Goal: Task Accomplishment & Management: Manage account settings

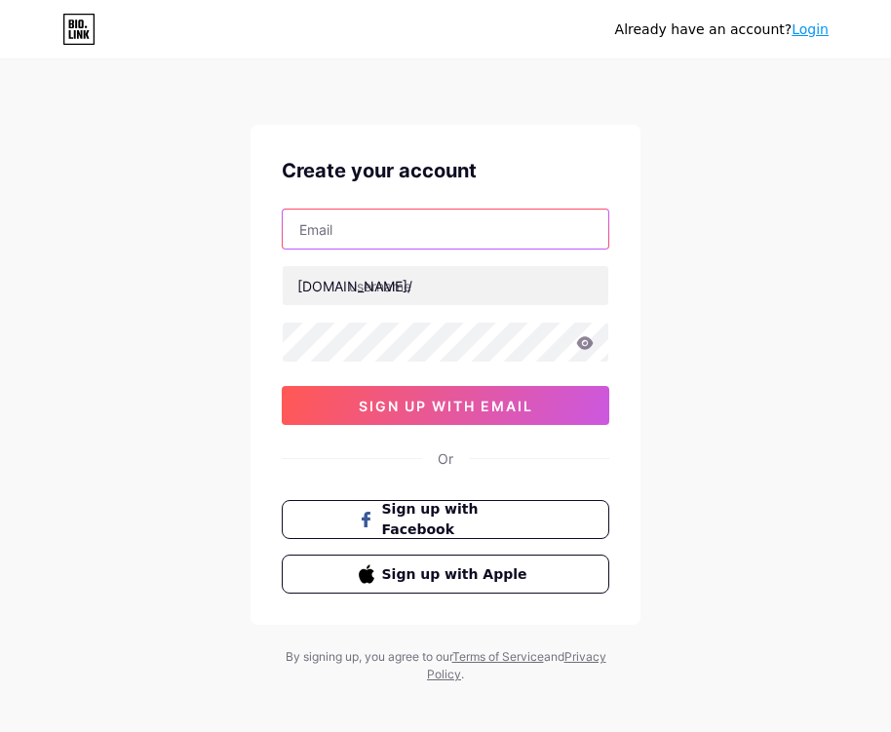
click at [417, 231] on input "text" at bounding box center [446, 229] width 326 height 39
paste input "[URL][DOMAIN_NAME]"
type input "[URL][DOMAIN_NAME]"
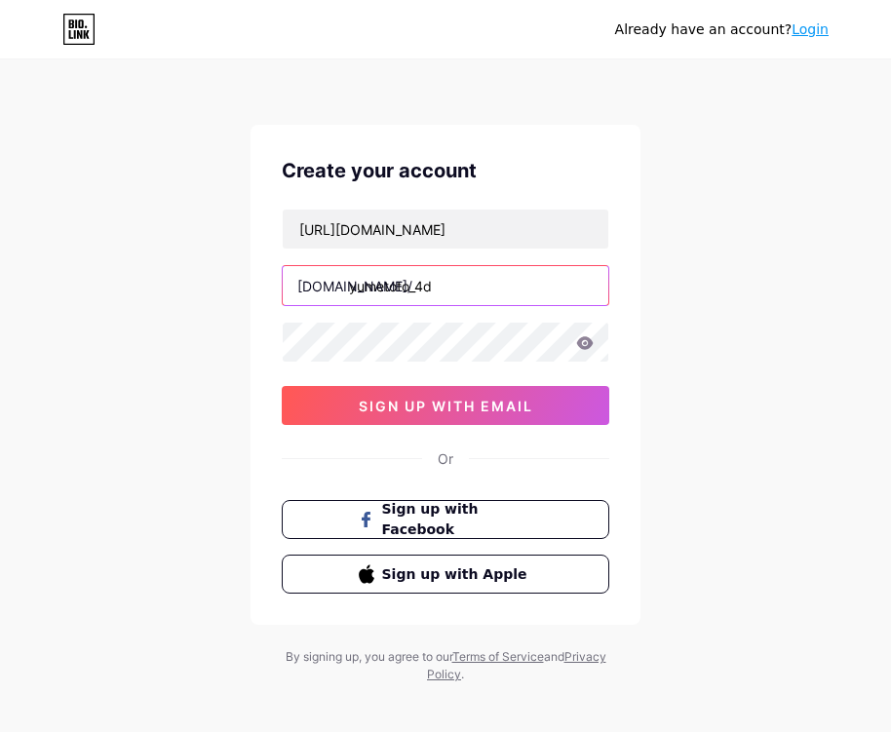
type input "yumetoto_4d"
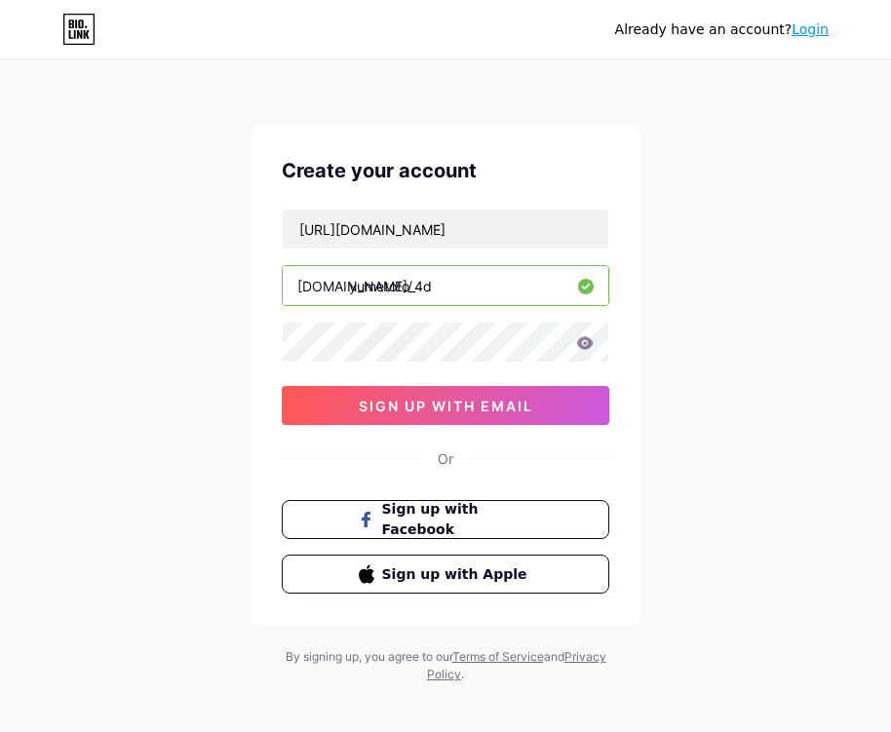
drag, startPoint x: 715, startPoint y: 269, endPoint x: 646, endPoint y: 431, distance: 176.1
click at [715, 271] on div "Already have an account? Login Create your account https://taplink.cc/ bio.link…" at bounding box center [445, 373] width 891 height 746
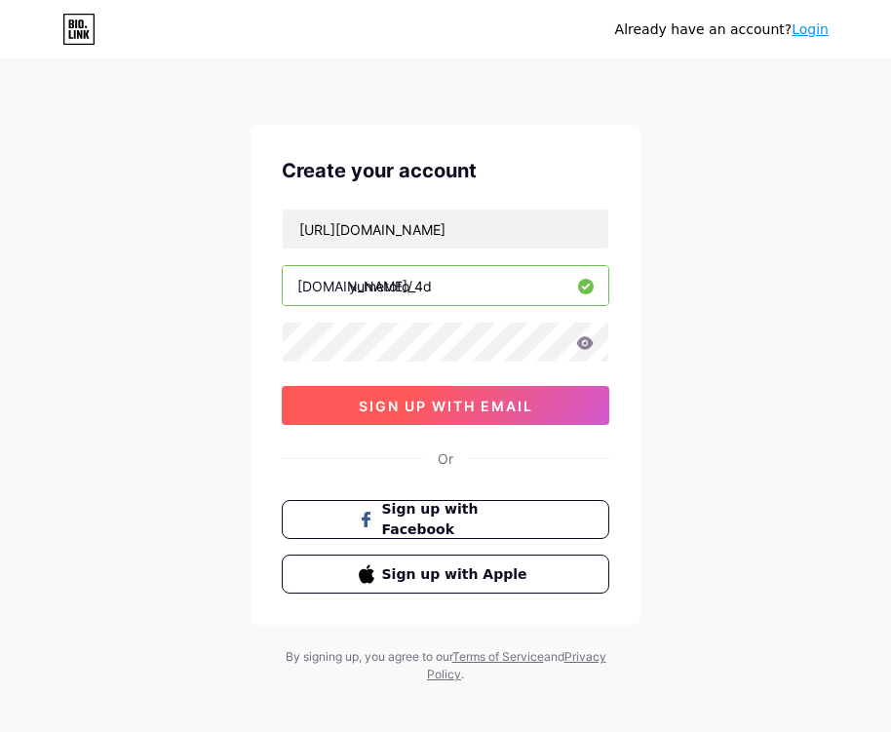
click at [521, 387] on button "sign up with email" at bounding box center [446, 405] width 328 height 39
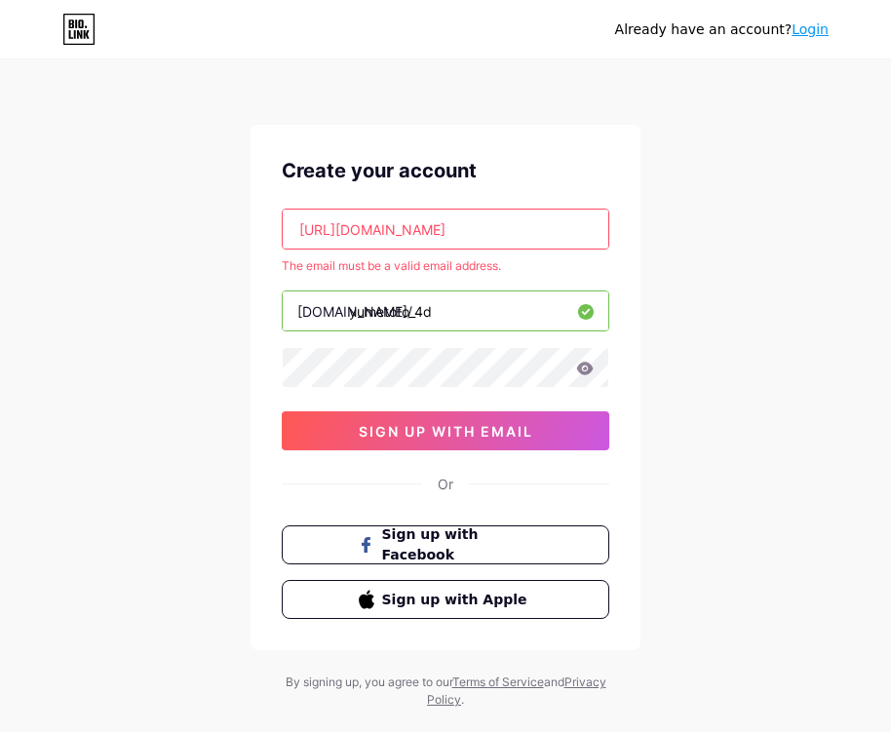
click at [463, 252] on div "https://taplink.cc/ The email must be a valid email address. bio.link/ yumetoto…" at bounding box center [446, 330] width 328 height 242
click at [475, 236] on input "https://taplink.cc/" at bounding box center [446, 229] width 326 height 39
click at [684, 233] on div "Already have an account? Login Create your account https://taplink.cc/ The emai…" at bounding box center [445, 385] width 891 height 771
click at [548, 225] on input "https://taplink.cc/" at bounding box center [446, 229] width 326 height 39
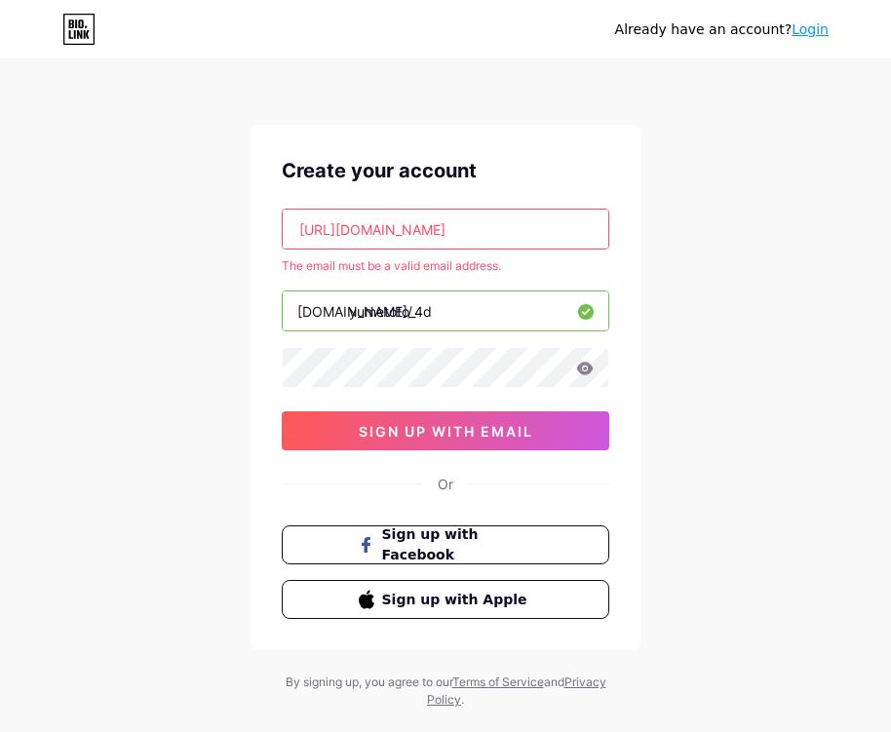
click at [552, 225] on input "https://taplink.cc/" at bounding box center [446, 229] width 326 height 39
click at [302, 239] on input "https://taplink.cc/" at bounding box center [446, 229] width 326 height 39
click at [517, 239] on input "https://taplink.cc/" at bounding box center [446, 229] width 326 height 39
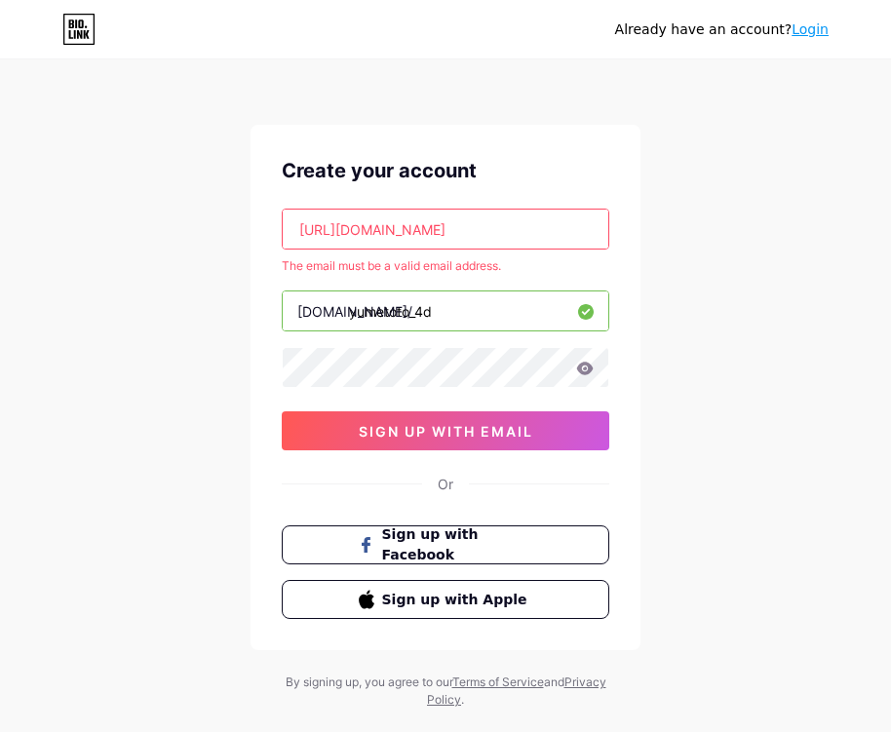
drag, startPoint x: 517, startPoint y: 239, endPoint x: -131, endPoint y: 239, distance: 647.6
click at [0, 239] on html "Already have an account? Login Create your account https://taplink.cc/ The emai…" at bounding box center [445, 385] width 891 height 771
click at [474, 232] on input "text" at bounding box center [446, 229] width 326 height 39
paste input "[EMAIL_ADDRESS][DOMAIN_NAME]"
type input "[EMAIL_ADDRESS][DOMAIN_NAME]"
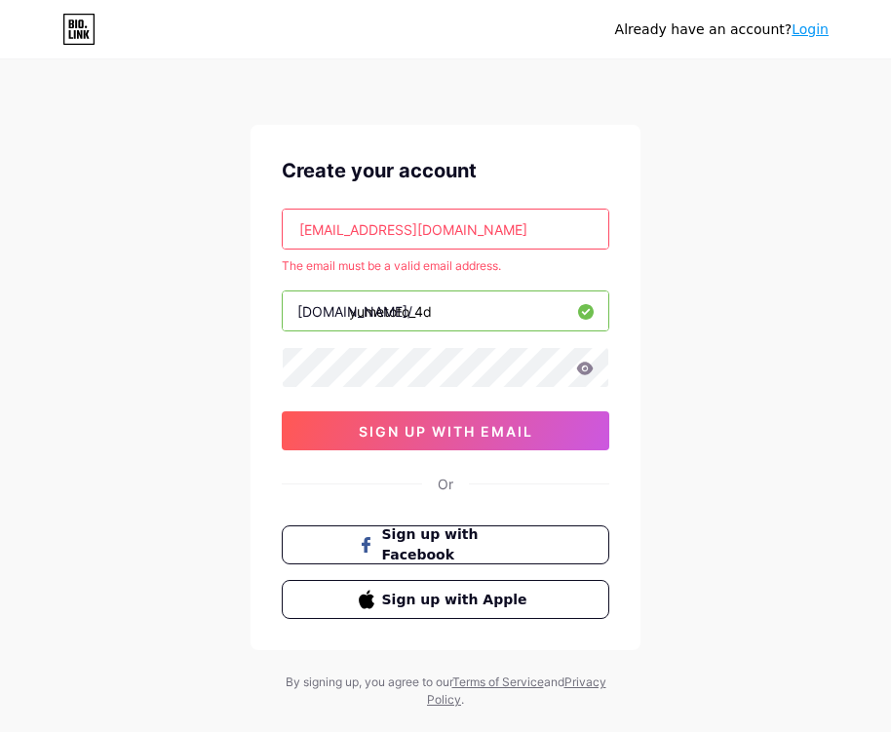
click at [766, 180] on div "Already have an account? Login Create your account xajagel507@mardiek.com The e…" at bounding box center [445, 385] width 891 height 771
click at [716, 343] on div "Already have an account? Login Create your account xajagel507@mardiek.com The e…" at bounding box center [445, 385] width 891 height 771
click at [469, 312] on input "yumetoto_4d" at bounding box center [446, 311] width 326 height 39
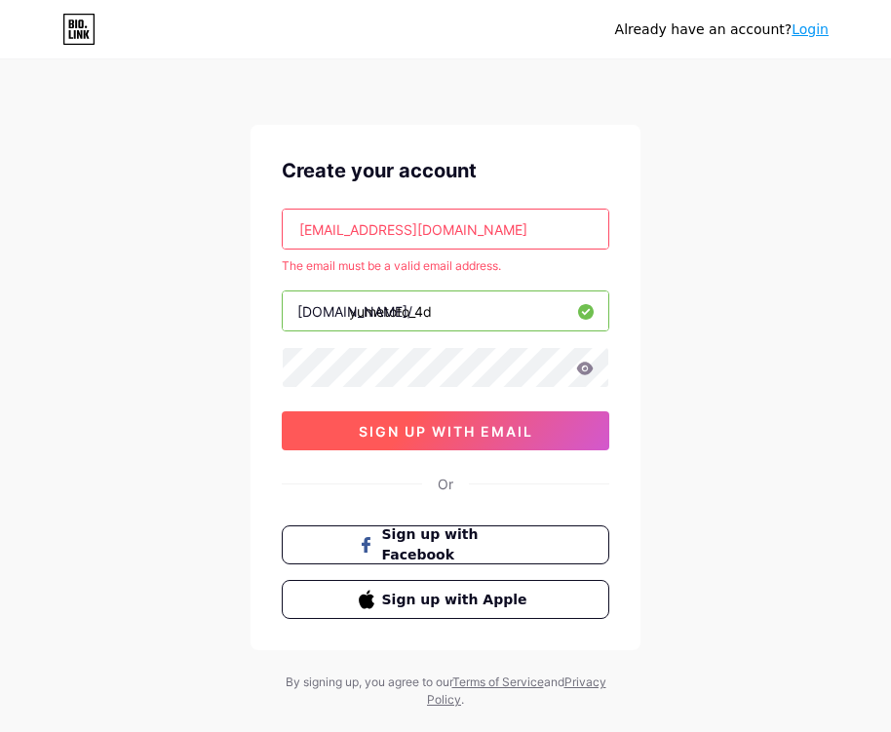
click at [528, 425] on span "sign up with email" at bounding box center [446, 431] width 175 height 17
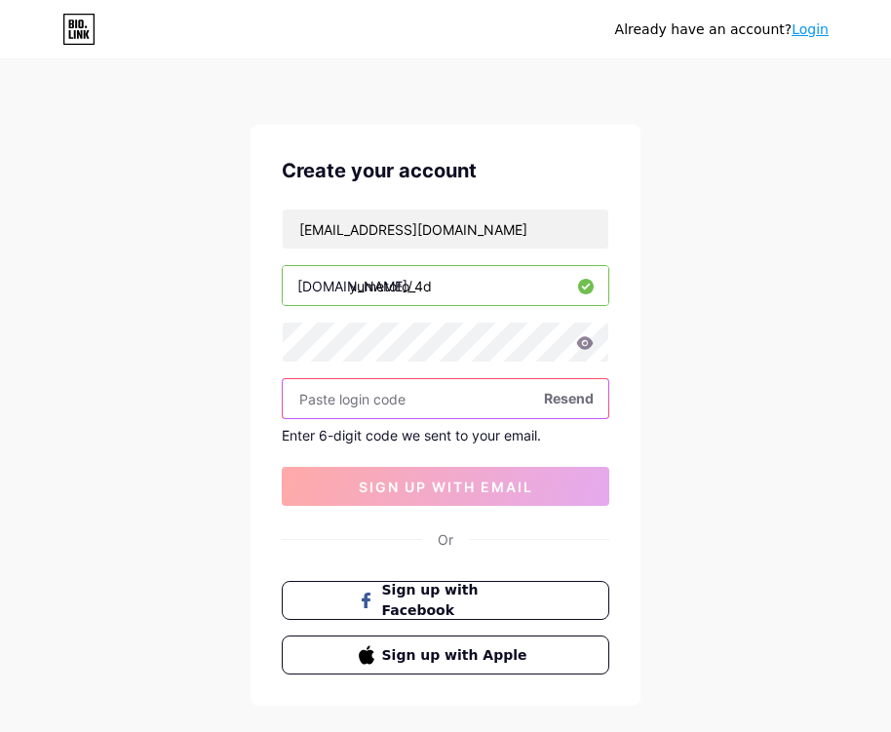
click at [386, 405] on input "text" at bounding box center [446, 398] width 326 height 39
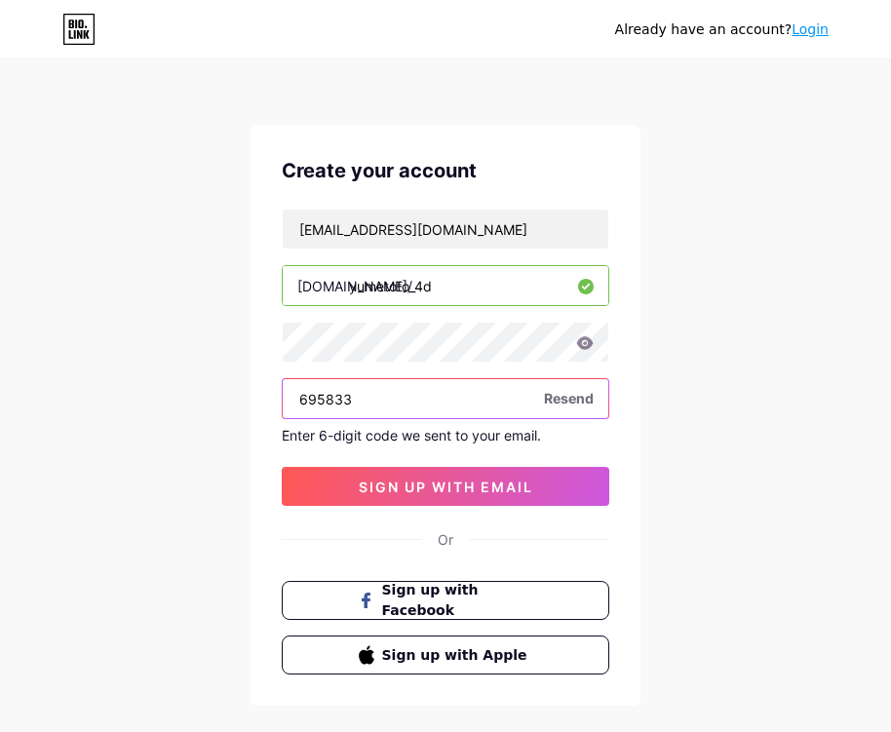
type input "695833"
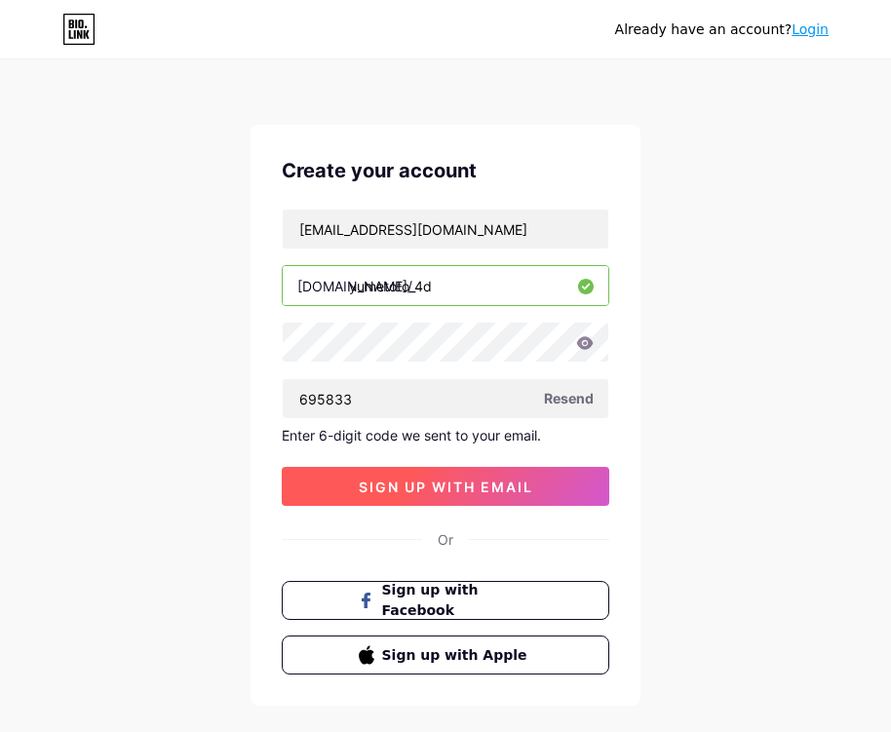
click at [535, 498] on button "sign up with email" at bounding box center [446, 486] width 328 height 39
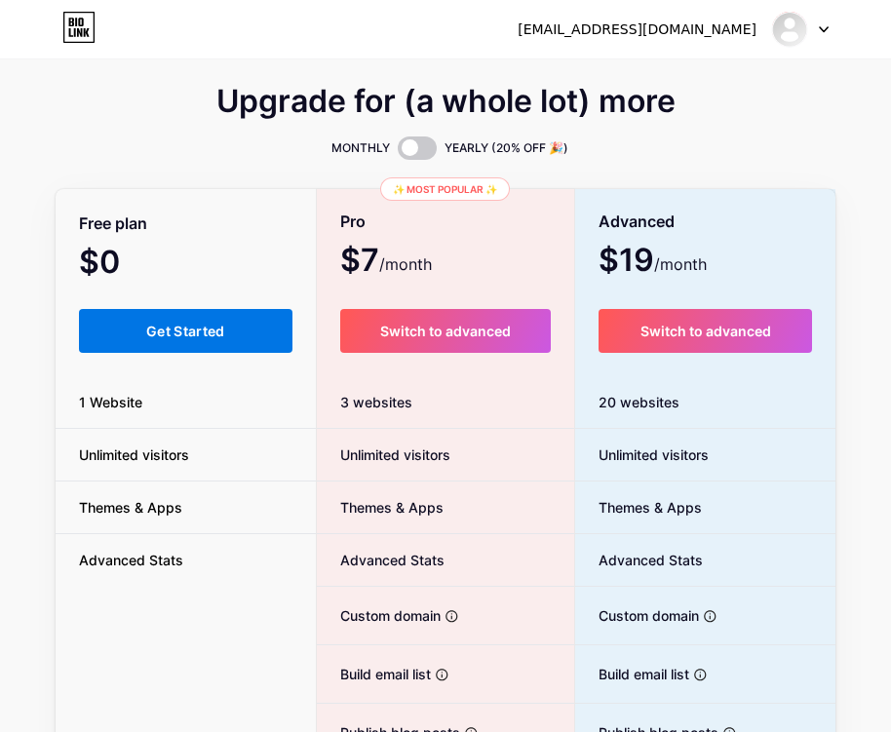
click at [217, 334] on span "Get Started" at bounding box center [185, 331] width 79 height 17
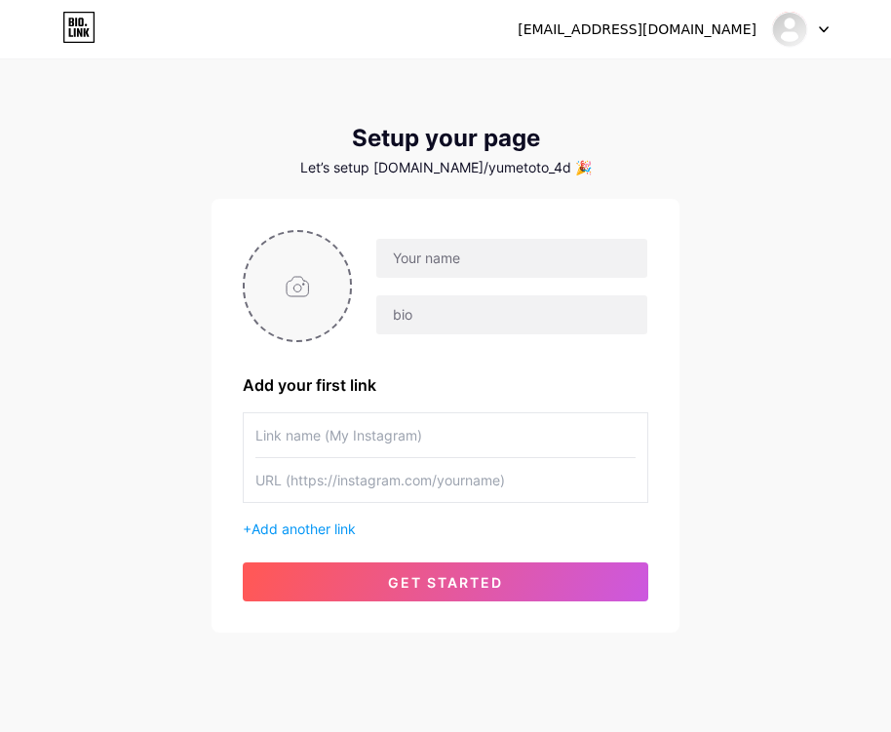
click at [326, 280] on input "file" at bounding box center [297, 286] width 105 height 108
type input "C:\fakepath\yumetoto009.png"
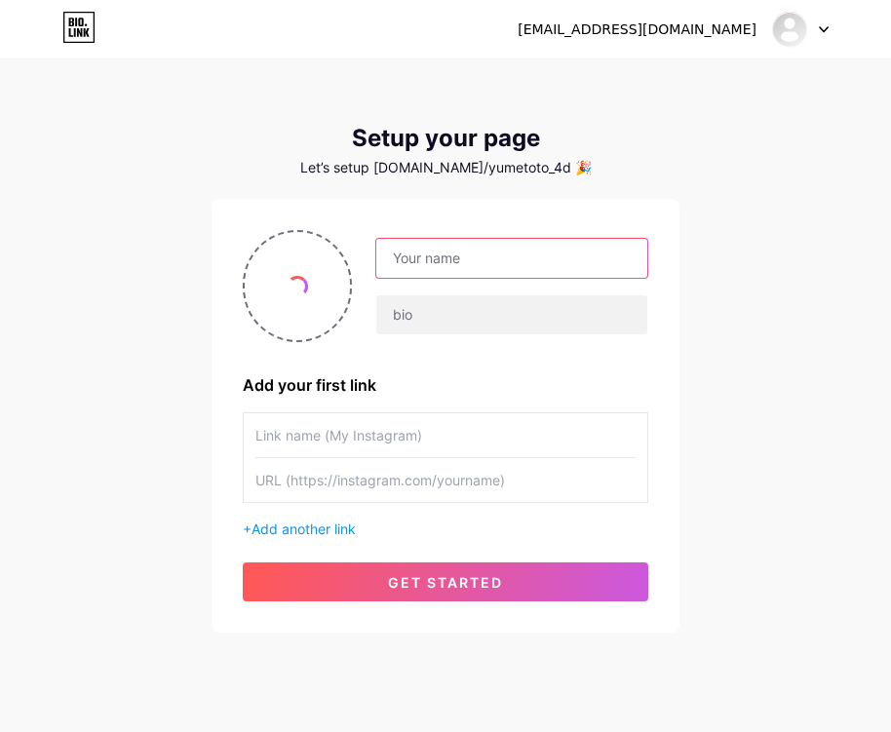
click at [427, 252] on input "text" at bounding box center [511, 258] width 271 height 39
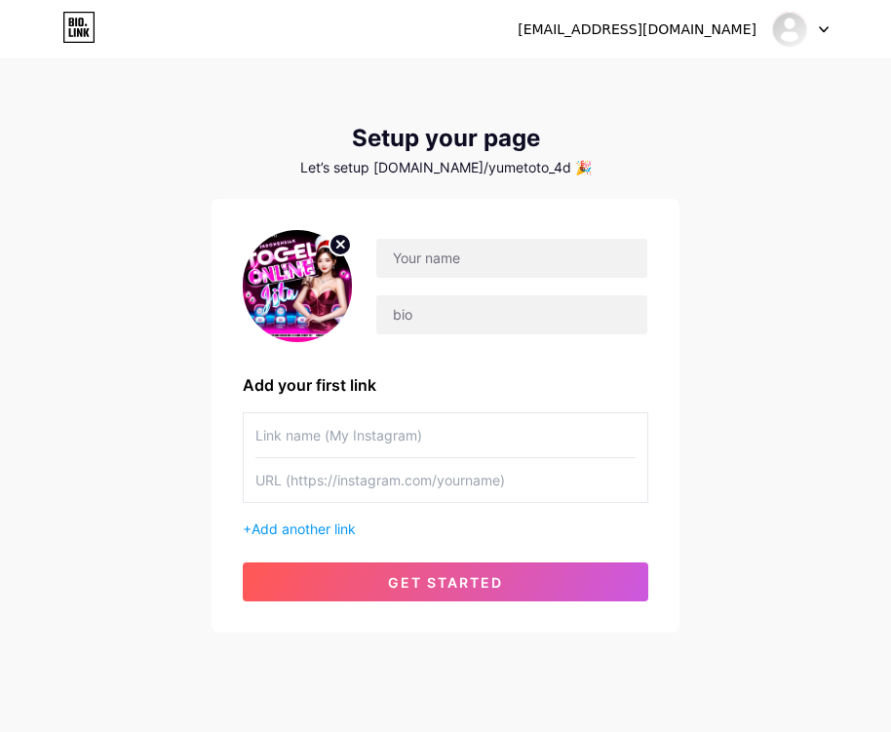
click at [780, 237] on div "xajagel507@mardiek.com Dashboard Logout Setup your page Let’s setup bio.link/yu…" at bounding box center [445, 347] width 891 height 695
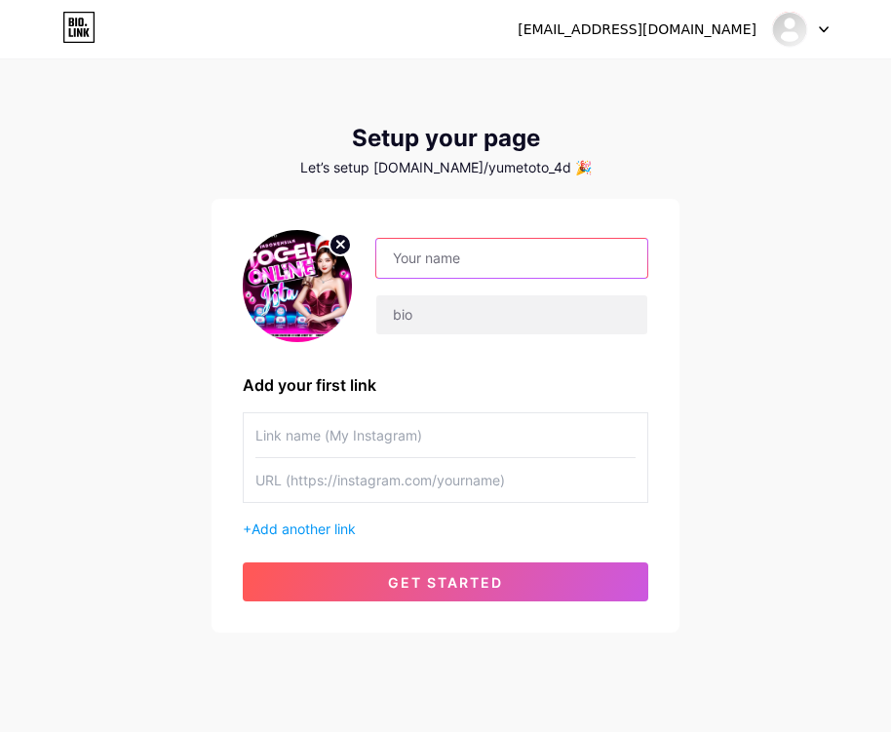
click at [444, 255] on input "text" at bounding box center [511, 258] width 271 height 39
type input "YUMETOTO_4D"
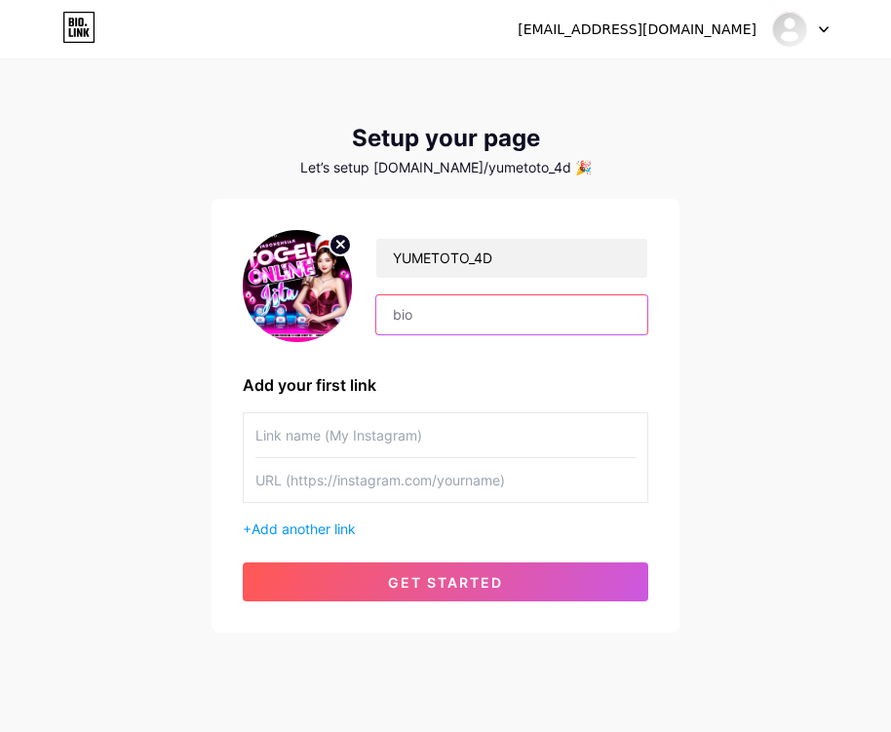
click at [405, 318] on input "text" at bounding box center [511, 315] width 271 height 39
paste input "YUMETOTO | YUMETOTO LOGIN | YUMETOTO DAFTAR | YUMETOTO LINK ALTERNATIF | YUMETO…"
type input "YUMETOTO | YUMETOTO LOGIN | YUMETOTO DAFTAR | YUMETOTO LINK ALTERNATIF | YUMETO…"
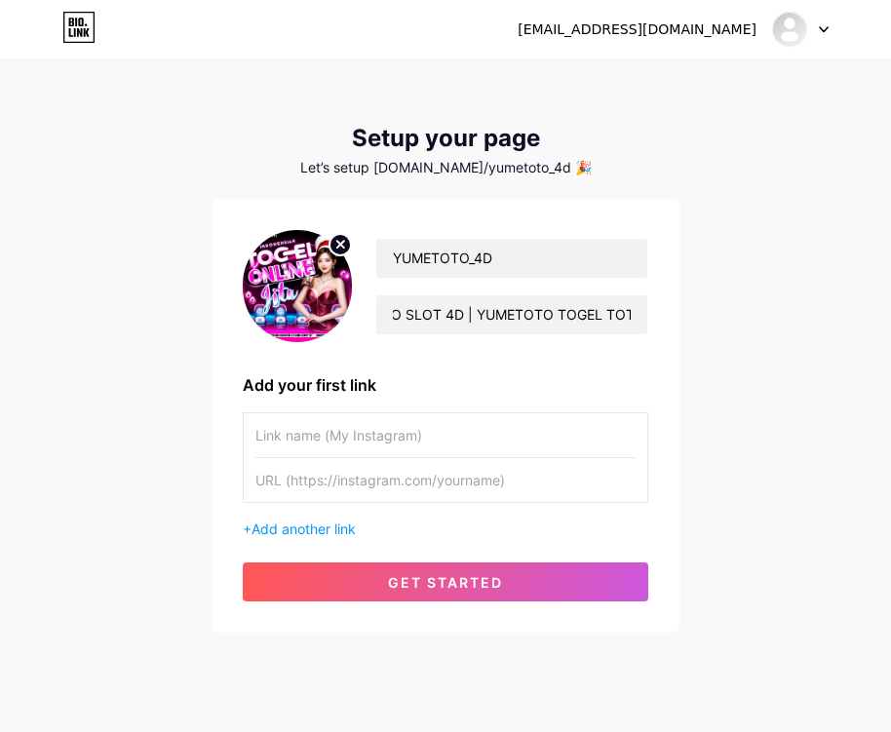
click at [808, 338] on div "xajagel507@mardiek.com Dashboard Logout Setup your page Let’s setup bio.link/yu…" at bounding box center [445, 347] width 891 height 695
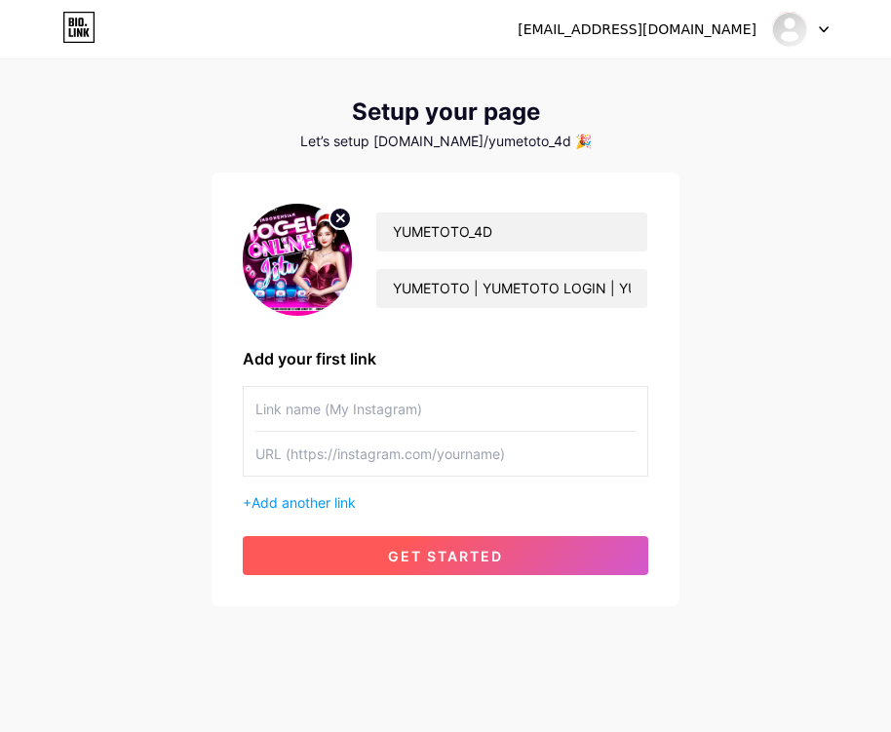
scroll to position [41, 0]
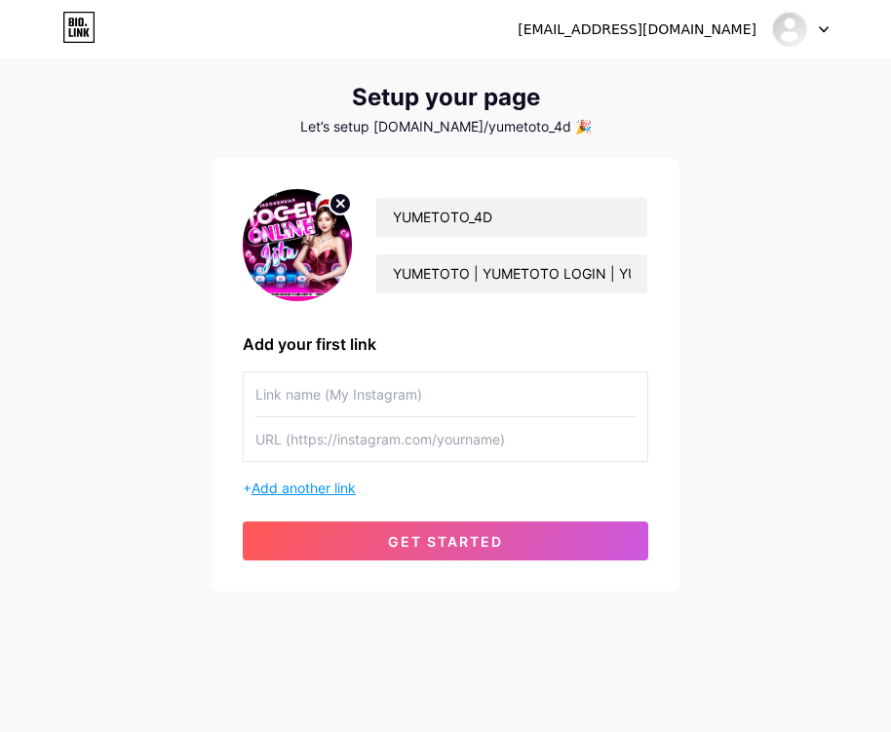
click at [296, 491] on span "Add another link" at bounding box center [304, 488] width 104 height 17
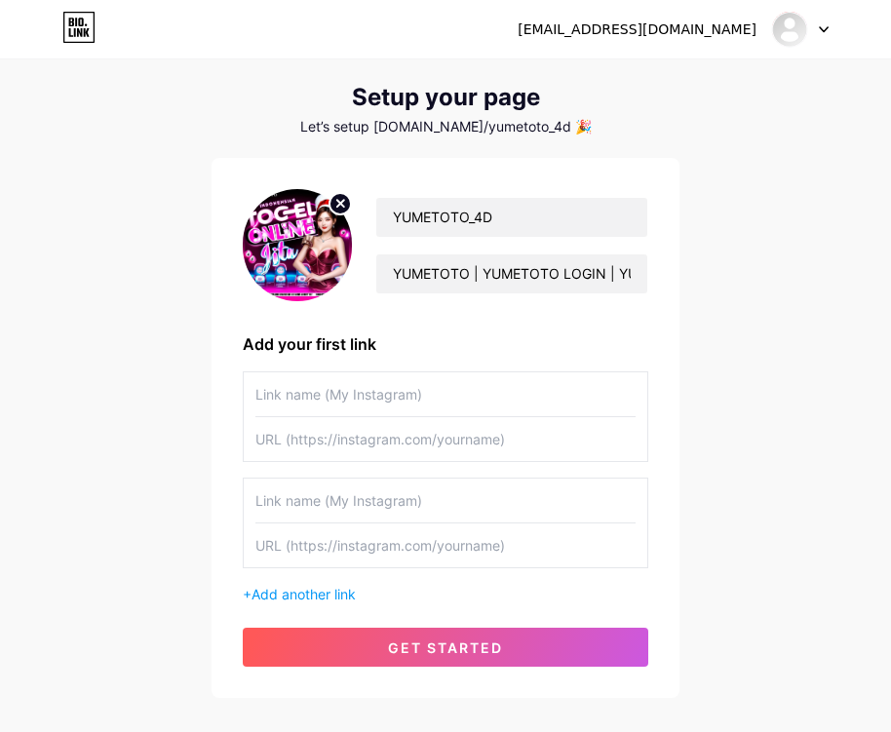
click at [497, 405] on input "text" at bounding box center [446, 395] width 380 height 44
click at [444, 434] on input "text" at bounding box center [446, 439] width 380 height 44
paste input "[URL][DOMAIN_NAME]"
type input "[URL][DOMAIN_NAME]"
click at [469, 559] on input "text" at bounding box center [446, 546] width 380 height 44
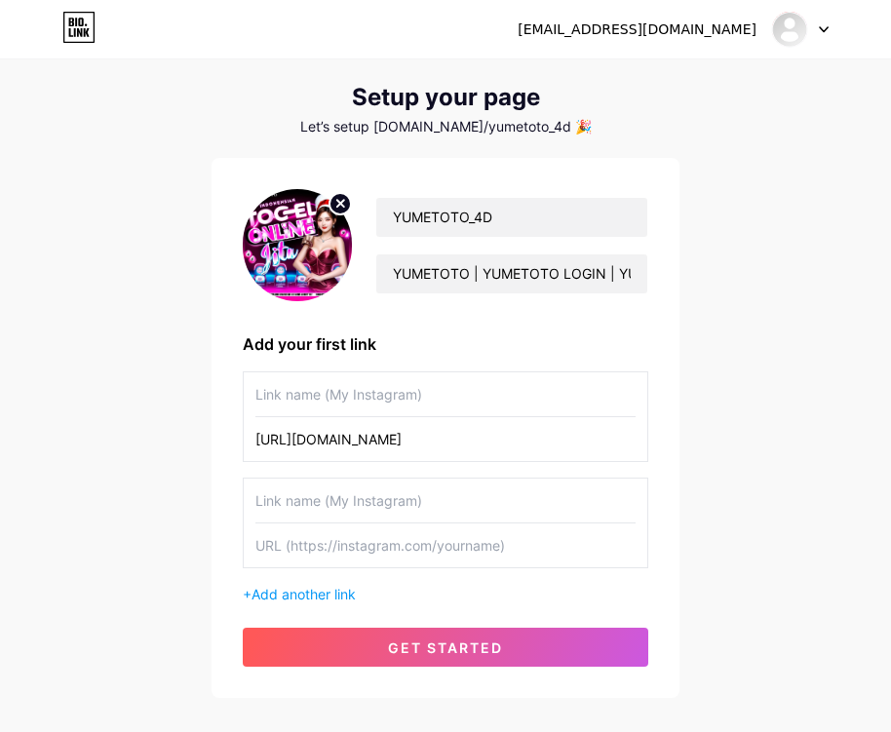
paste input "[URL][DOMAIN_NAME]"
type input "[URL][DOMAIN_NAME]"
click at [402, 382] on input "text" at bounding box center [446, 395] width 380 height 44
type input "YUMETOTO 4D"
type input "D"
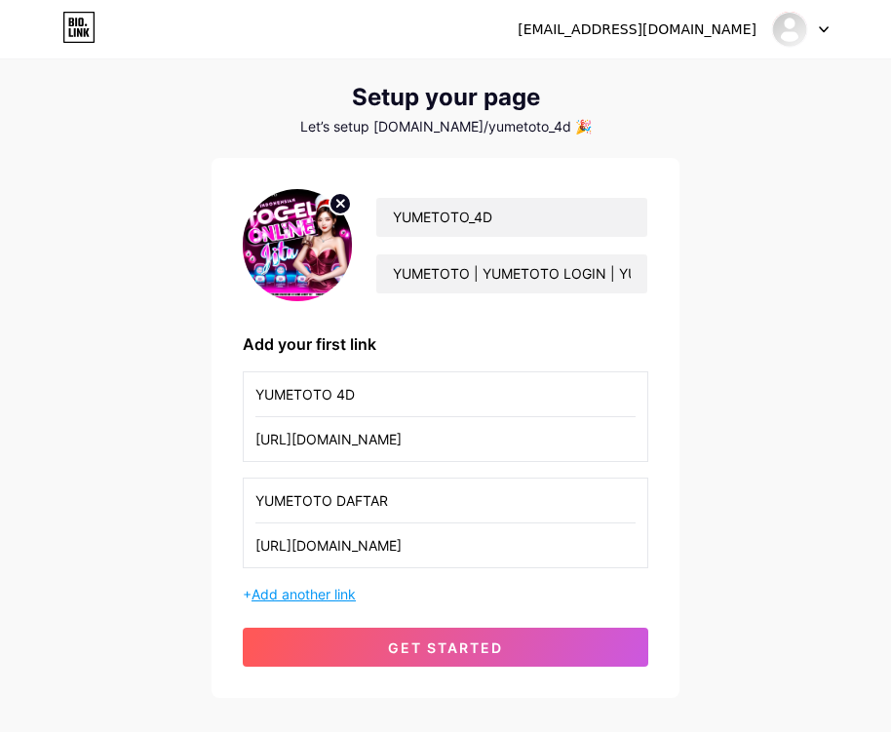
type input "YUMETOTO DAFTAR"
click at [330, 590] on span "Add another link" at bounding box center [304, 594] width 104 height 17
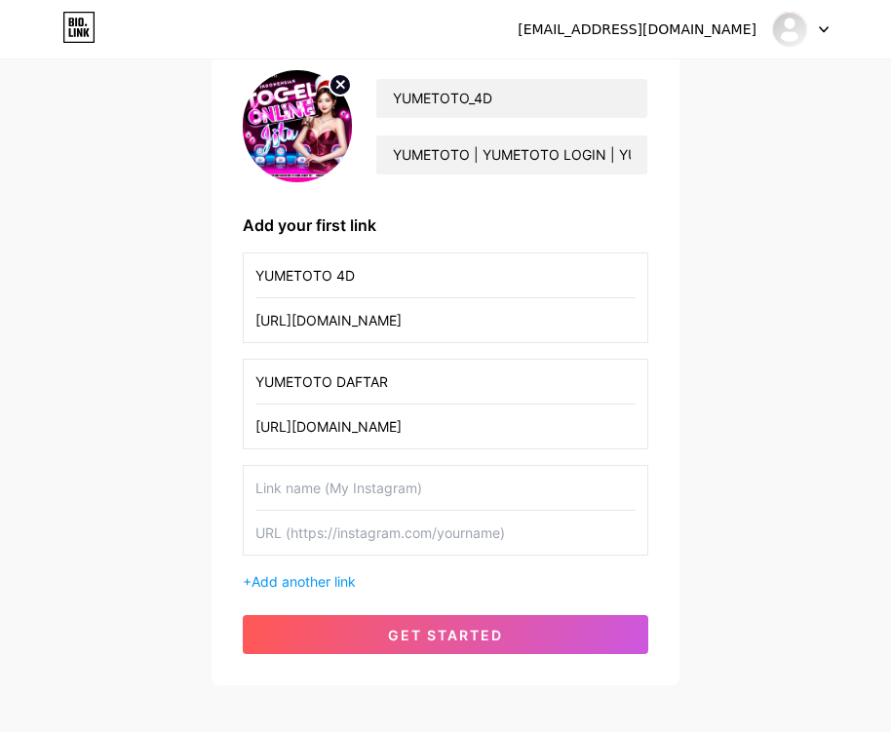
scroll to position [254, 0]
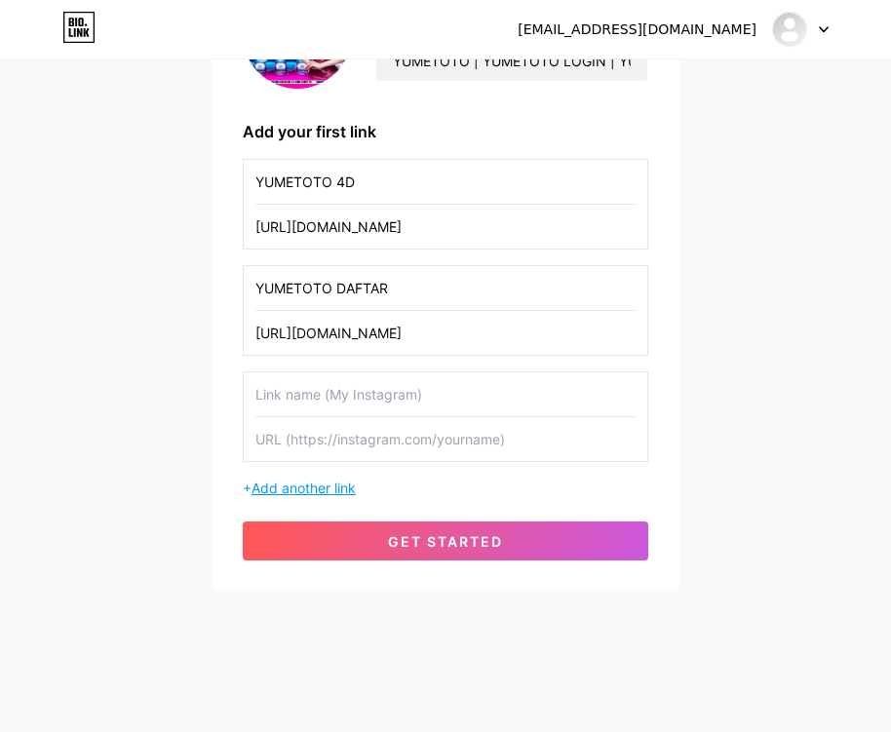
click at [315, 488] on span "Add another link" at bounding box center [304, 488] width 104 height 17
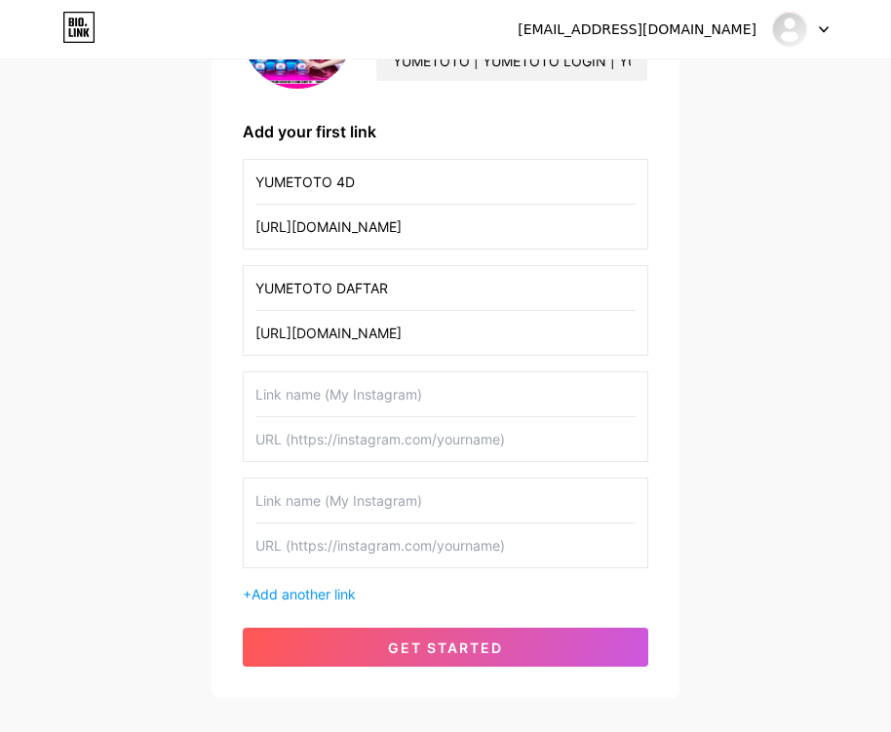
click at [325, 585] on div "+ Add another link" at bounding box center [446, 594] width 406 height 20
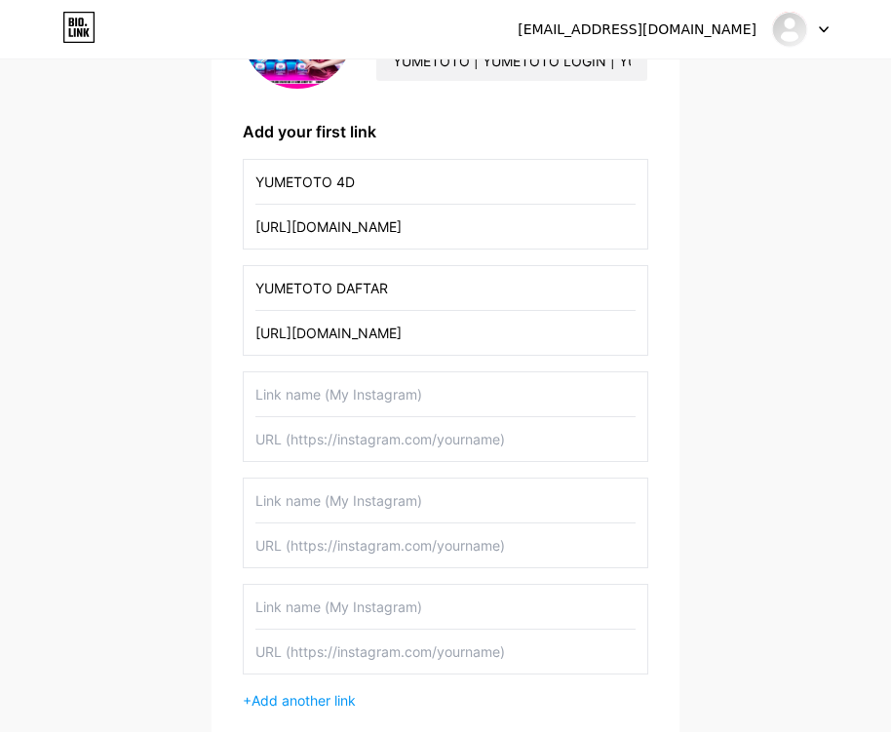
click at [428, 286] on input "YUMETOTO DAFTAR" at bounding box center [446, 288] width 380 height 44
click at [404, 391] on input "text" at bounding box center [446, 395] width 380 height 44
paste input "YUMETOTO DAFTAR"
click at [351, 395] on input "YUMETOTO DAFTAR" at bounding box center [446, 395] width 380 height 44
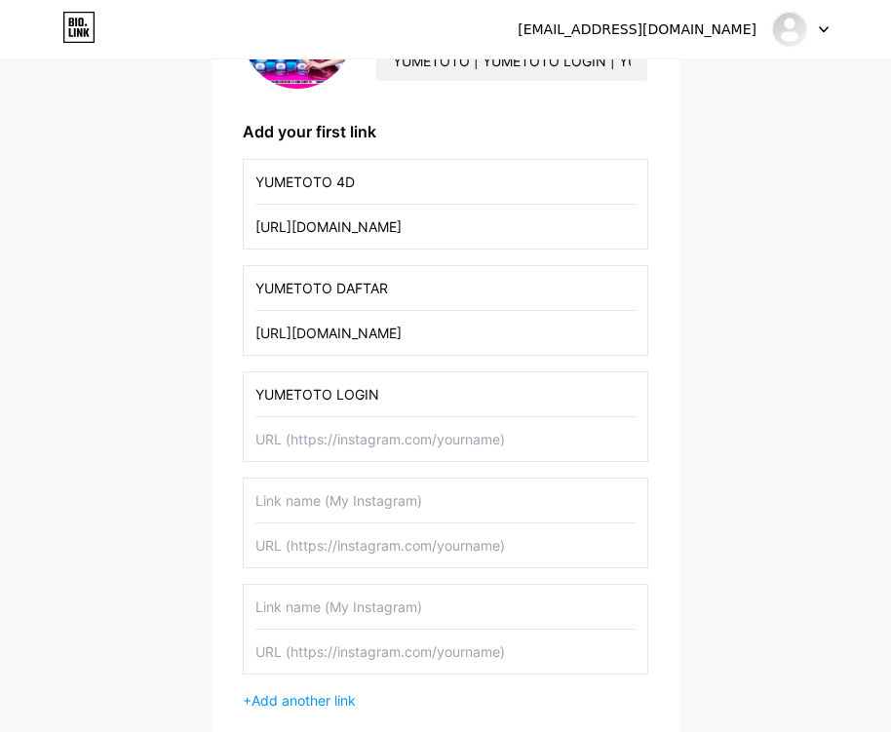
type input "YUMETOTO LOGIN"
drag, startPoint x: 507, startPoint y: 225, endPoint x: 132, endPoint y: 228, distance: 375.5
click at [132, 228] on div "xajagel507@mardiek.com Dashboard Logout Setup your page Let’s setup bio.link/yu…" at bounding box center [445, 306] width 891 height 1121
click at [403, 441] on input "text" at bounding box center [446, 439] width 380 height 44
paste input "[URL][DOMAIN_NAME]"
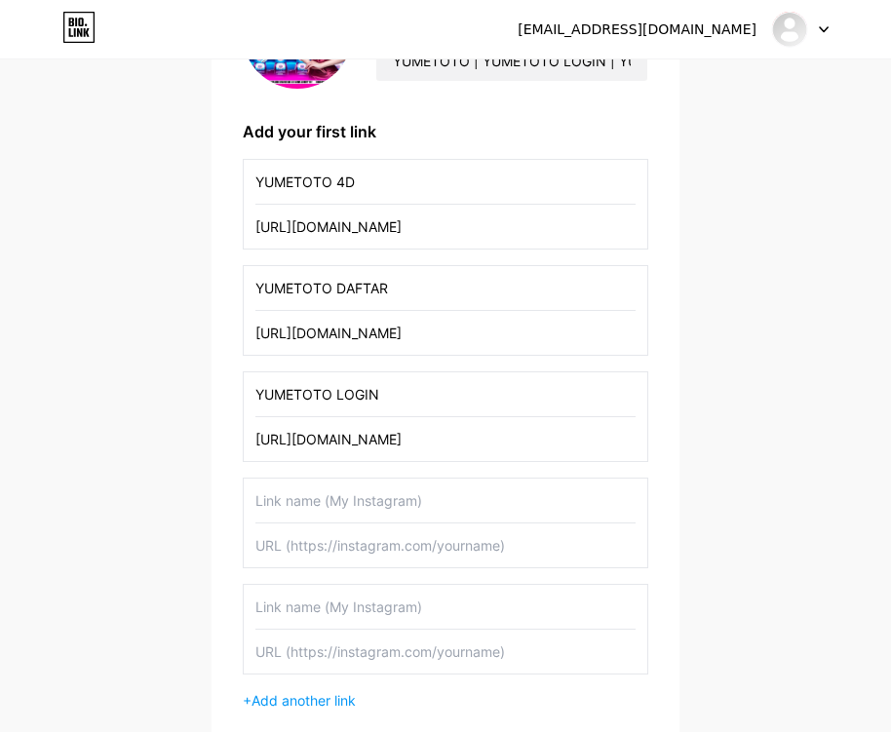
type input "[URL][DOMAIN_NAME]"
drag, startPoint x: 401, startPoint y: 401, endPoint x: 138, endPoint y: 393, distance: 263.4
click at [138, 393] on div "xajagel507@mardiek.com Dashboard Logout Setup your page Let’s setup bio.link/yu…" at bounding box center [445, 306] width 891 height 1121
drag, startPoint x: 474, startPoint y: 440, endPoint x: 52, endPoint y: 440, distance: 422.3
click at [52, 440] on div "xajagel507@mardiek.com Dashboard Logout Setup your page Let’s setup bio.link/yu…" at bounding box center [445, 306] width 891 height 1121
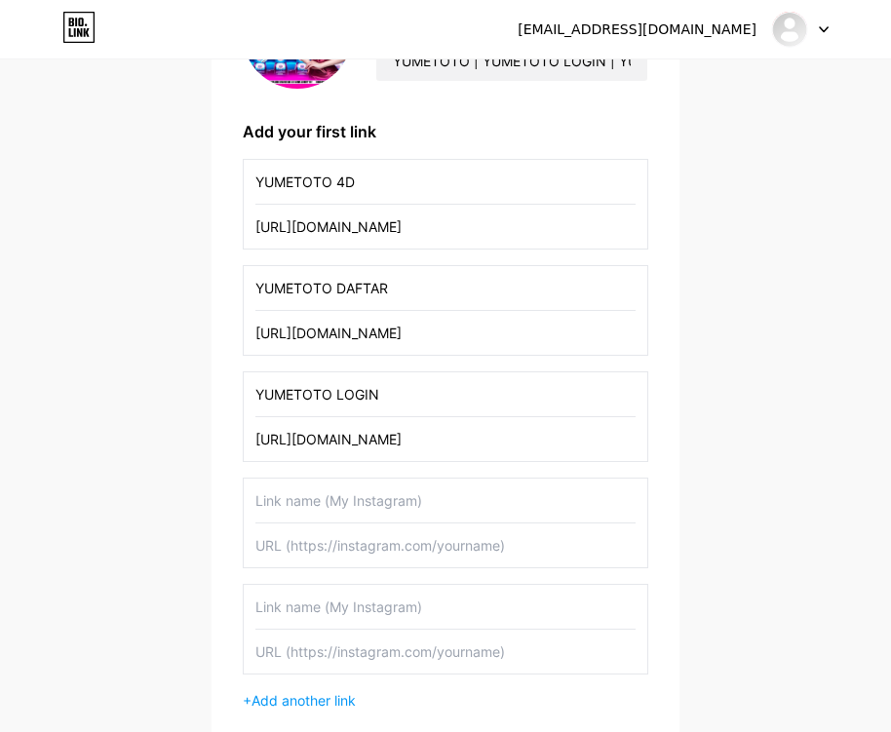
click at [481, 329] on input "[URL][DOMAIN_NAME]" at bounding box center [446, 333] width 380 height 44
click at [436, 544] on input "text" at bounding box center [446, 546] width 380 height 44
paste input "[URL][DOMAIN_NAME]"
type input "[URL][DOMAIN_NAME]"
click at [436, 507] on input "text" at bounding box center [446, 501] width 380 height 44
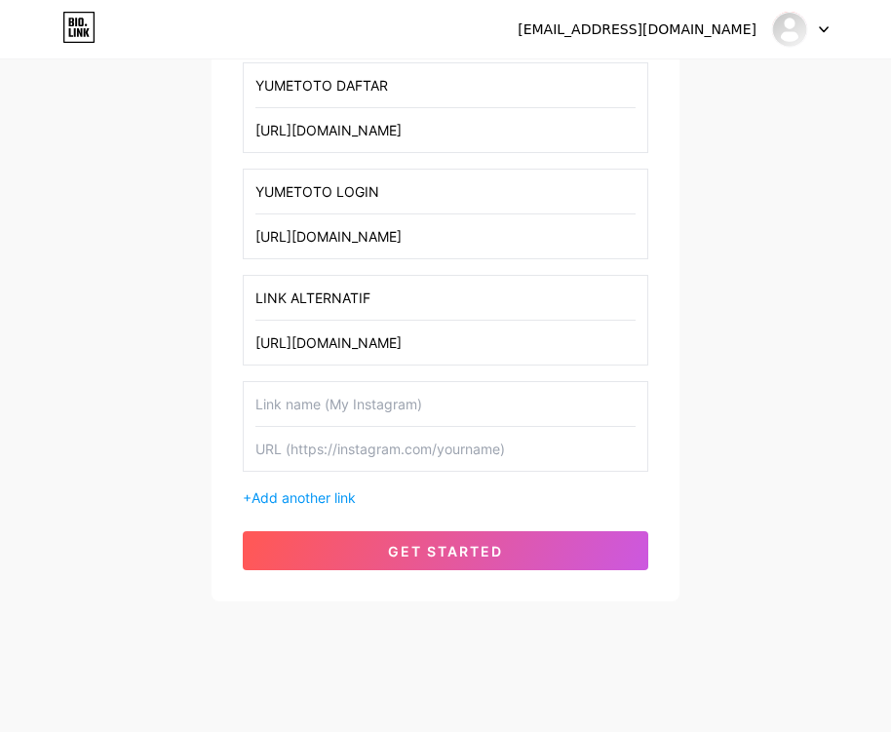
scroll to position [466, 0]
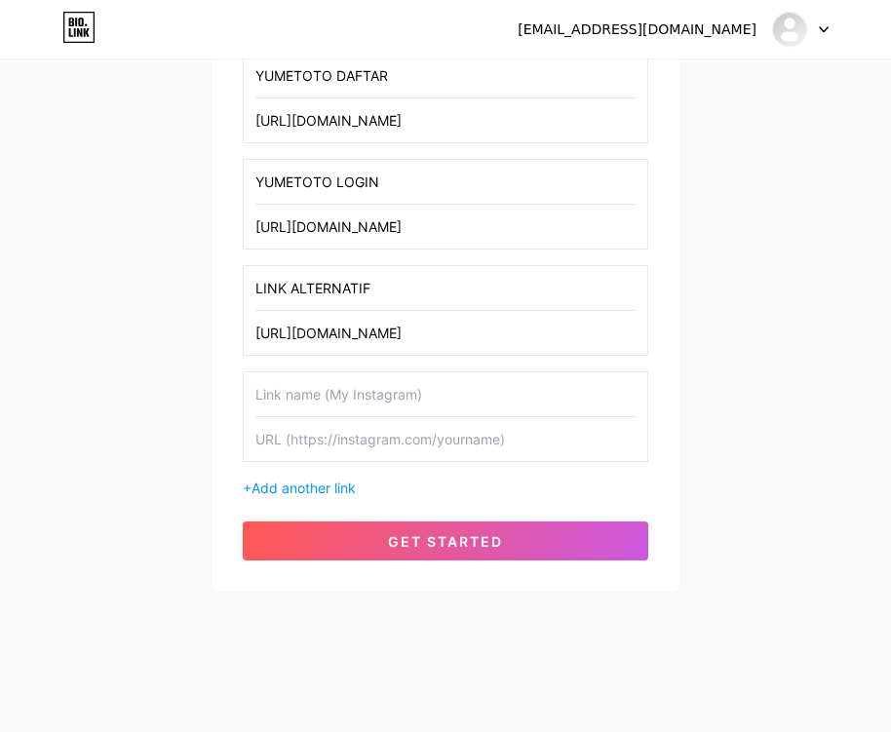
type input "LINK ALTERNATIF"
click at [390, 393] on input "text" at bounding box center [446, 395] width 380 height 44
paste input "[URL][DOMAIN_NAME]"
type input "[URL][DOMAIN_NAME]"
type input "YUMETOTO GACOR"
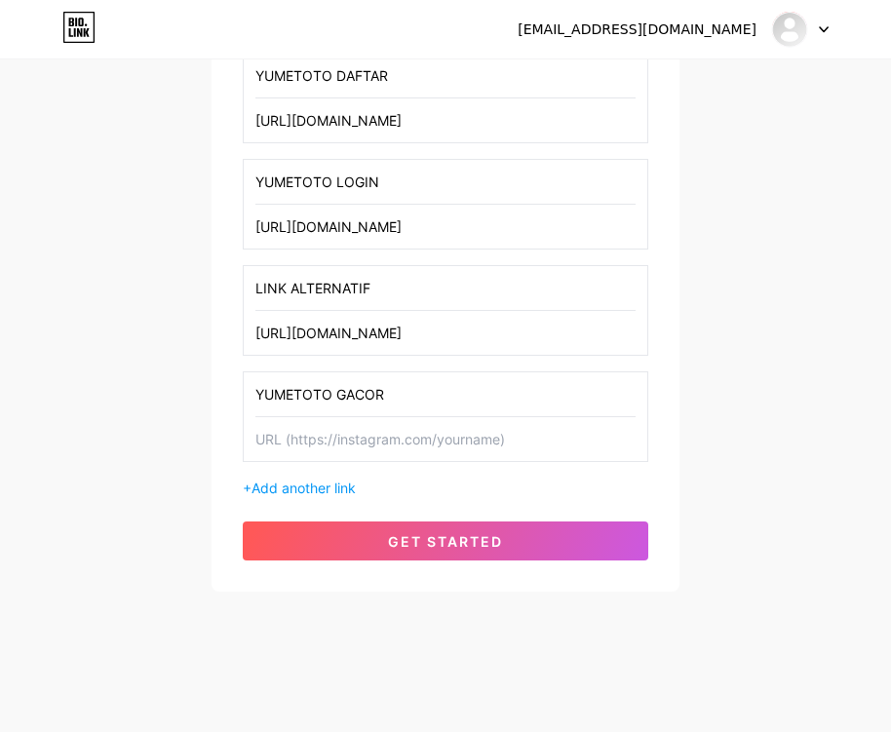
click at [426, 444] on input "text" at bounding box center [446, 439] width 380 height 44
paste input "[URL][DOMAIN_NAME]"
type input "[URL][DOMAIN_NAME]"
click at [318, 486] on span "Add another link" at bounding box center [304, 488] width 104 height 17
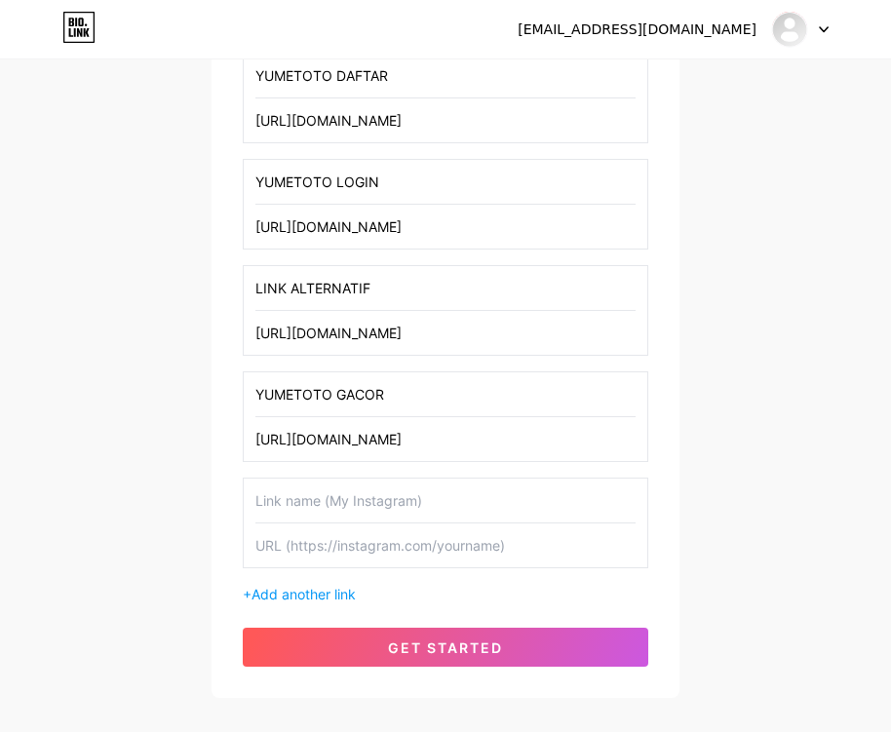
click at [417, 498] on input "text" at bounding box center [446, 501] width 380 height 44
type input "YUMETOTO BONUS"
click at [448, 546] on input "text" at bounding box center [446, 546] width 380 height 44
paste input "[URL][DOMAIN_NAME]"
type input "[URL][DOMAIN_NAME]"
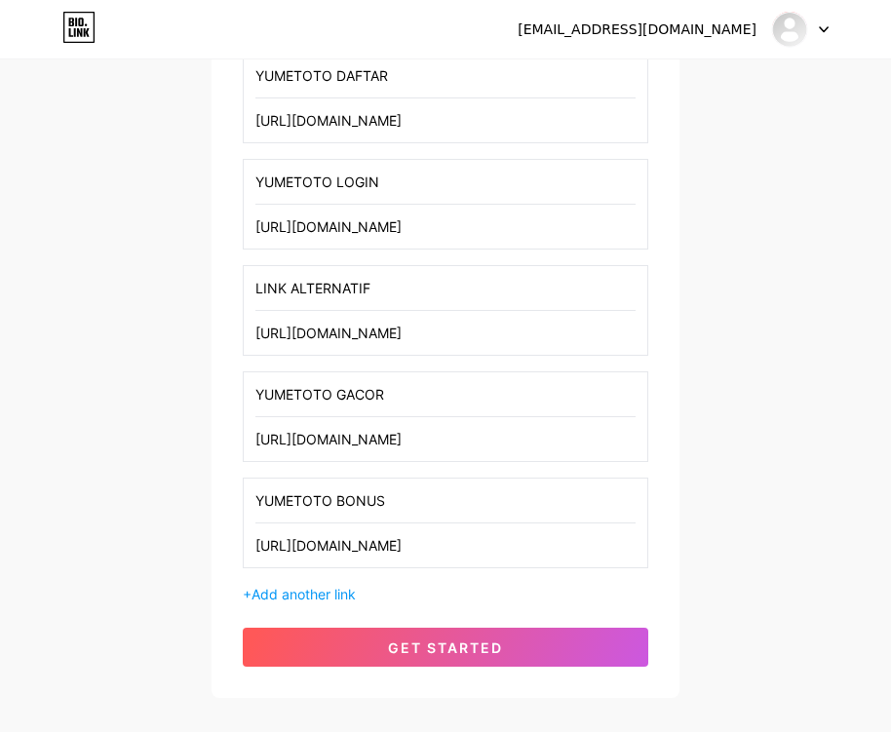
drag, startPoint x: 716, startPoint y: 511, endPoint x: 516, endPoint y: 574, distance: 209.7
click at [716, 510] on div "xajagel507@mardiek.com Dashboard Logout Setup your page Let’s setup bio.link/yu…" at bounding box center [445, 147] width 891 height 1227
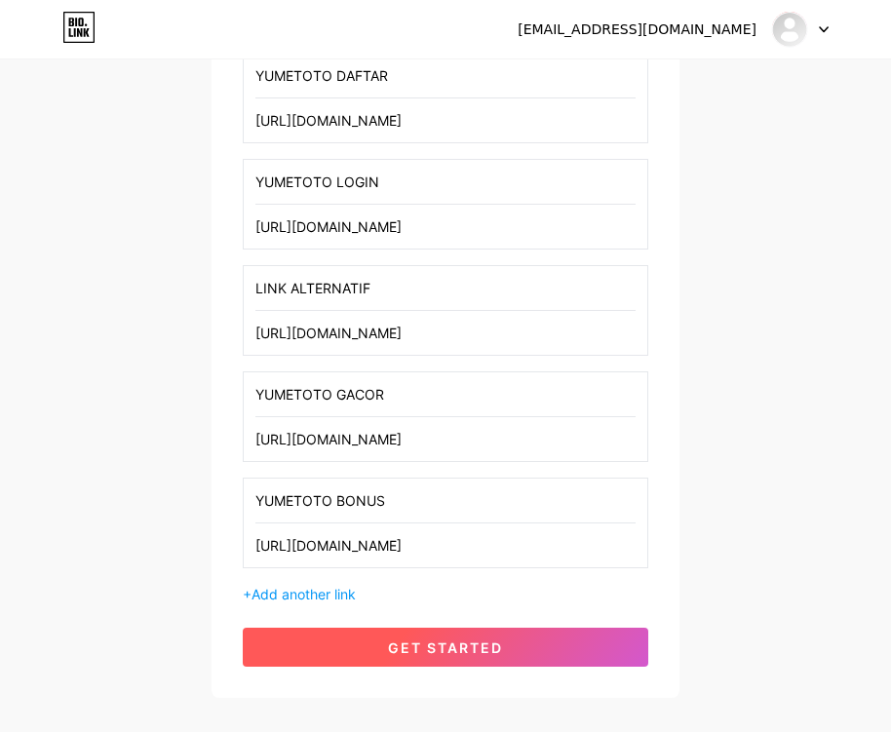
click at [521, 623] on div "YUMETOTO_4D YUMETOTO | YUMETOTO LOGIN | YUMETOTO DAFTAR | YUMETOTO LINK ALTERNA…" at bounding box center [446, 215] width 406 height 903
click at [516, 642] on button "get started" at bounding box center [446, 647] width 406 height 39
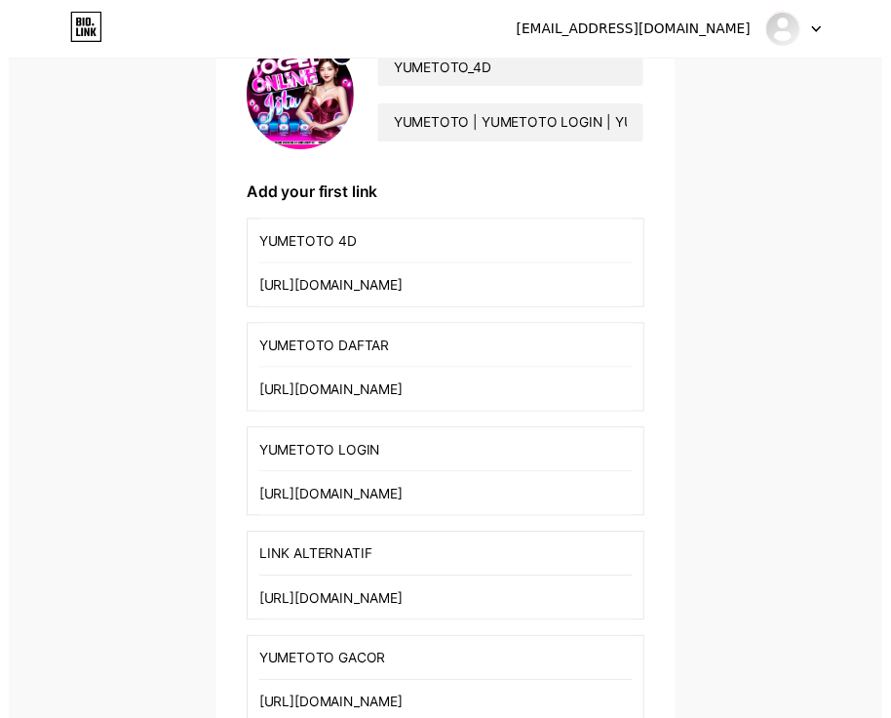
scroll to position [0, 0]
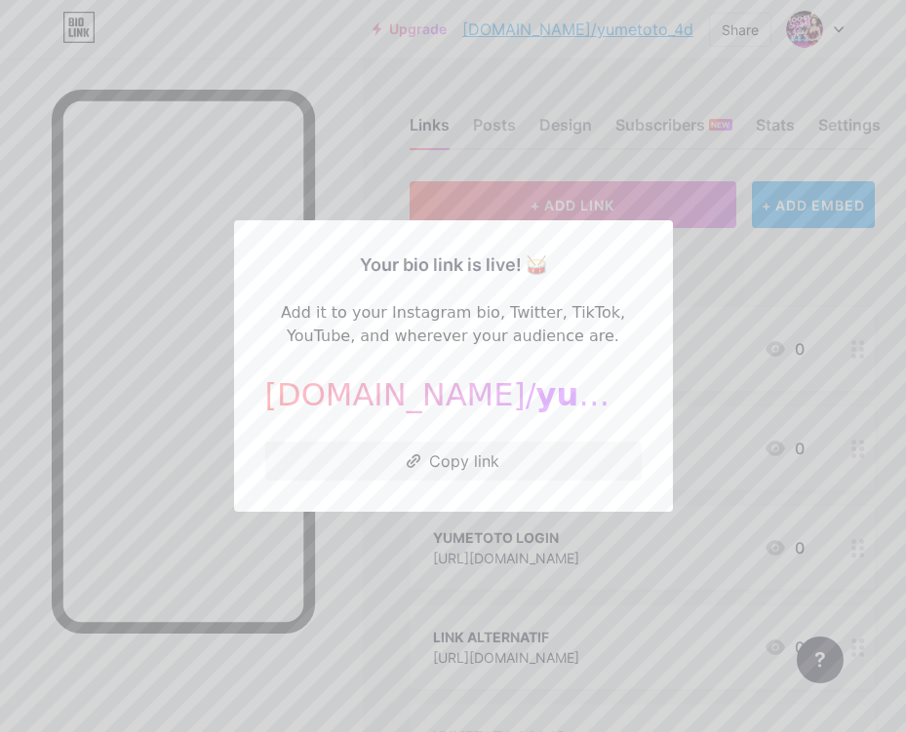
click at [536, 401] on span "yumetoto_4d" at bounding box center [650, 394] width 228 height 37
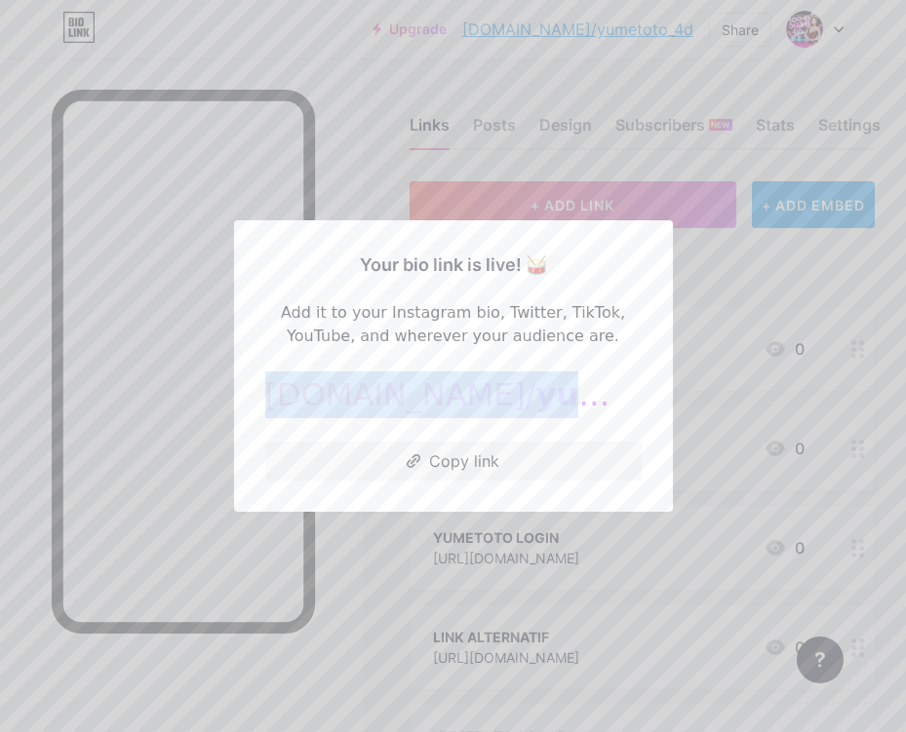
click at [536, 401] on span "yumetoto_4d" at bounding box center [650, 394] width 228 height 37
copy div "bio.link/ yumetoto_4d"
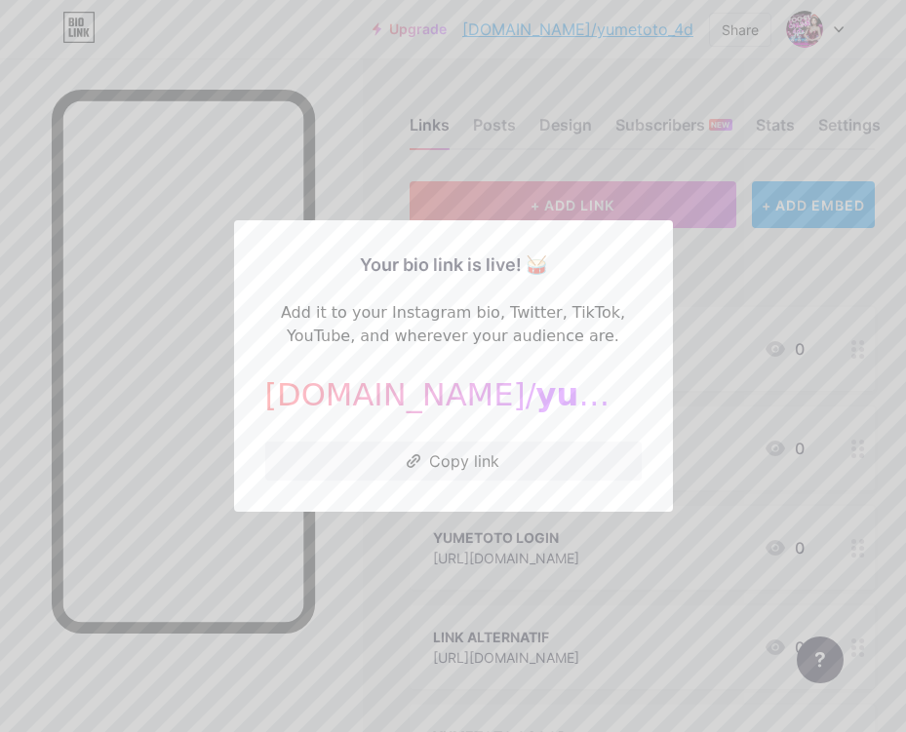
drag, startPoint x: 329, startPoint y: 59, endPoint x: 402, endPoint y: 77, distance: 75.5
click at [329, 59] on div at bounding box center [453, 366] width 906 height 732
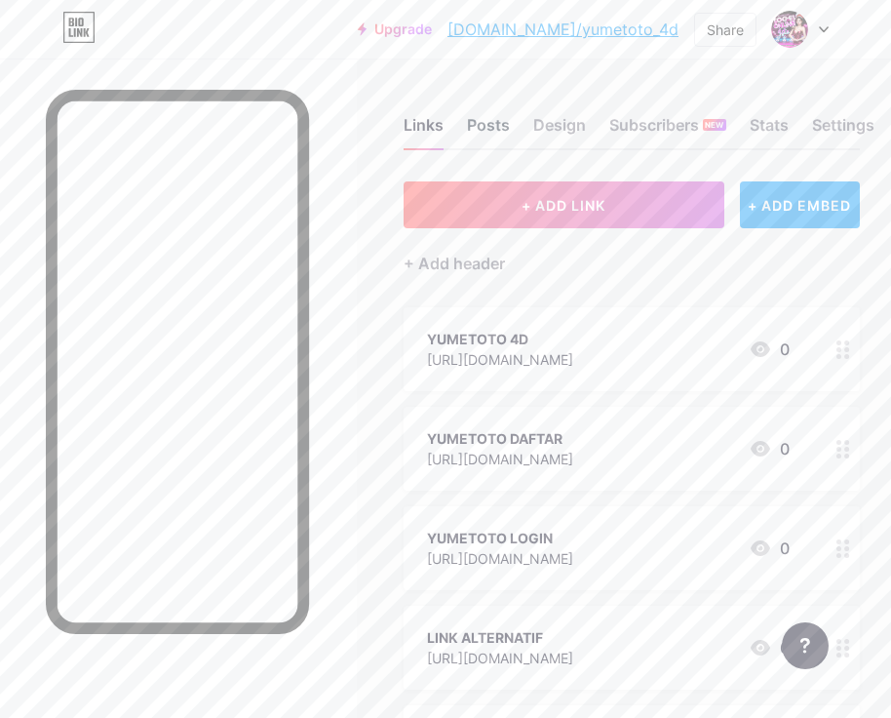
click at [510, 130] on div "Posts" at bounding box center [488, 130] width 43 height 35
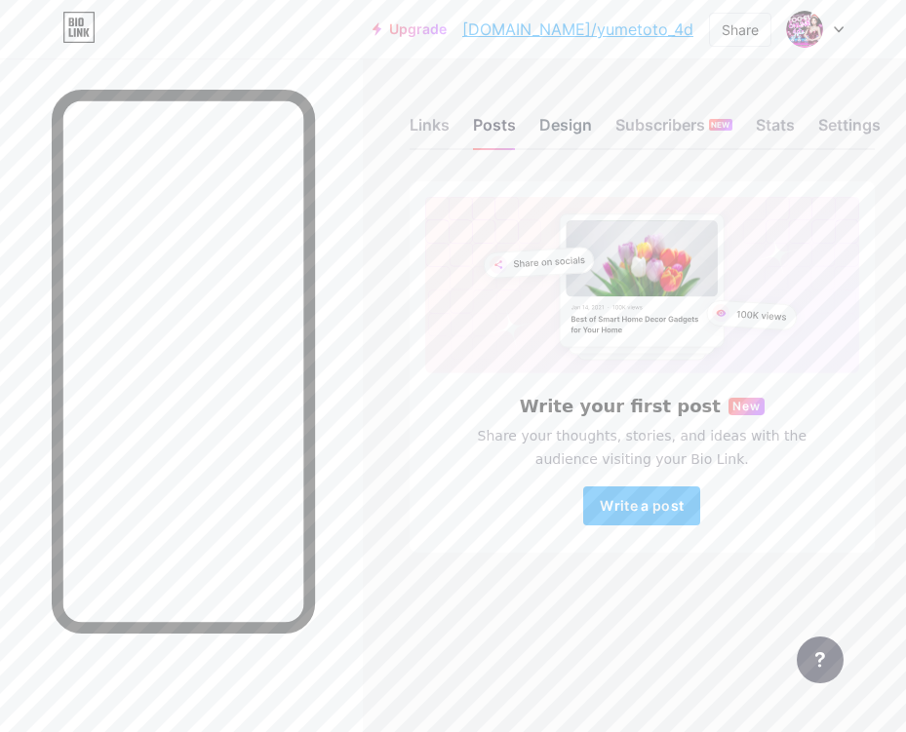
click at [566, 131] on div "Design" at bounding box center [565, 130] width 53 height 35
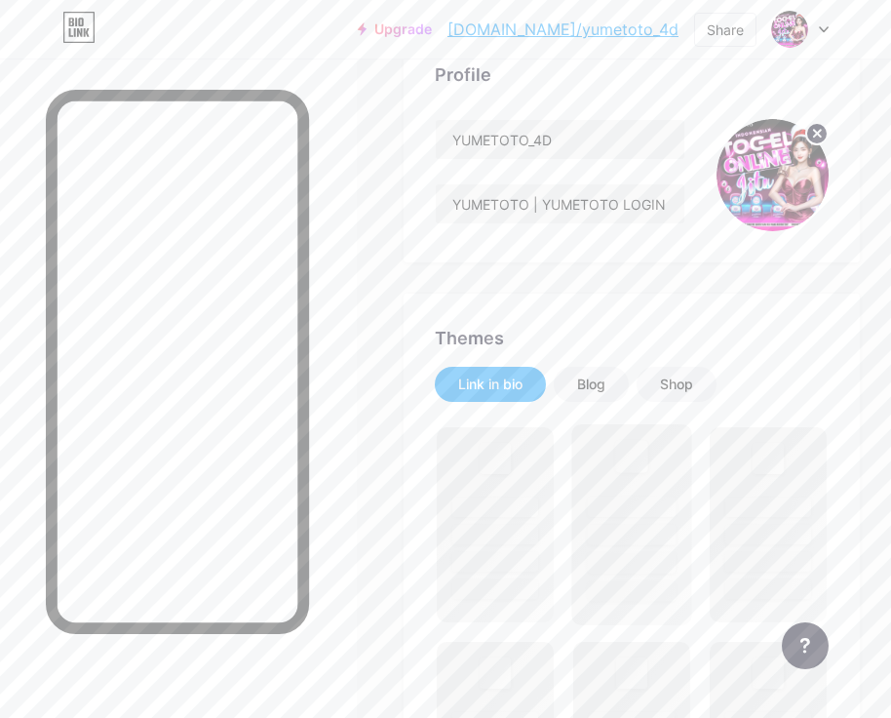
scroll to position [293, 0]
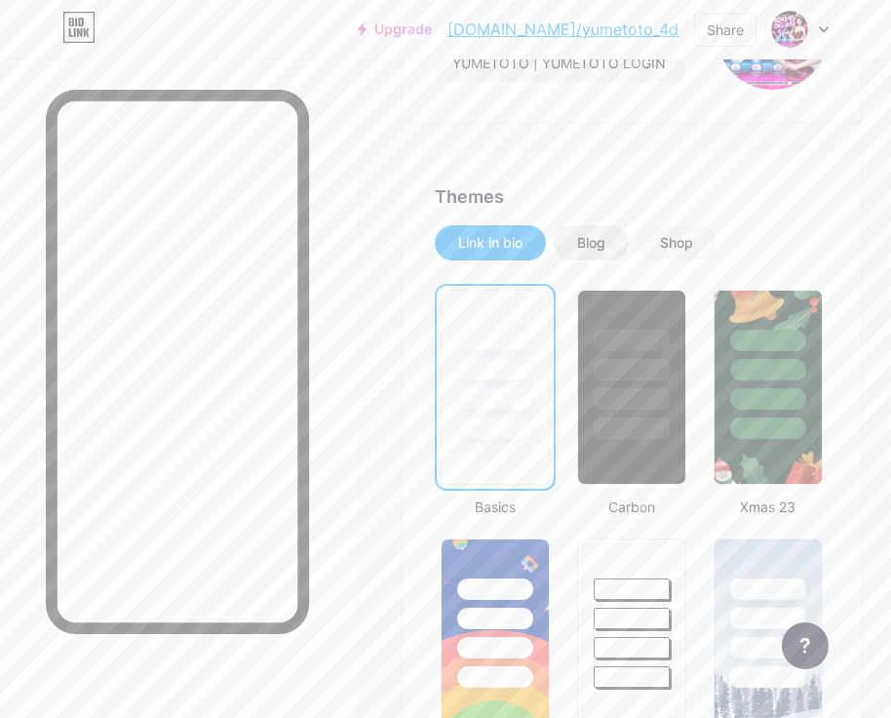
click at [592, 228] on div "Blog" at bounding box center [591, 242] width 75 height 35
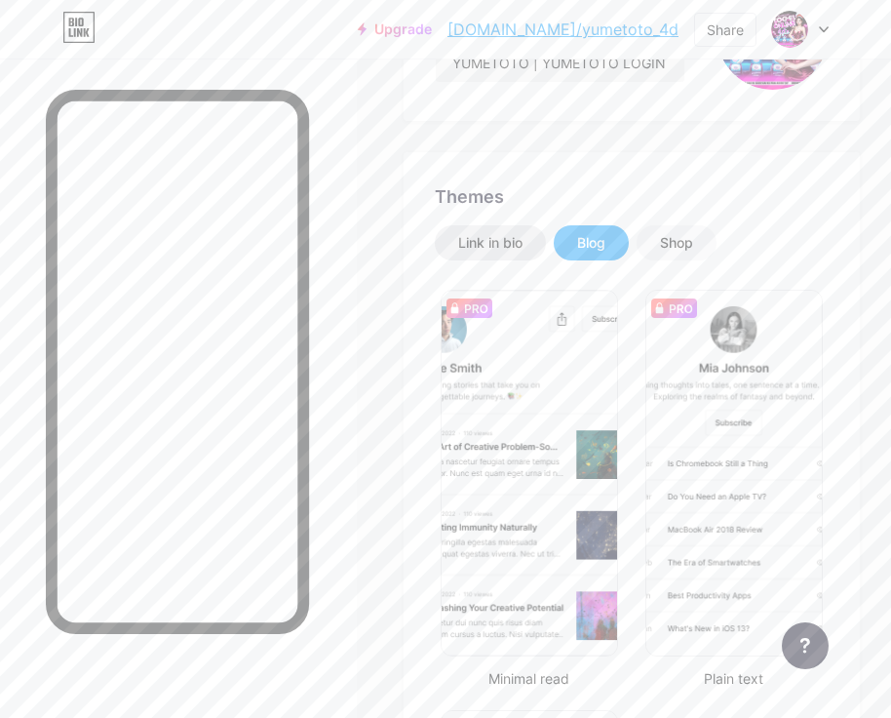
click at [506, 239] on div "Link in bio" at bounding box center [490, 243] width 64 height 20
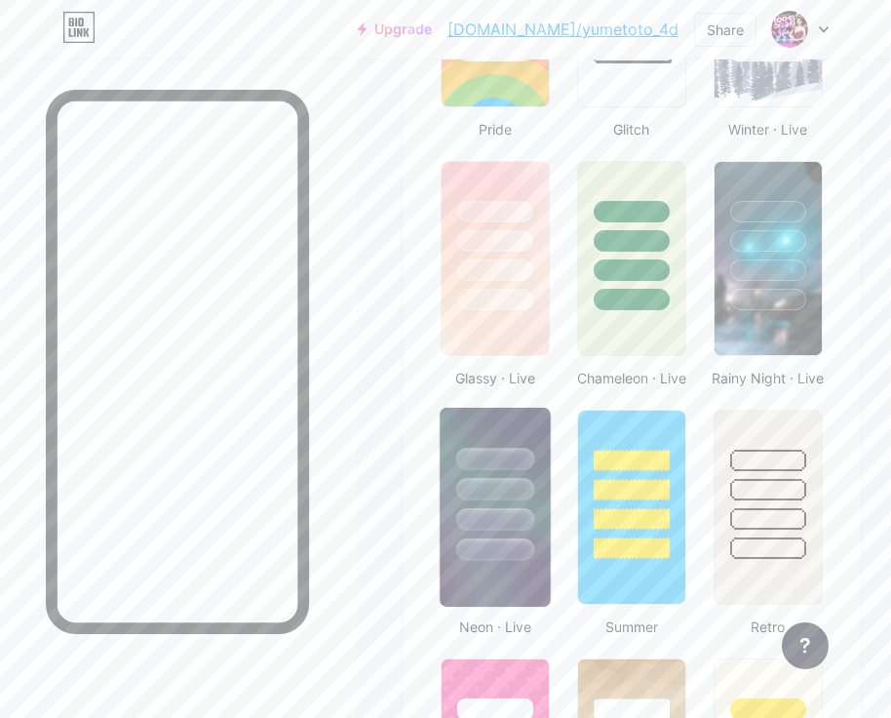
scroll to position [1170, 0]
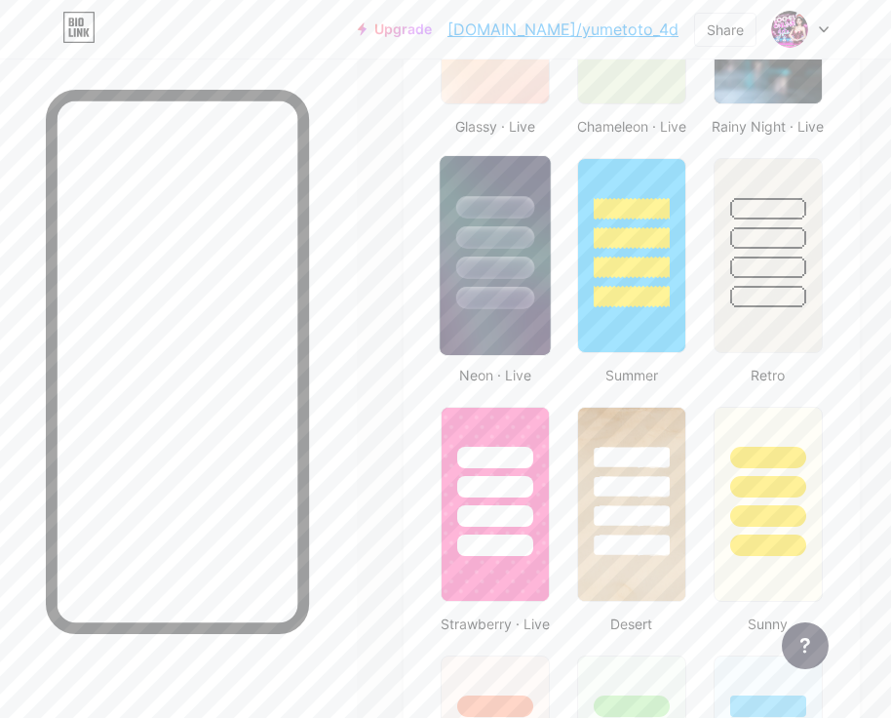
click at [515, 500] on div at bounding box center [495, 482] width 107 height 148
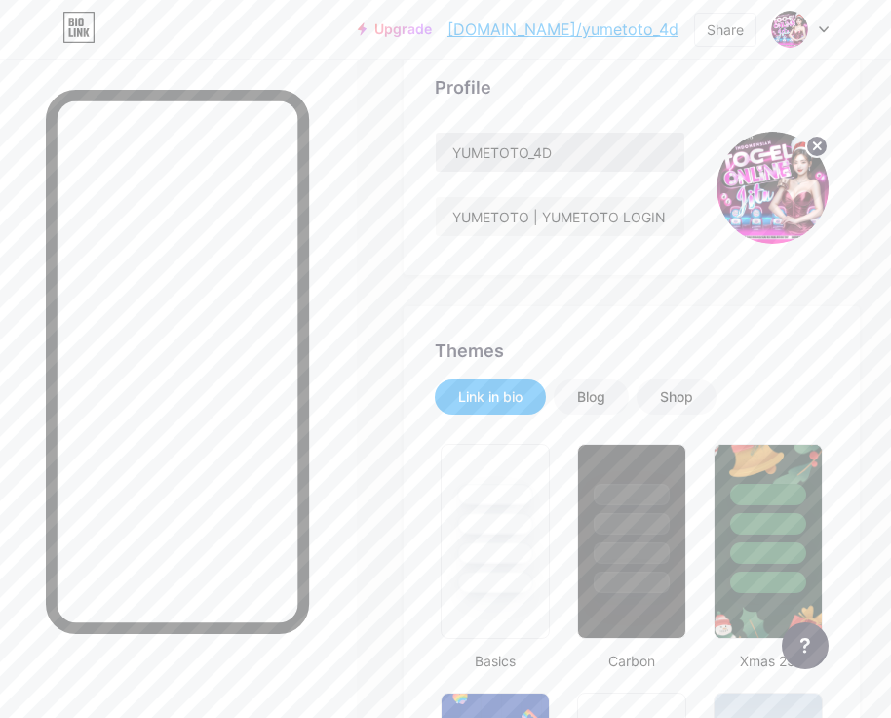
scroll to position [0, 0]
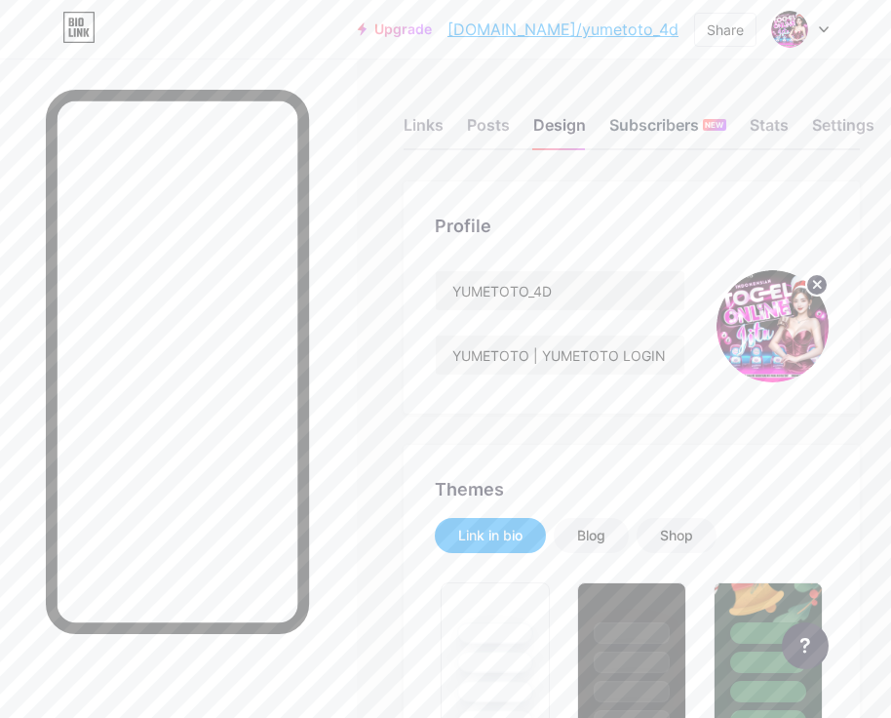
click at [650, 128] on div "Subscribers NEW" at bounding box center [668, 130] width 117 height 35
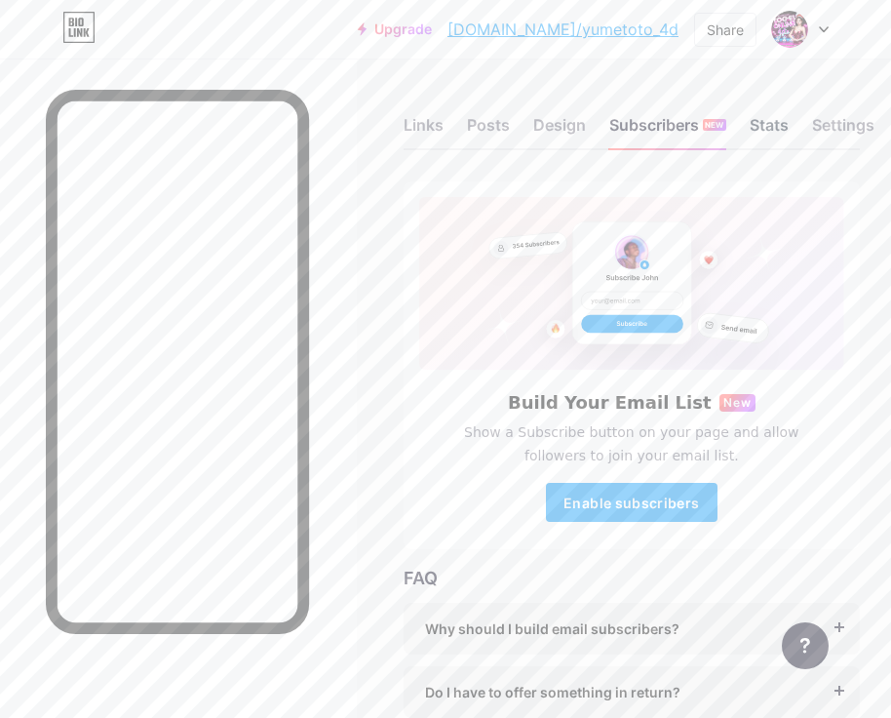
click at [789, 125] on div "Stats" at bounding box center [769, 130] width 39 height 35
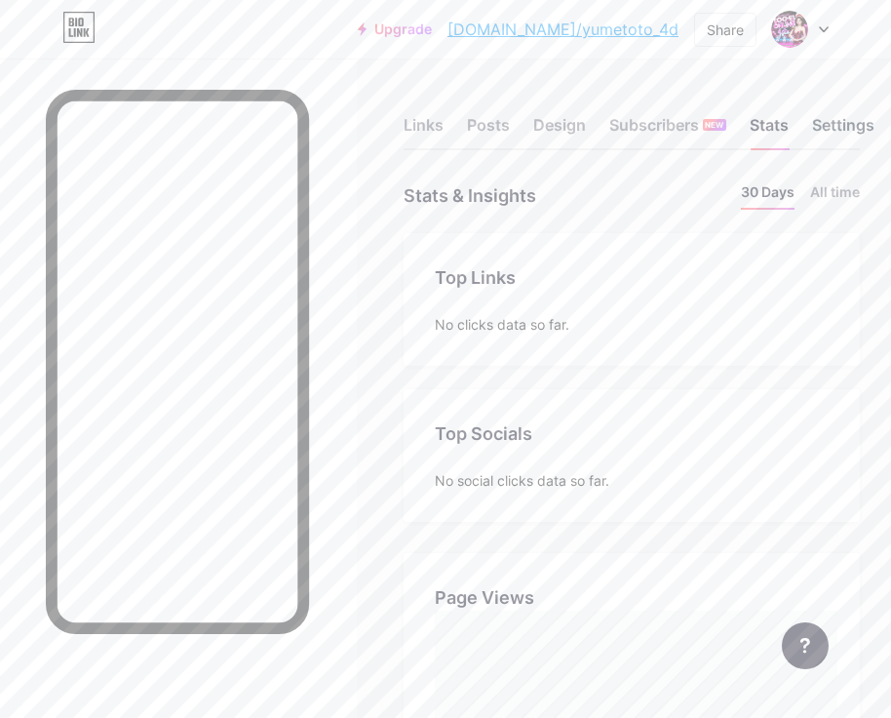
scroll to position [718, 891]
click at [851, 122] on div "Settings" at bounding box center [843, 130] width 62 height 35
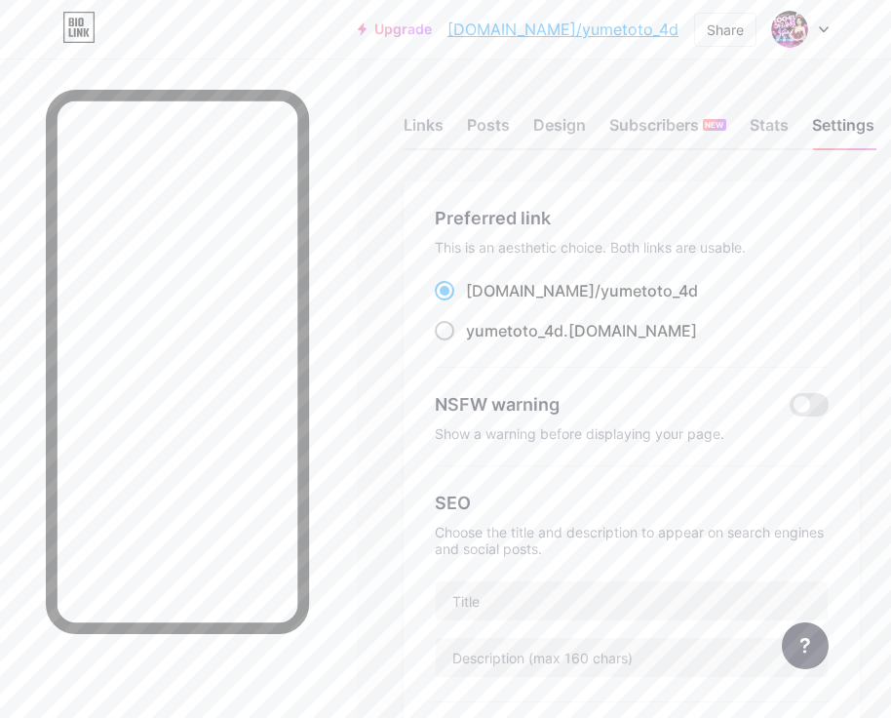
click at [546, 321] on span "yumetoto_4d" at bounding box center [515, 331] width 98 height 20
click at [479, 342] on input "yumetoto_4d .bio.link" at bounding box center [472, 348] width 13 height 13
radio input "true"
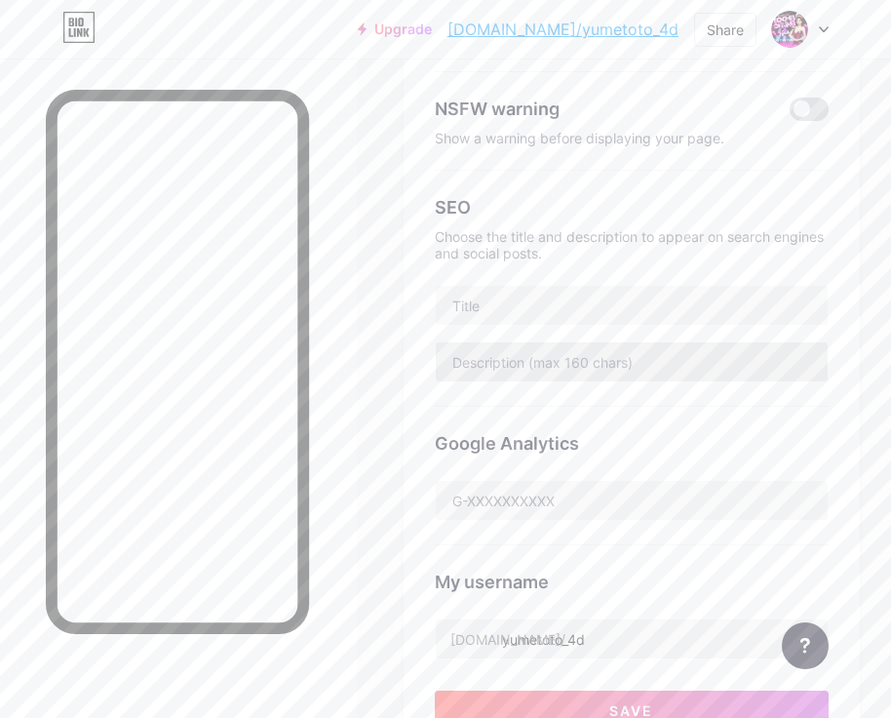
scroll to position [293, 0]
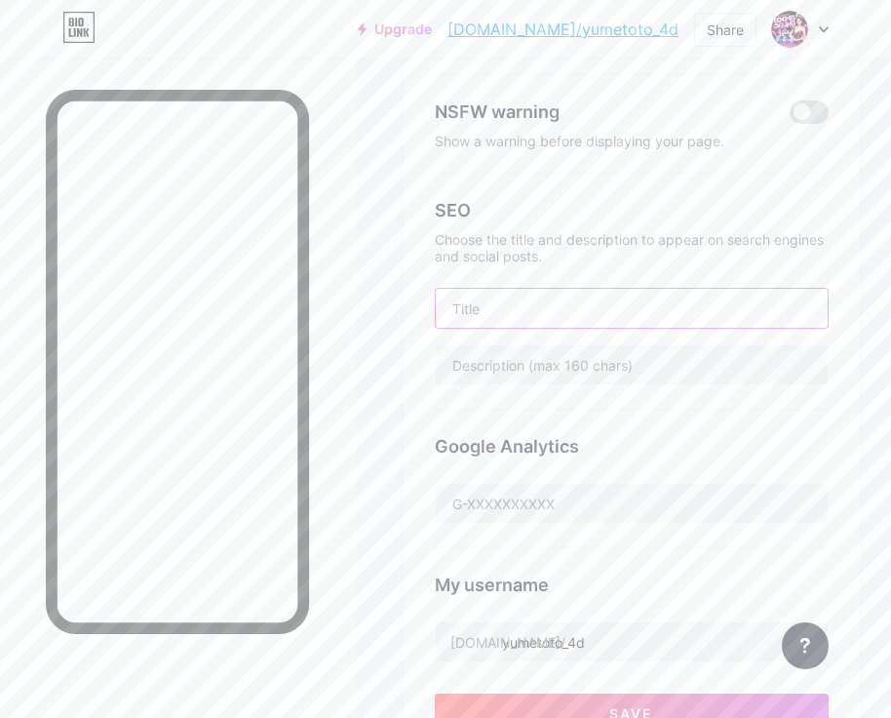
click at [576, 317] on input "text" at bounding box center [632, 308] width 392 height 39
click at [566, 296] on input "text" at bounding box center [632, 308] width 392 height 39
click at [552, 376] on input "text" at bounding box center [632, 364] width 392 height 39
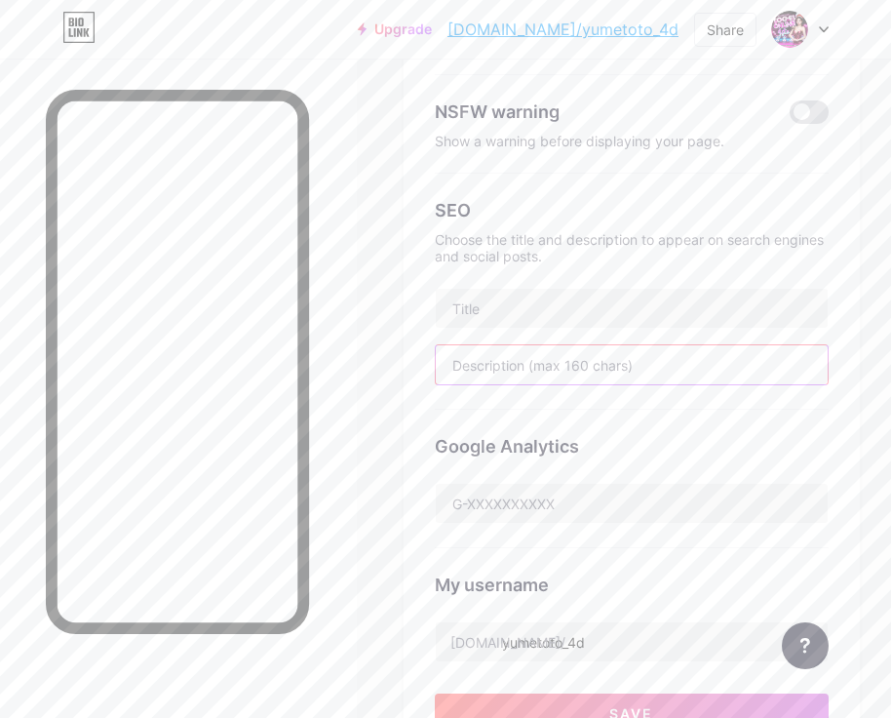
paste input "YUMETOTO | YUMETOTO LOGIN | YUMETOTO DAFTAR | YUMETOTO LINK ALTERNATIF | YUMETO…"
type input "YUMETOTO | YUMETOTO LOGIN | YUMETOTO DAFTAR | YUMETOTO LINK ALTERNATIF | YUMETO…"
click at [554, 305] on input "text" at bounding box center [632, 308] width 392 height 39
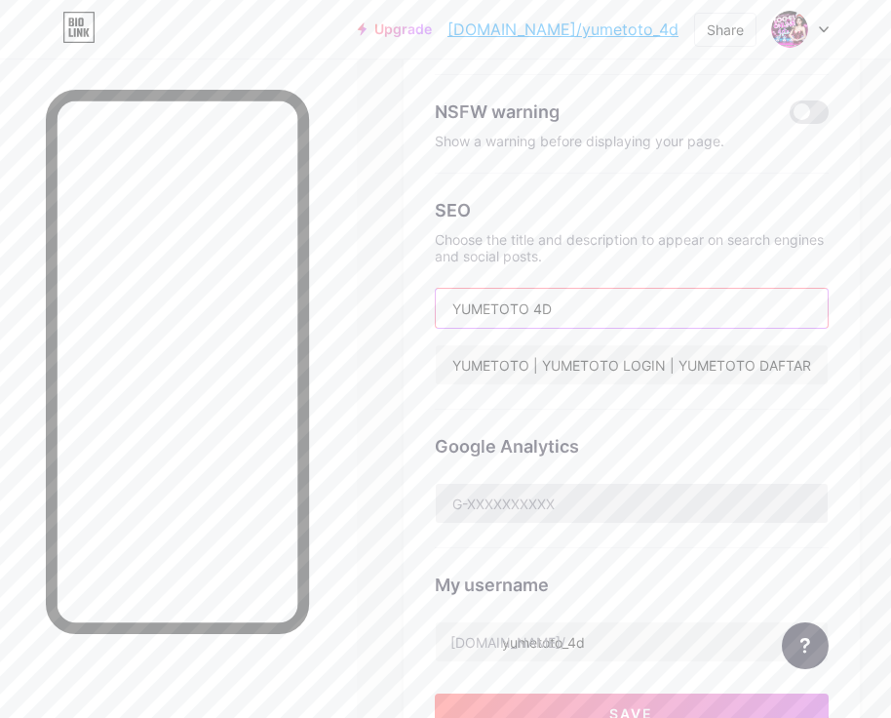
type input "YUMETOTO 4D"
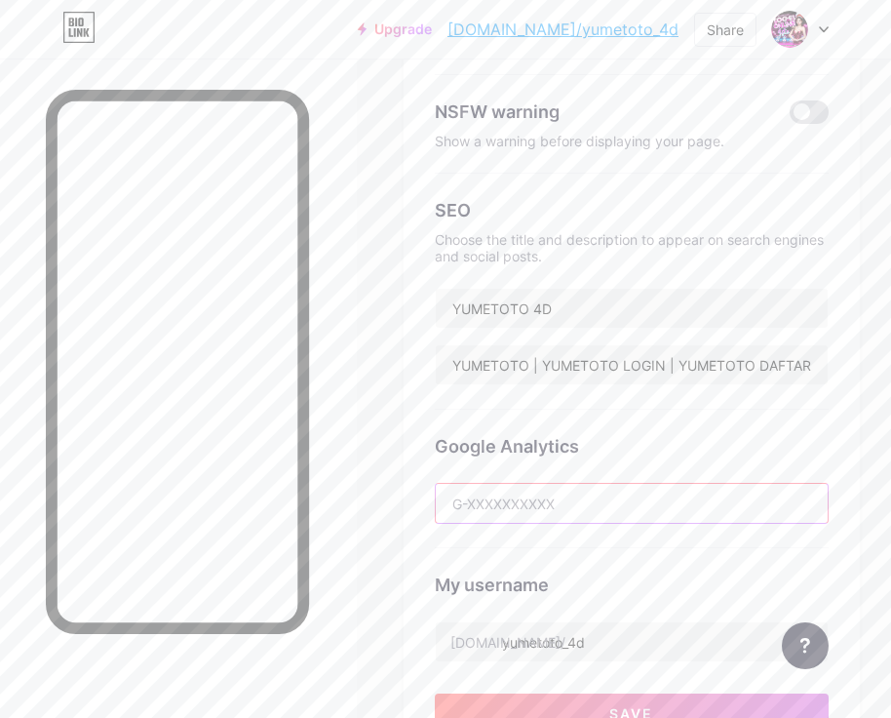
click at [583, 498] on input "text" at bounding box center [632, 503] width 392 height 39
click at [411, 369] on div "Preferred link This is an aesthetic choice. Both links are usable. bio.link/ yu…" at bounding box center [632, 326] width 456 height 875
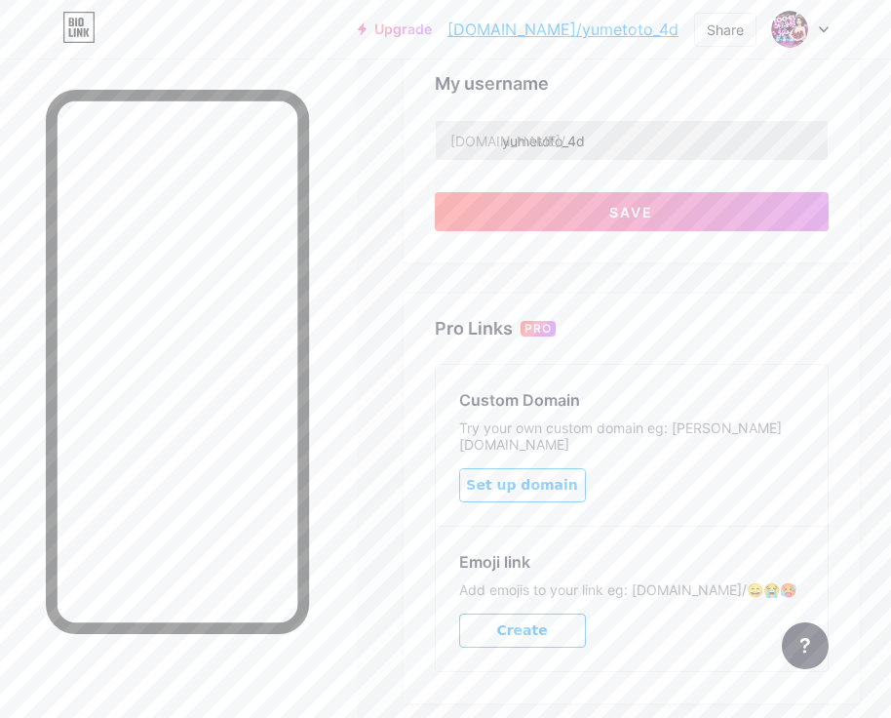
scroll to position [602, 0]
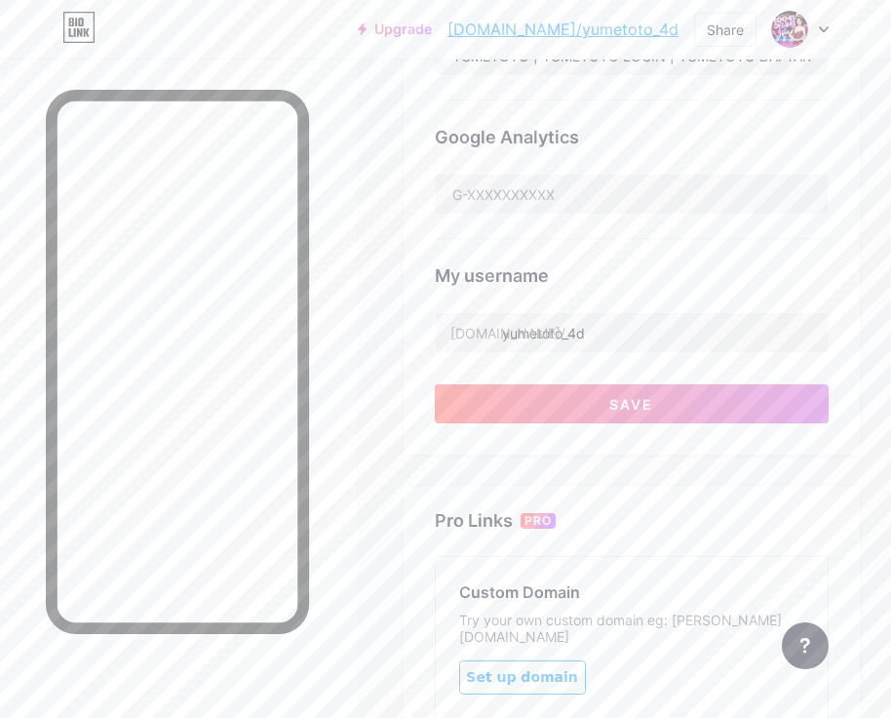
click at [541, 213] on div "Google Analytics" at bounding box center [632, 169] width 394 height 138
click at [535, 195] on input "text" at bounding box center [632, 194] width 392 height 39
click at [591, 203] on input "text" at bounding box center [632, 194] width 392 height 39
paste input "G-MPDB1QJNGW"
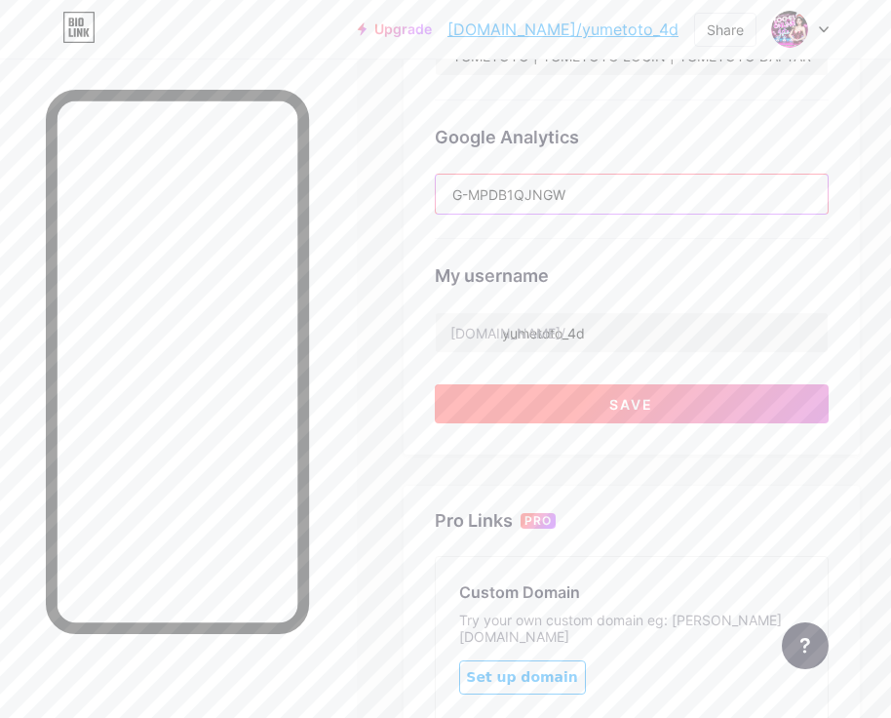
type input "G-MPDB1QJNGW"
click at [689, 385] on button "Save" at bounding box center [632, 403] width 394 height 39
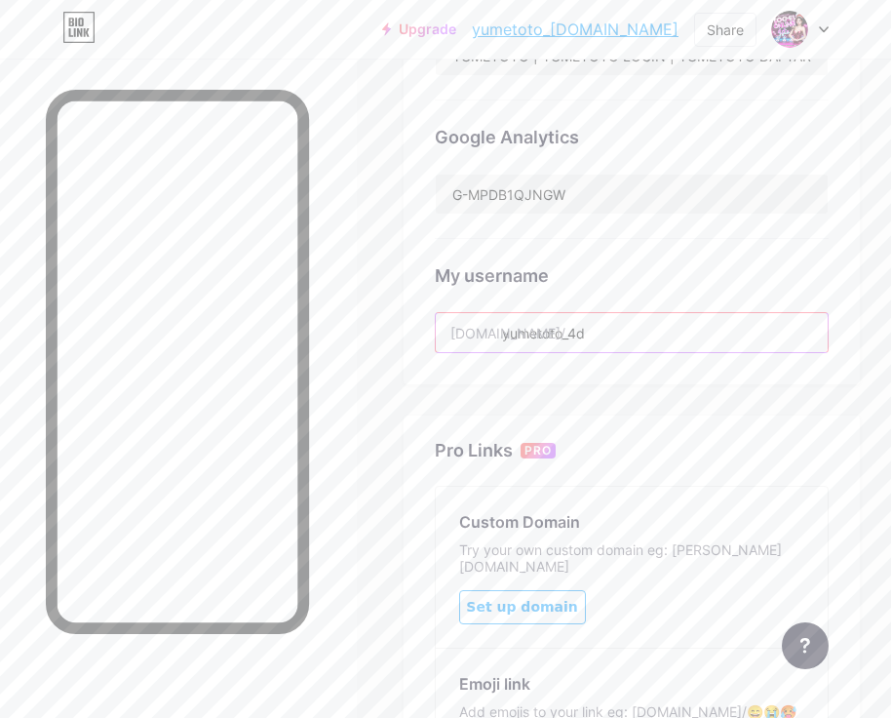
click at [694, 326] on input "yumetoto_4d" at bounding box center [632, 332] width 392 height 39
click at [378, 315] on div "Links Posts Design Subscribers NEW Stats Settings Preferred link This is an aes…" at bounding box center [445, 208] width 891 height 1502
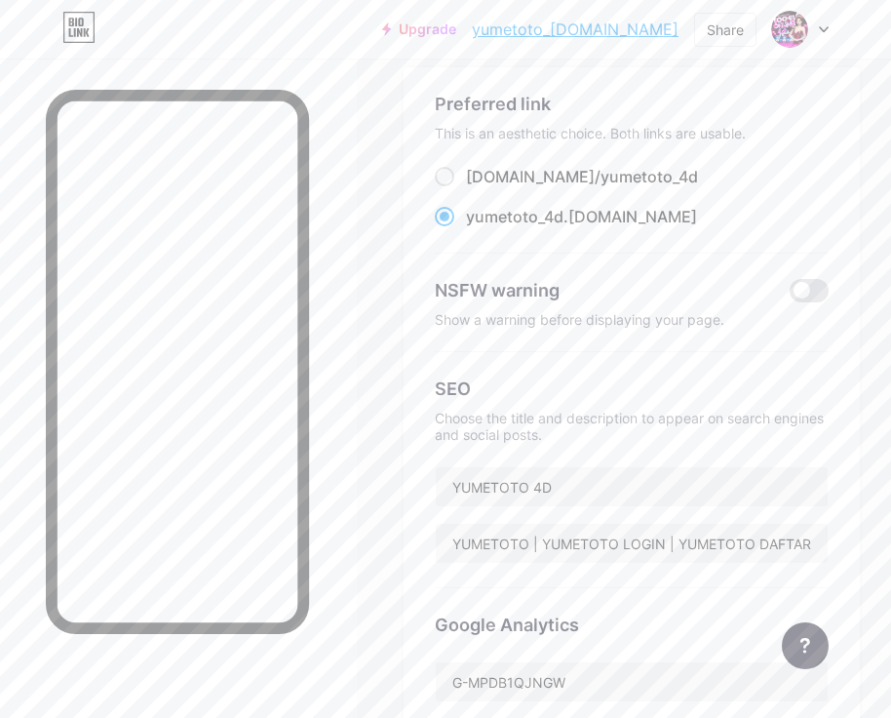
scroll to position [0, 0]
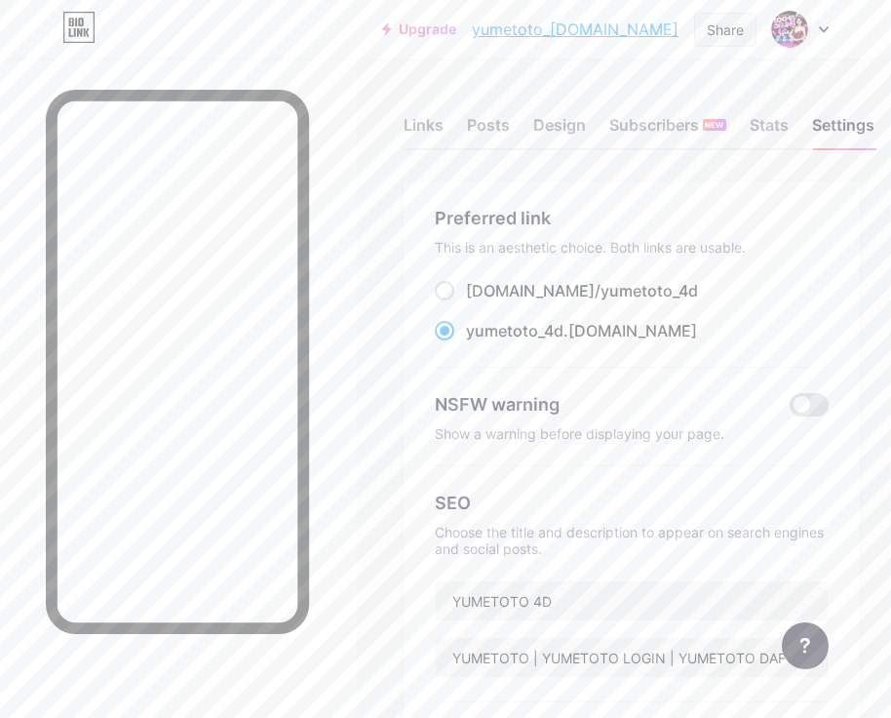
click at [720, 35] on div "Share" at bounding box center [725, 30] width 37 height 20
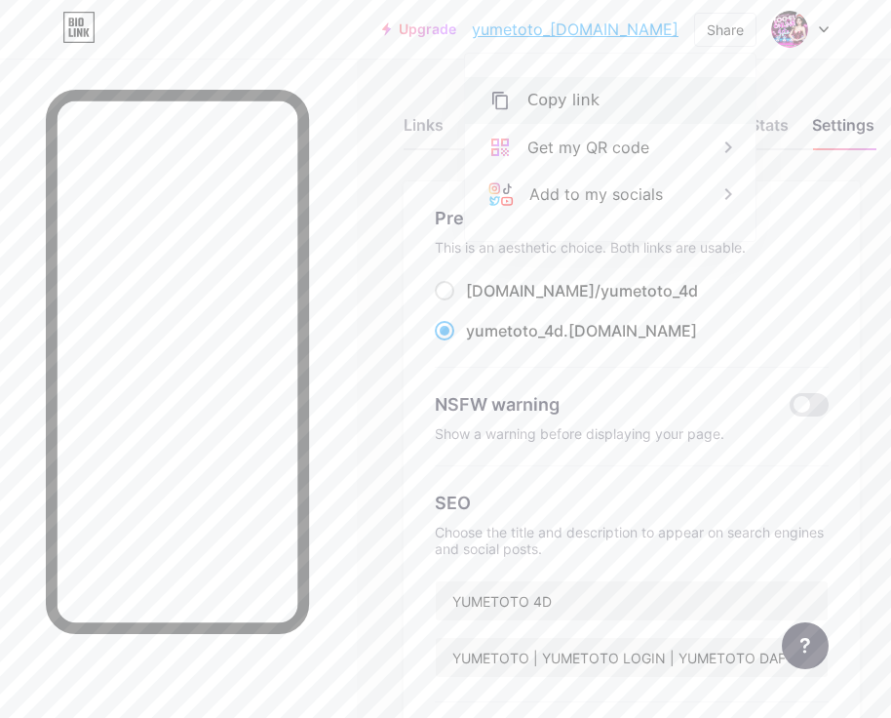
drag, startPoint x: 558, startPoint y: 97, endPoint x: 584, endPoint y: 81, distance: 30.6
click at [558, 97] on div "Copy link" at bounding box center [564, 100] width 72 height 23
click at [819, 29] on icon at bounding box center [824, 29] width 10 height 7
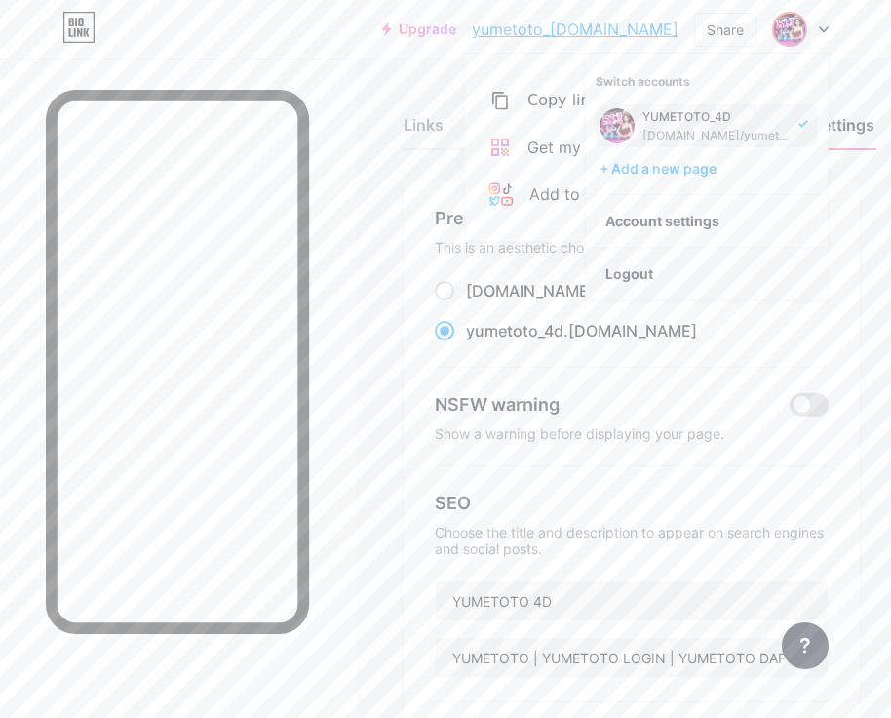
click at [643, 270] on li "Logout" at bounding box center [707, 274] width 242 height 53
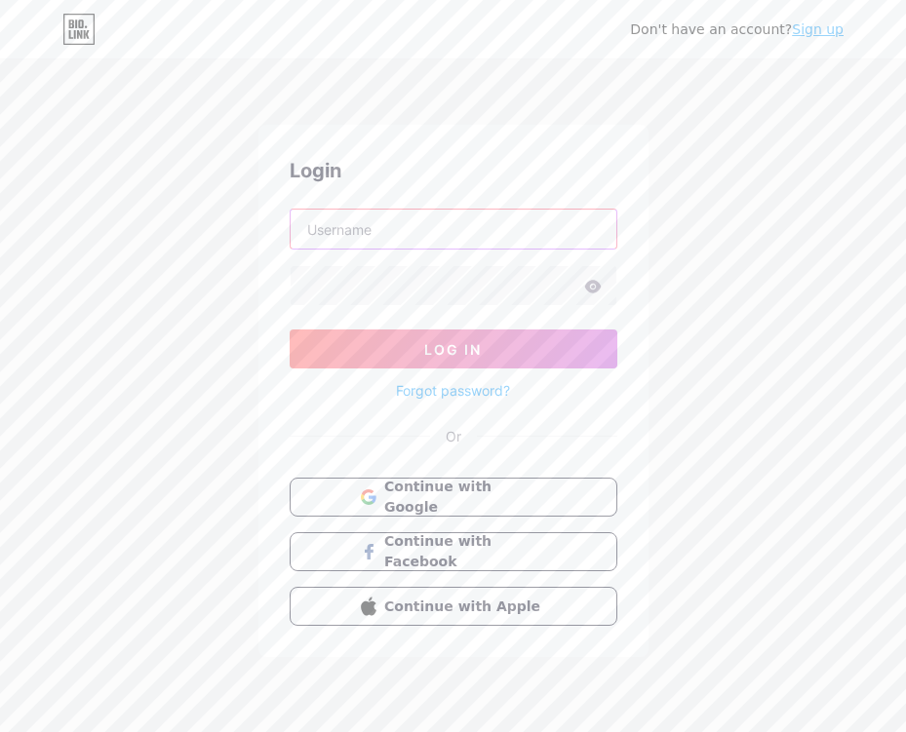
type input "[EMAIL_ADDRESS][DOMAIN_NAME]"
click at [825, 29] on link "Sign up" at bounding box center [818, 29] width 52 height 16
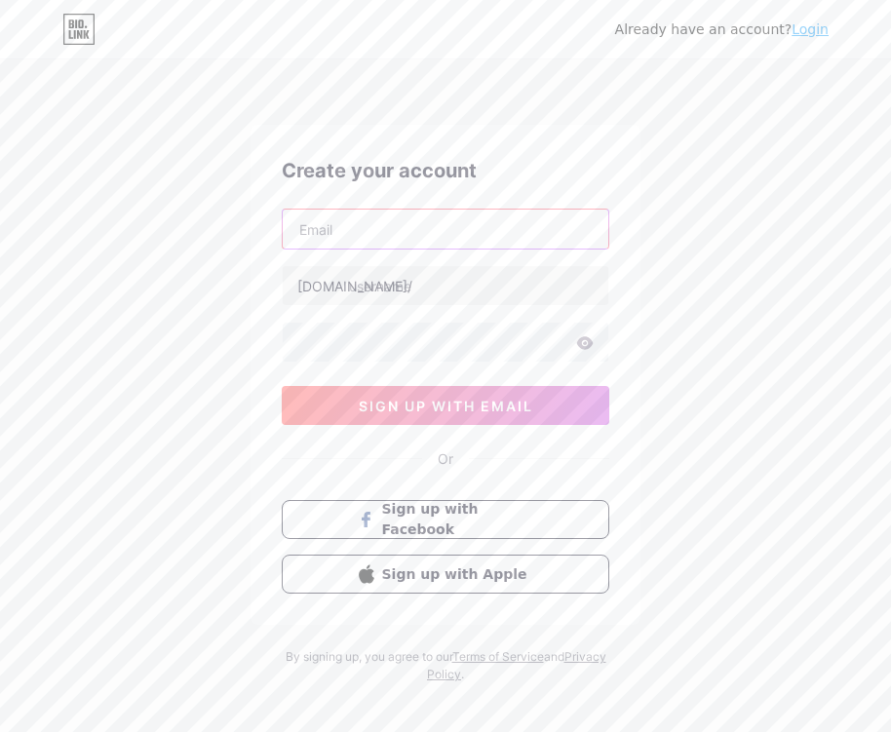
click at [399, 226] on input "text" at bounding box center [446, 229] width 326 height 39
click at [385, 238] on input "text" at bounding box center [446, 229] width 326 height 39
paste input "lapacad582@mardiek.com"
type input "lapacad582@mardiek.com"
click at [384, 291] on input "text" at bounding box center [446, 285] width 326 height 39
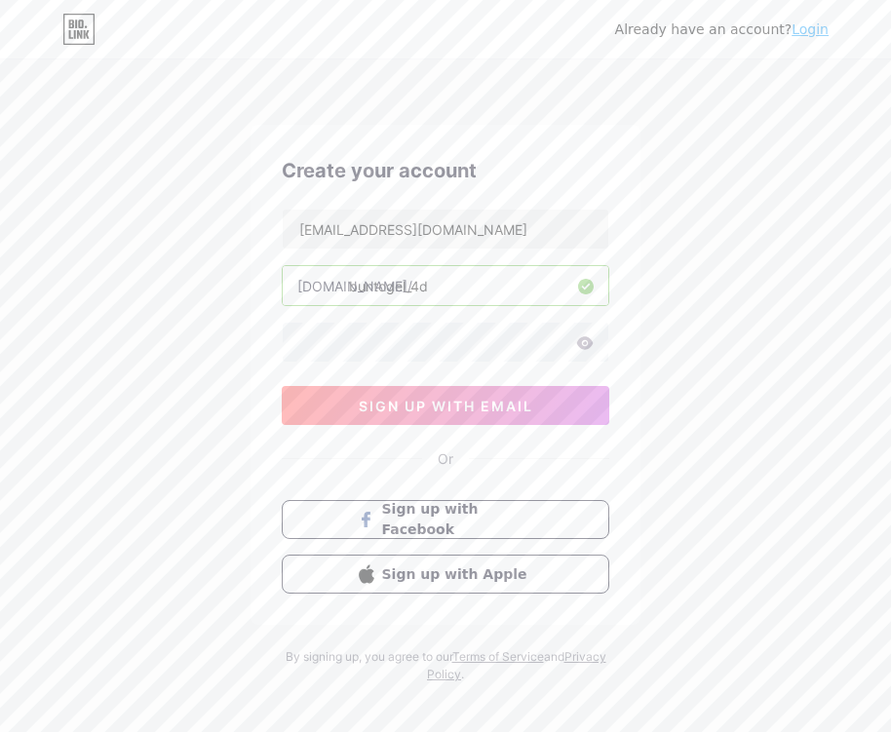
type input "buntogel_4d"
click at [771, 331] on div "Already have an account? Login Create your account lapacad582@mardiek.com bio.l…" at bounding box center [445, 373] width 891 height 746
click at [466, 413] on span "sign up with email" at bounding box center [446, 406] width 175 height 17
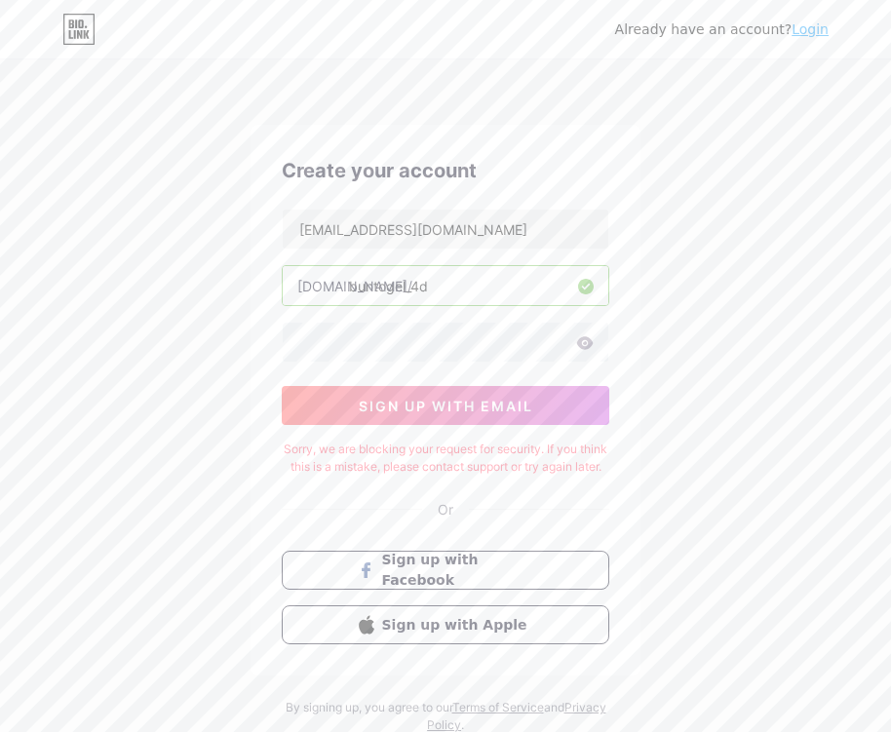
click at [676, 333] on div "Already have an account? Login Create your account lapacad582@mardiek.com bio.l…" at bounding box center [445, 398] width 891 height 797
click at [809, 23] on link "Login" at bounding box center [810, 29] width 37 height 16
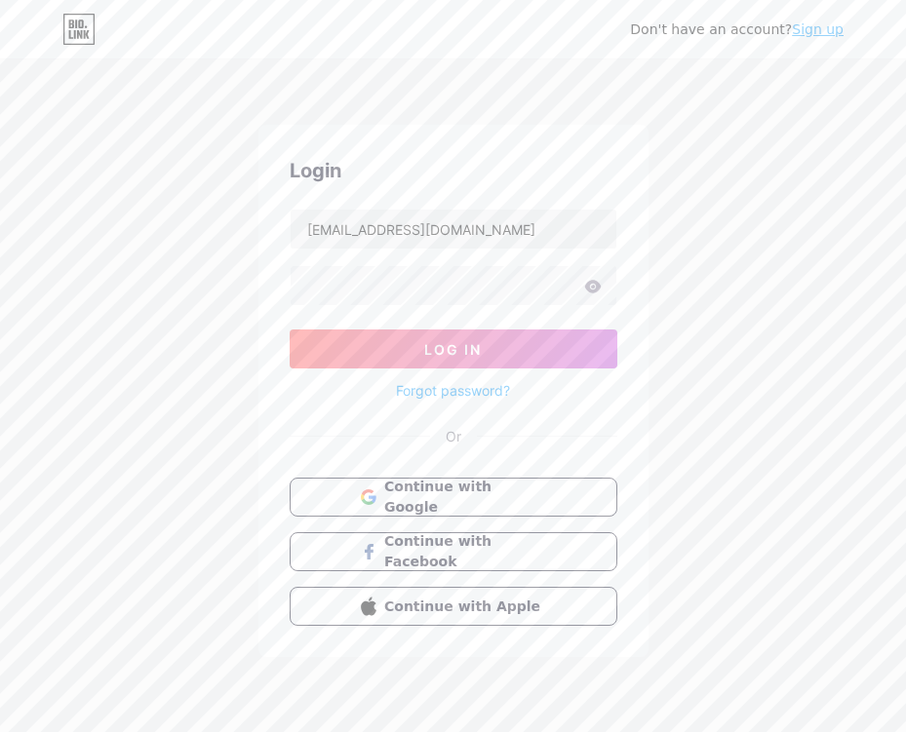
click at [738, 290] on div "Don't have an account? Sign up Login lapacad582@mardiek.com Log In Forgot passw…" at bounding box center [453, 360] width 906 height 720
click at [567, 220] on input "lapacad582@mardiek.com" at bounding box center [454, 229] width 326 height 39
type input "[EMAIL_ADDRESS][DOMAIN_NAME]"
click at [335, 341] on button "Log In" at bounding box center [454, 349] width 328 height 39
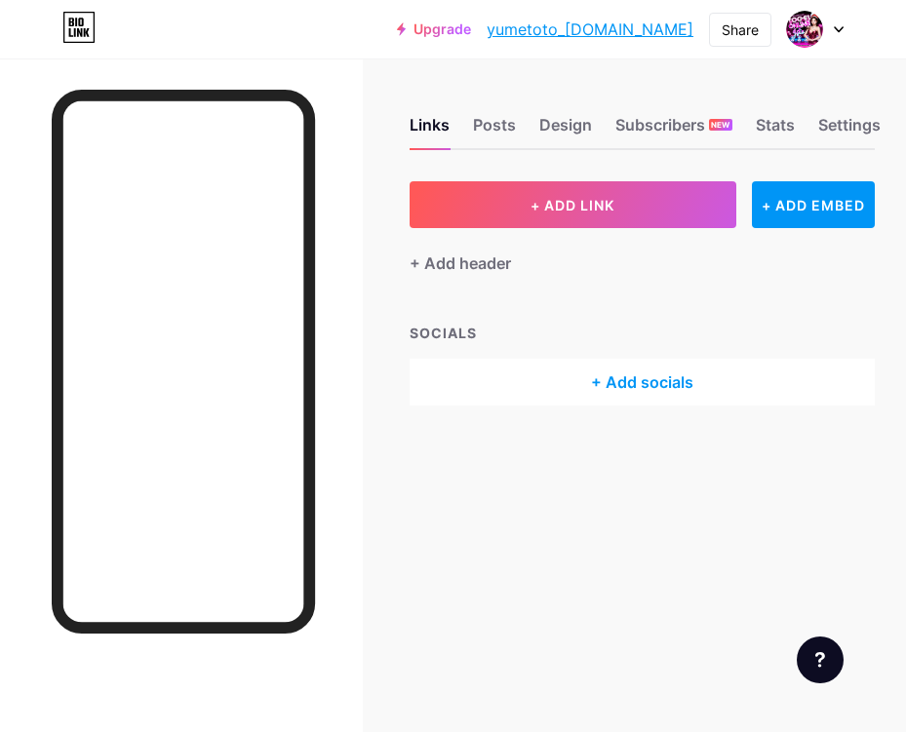
click at [827, 333] on div "SOCIALS" at bounding box center [642, 333] width 465 height 20
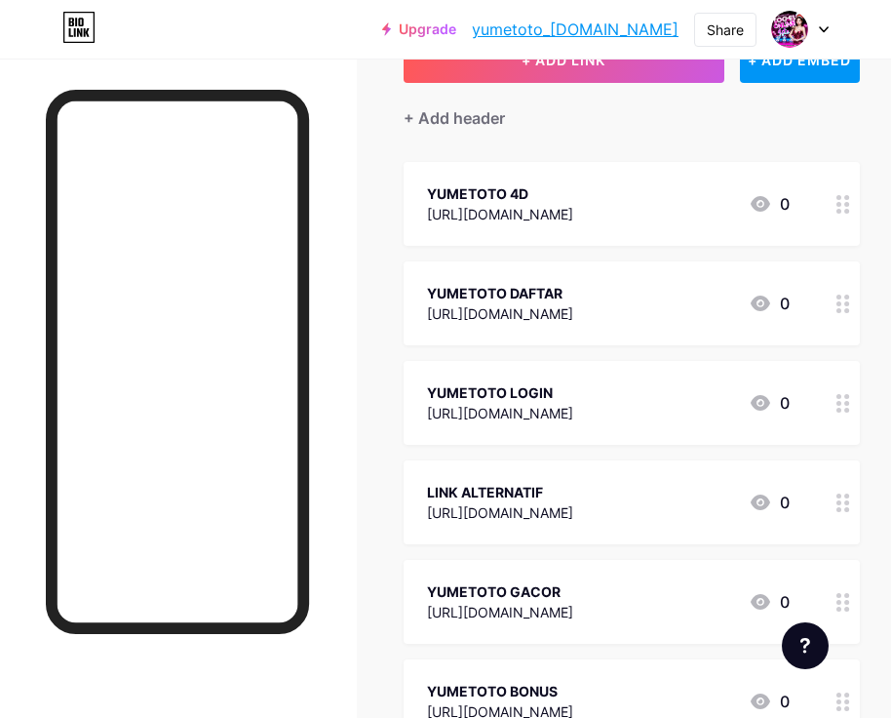
scroll to position [397, 0]
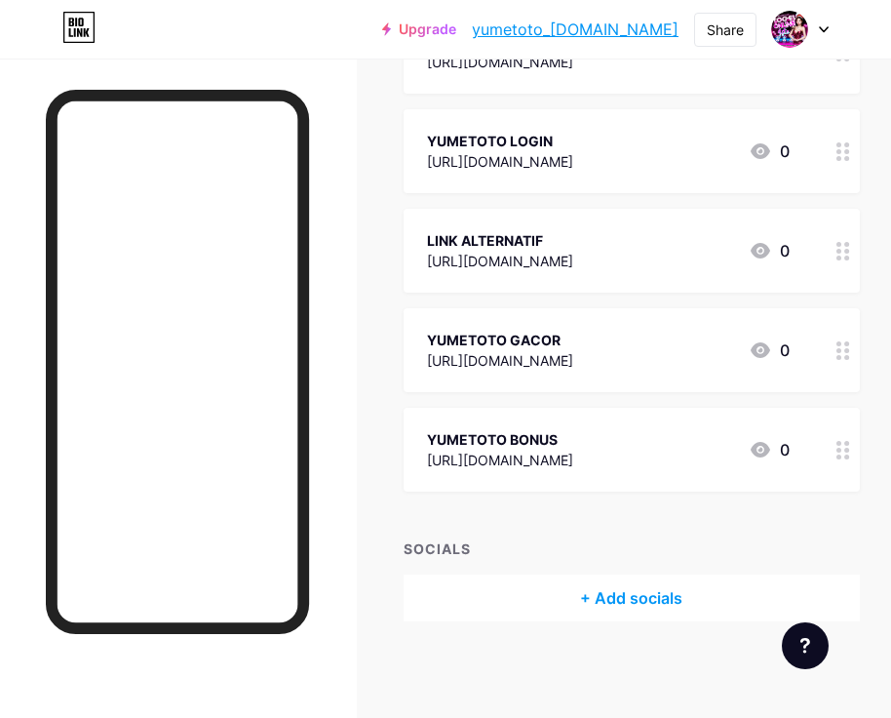
click at [449, 548] on div "SOCIALS" at bounding box center [632, 548] width 456 height 20
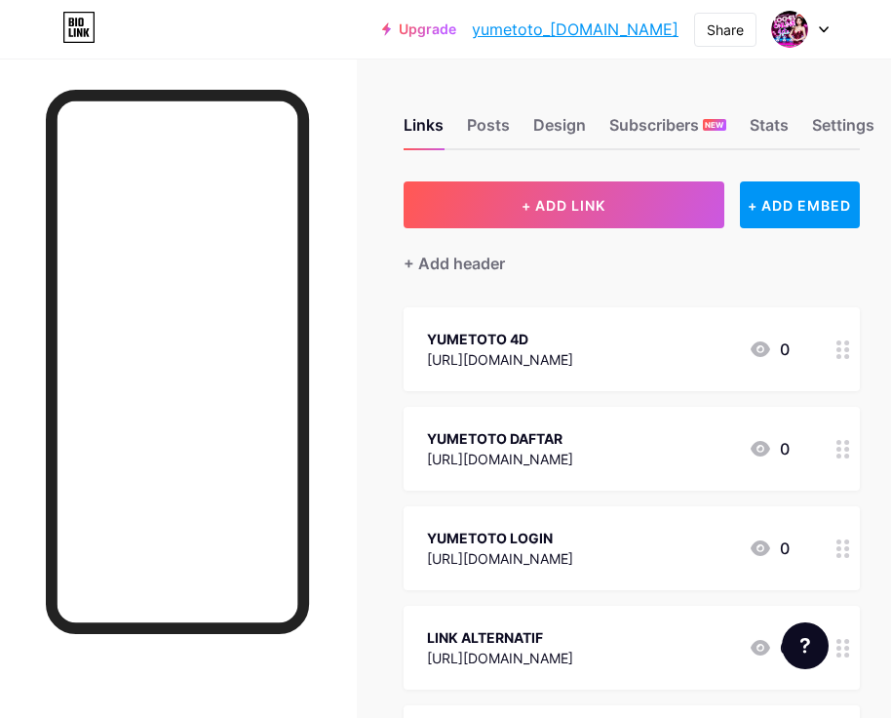
click at [815, 30] on div at bounding box center [800, 29] width 57 height 35
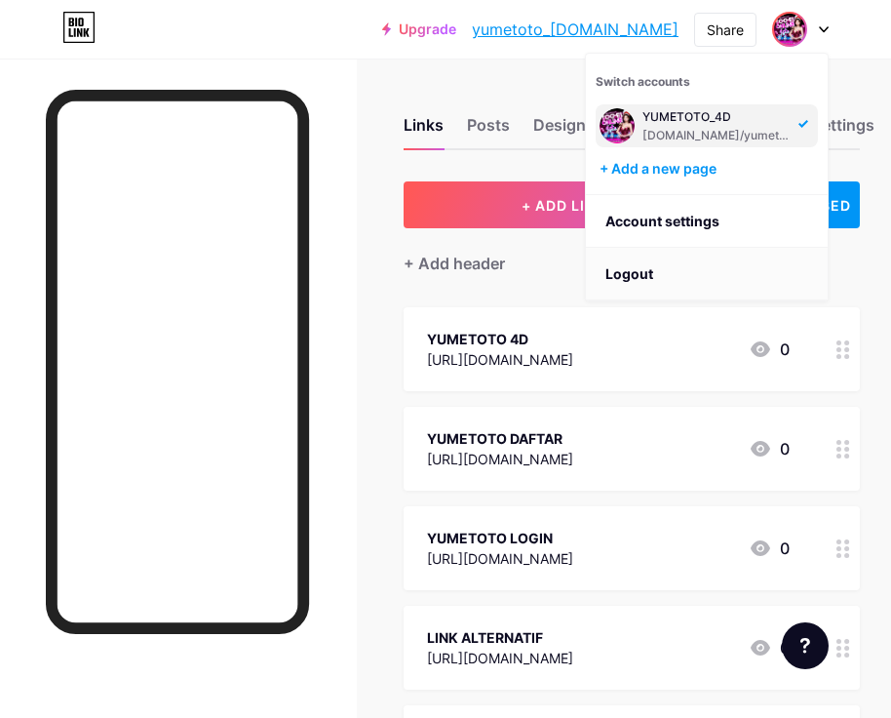
click at [639, 267] on li "Logout" at bounding box center [707, 274] width 242 height 53
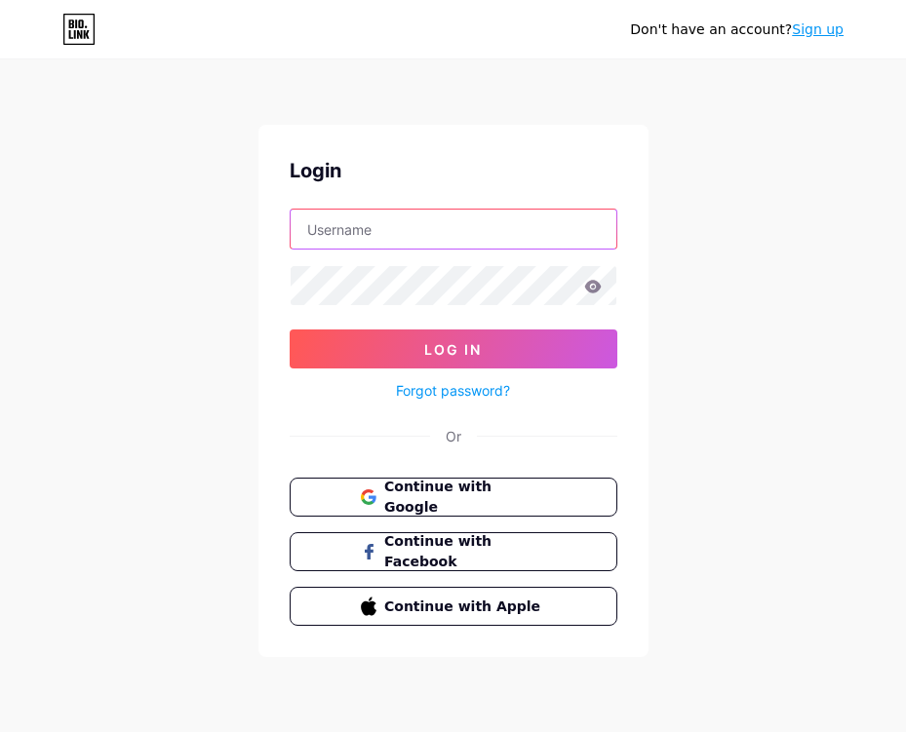
type input "[EMAIL_ADDRESS][DOMAIN_NAME]"
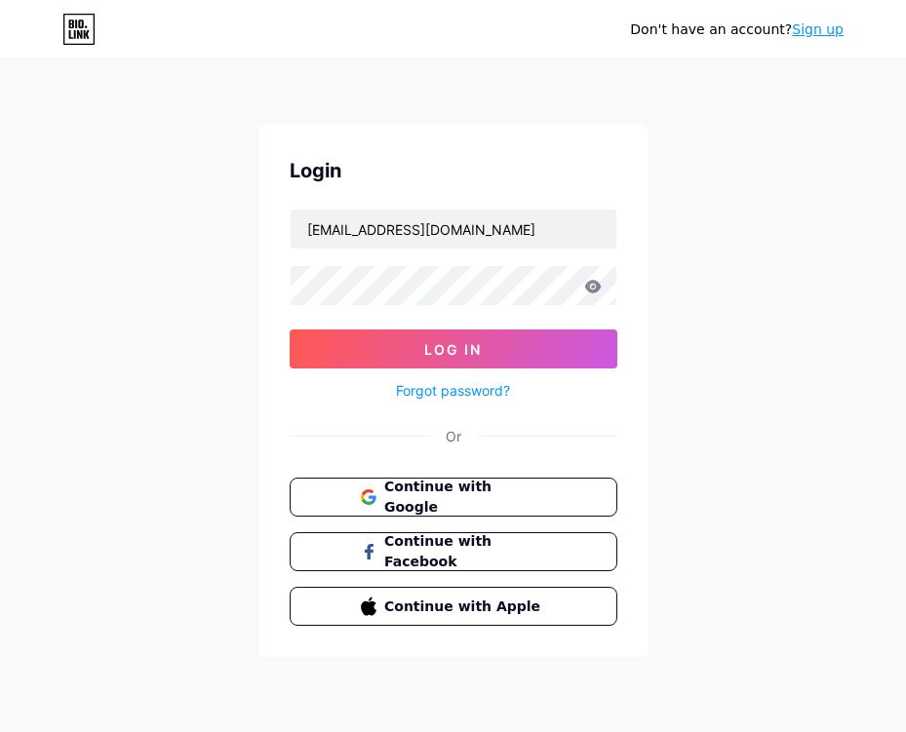
click at [814, 26] on link "Sign up" at bounding box center [818, 29] width 52 height 16
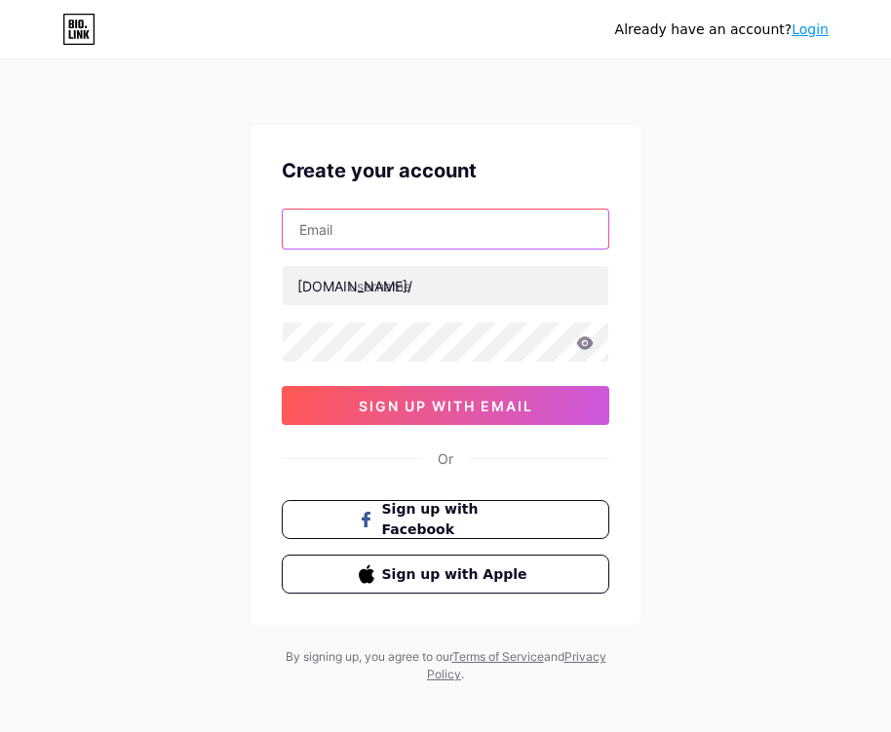
click at [430, 225] on input "text" at bounding box center [446, 229] width 326 height 39
paste input "[EMAIL_ADDRESS][DOMAIN_NAME]"
type input "[EMAIL_ADDRESS][DOMAIN_NAME]"
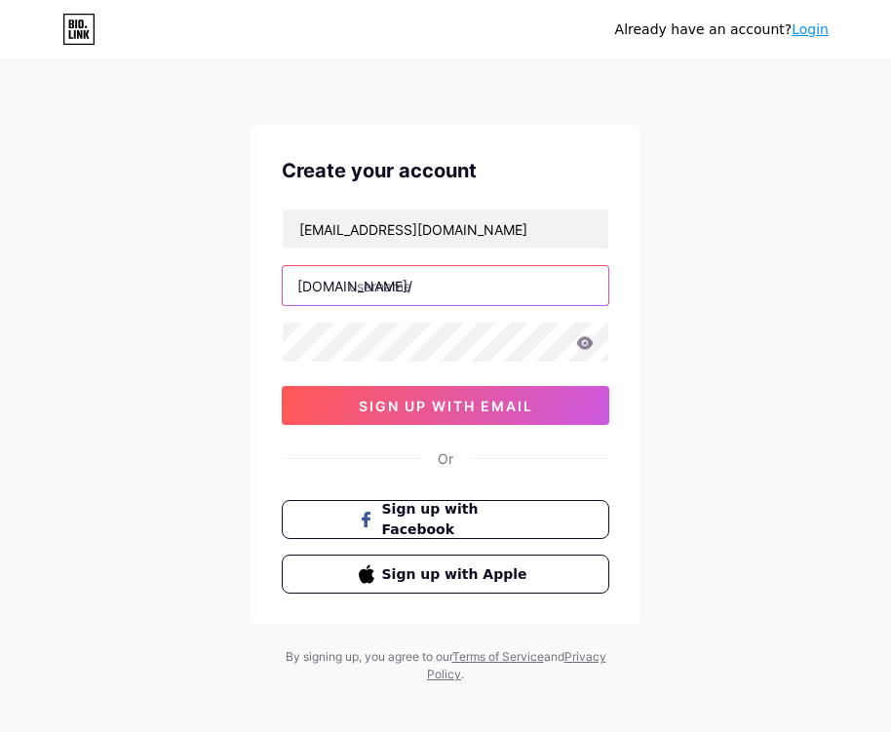
click at [418, 284] on input "text" at bounding box center [446, 285] width 326 height 39
type input "buntogel_4d"
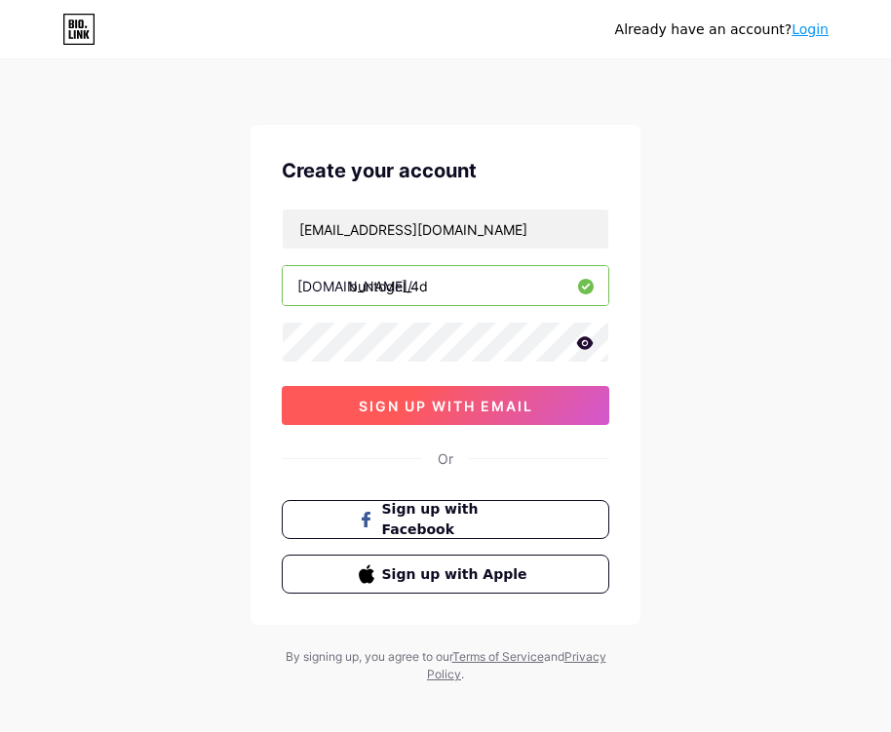
click at [445, 398] on span "sign up with email" at bounding box center [446, 406] width 175 height 17
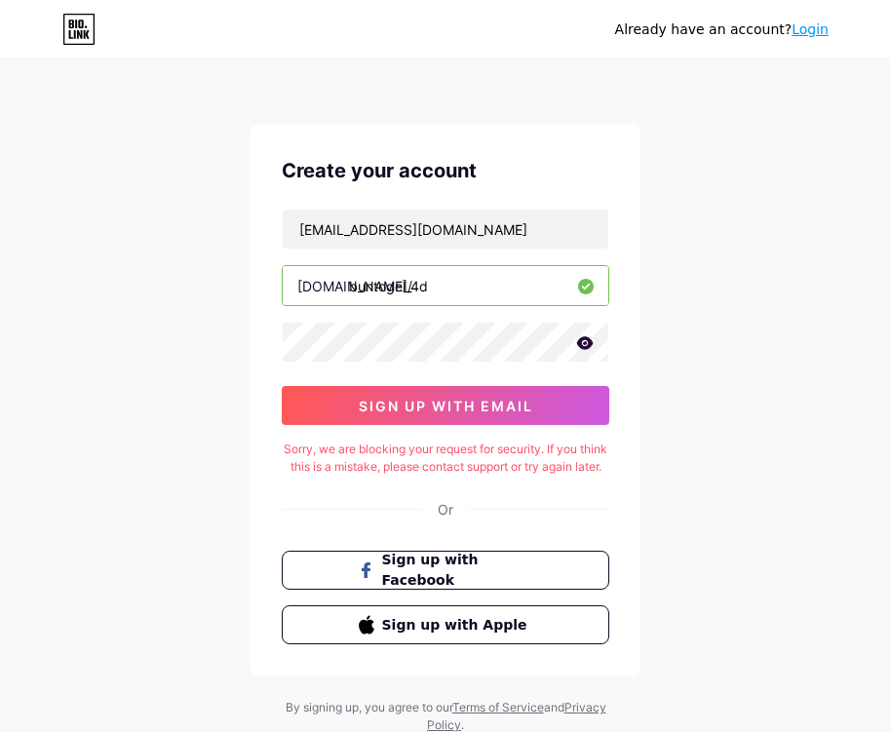
click at [493, 289] on input "buntogel_4d" at bounding box center [446, 285] width 326 height 39
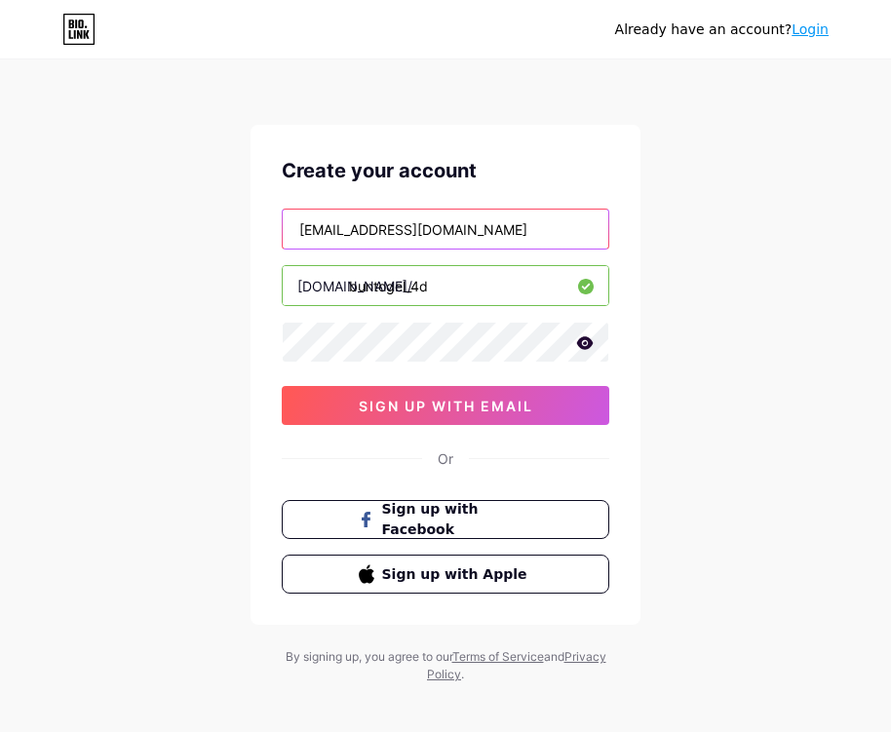
click at [449, 232] on input "[EMAIL_ADDRESS][DOMAIN_NAME]" at bounding box center [446, 229] width 326 height 39
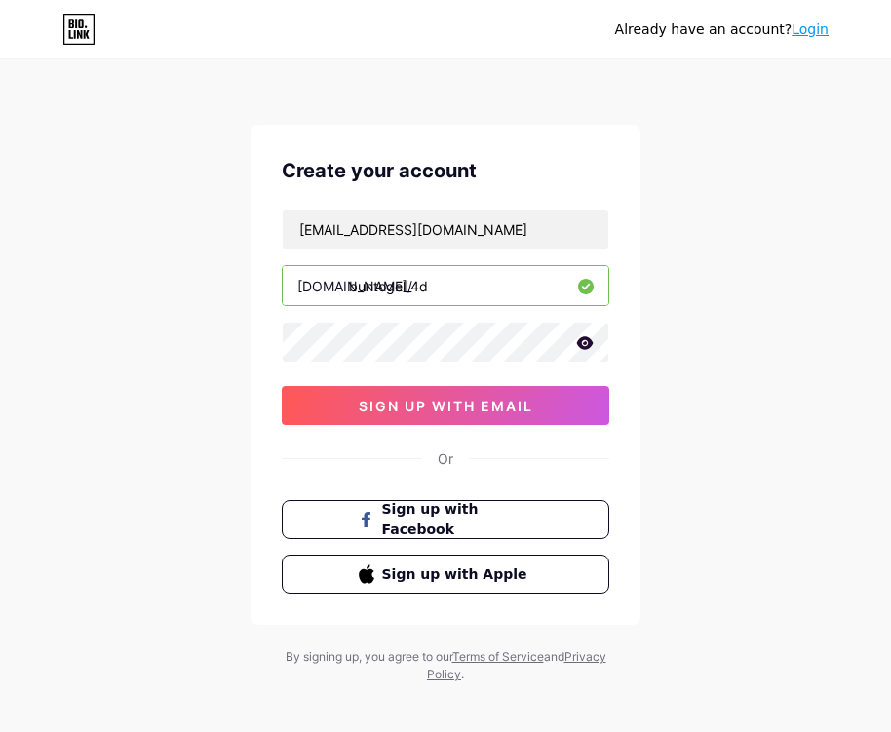
click at [742, 264] on div "Already have an account? Login Create your account [EMAIL_ADDRESS][DOMAIN_NAME]…" at bounding box center [445, 373] width 891 height 746
click at [504, 173] on div "Create your account" at bounding box center [446, 170] width 328 height 29
click at [462, 287] on input "buntogel_4d" at bounding box center [446, 285] width 326 height 39
click at [561, 109] on div "Already have an account? Login Create your account [EMAIL_ADDRESS][DOMAIN_NAME]…" at bounding box center [445, 373] width 891 height 746
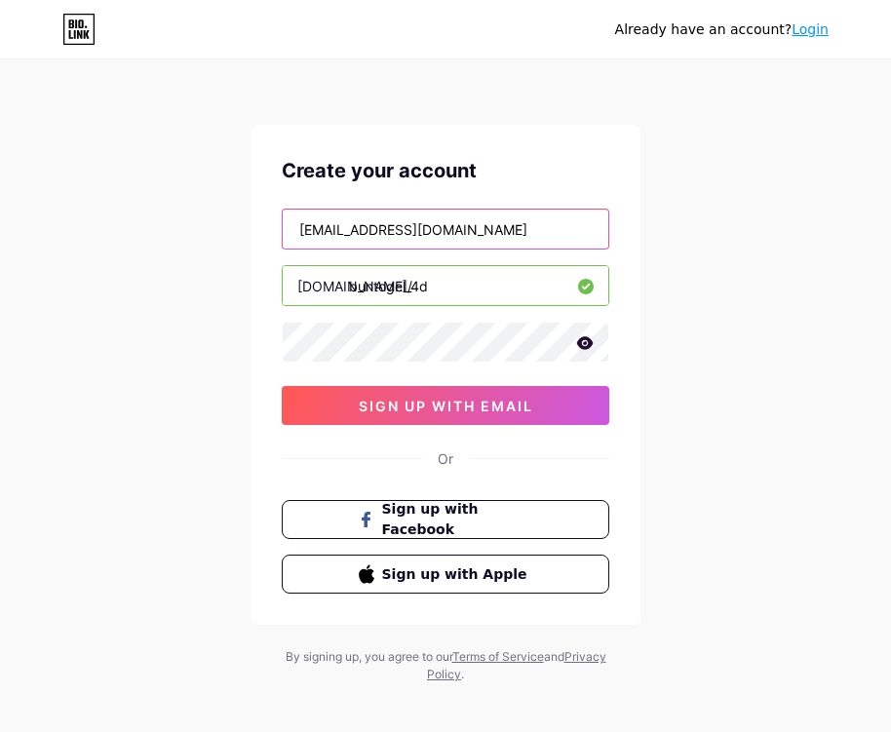
click at [423, 240] on input "[EMAIL_ADDRESS][DOMAIN_NAME]" at bounding box center [446, 229] width 326 height 39
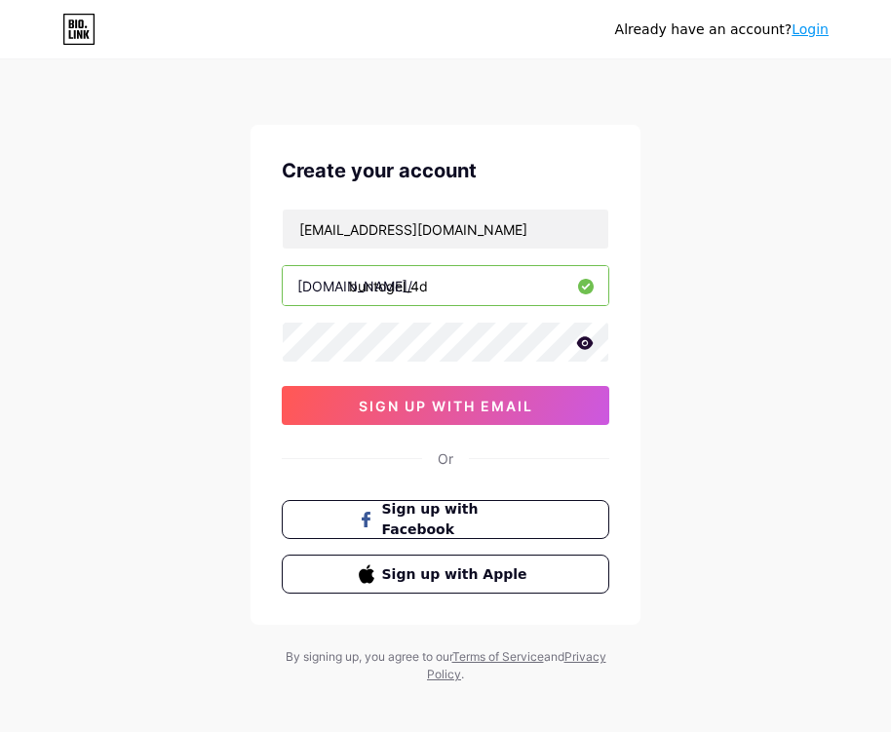
click at [813, 29] on link "Login" at bounding box center [810, 29] width 37 height 16
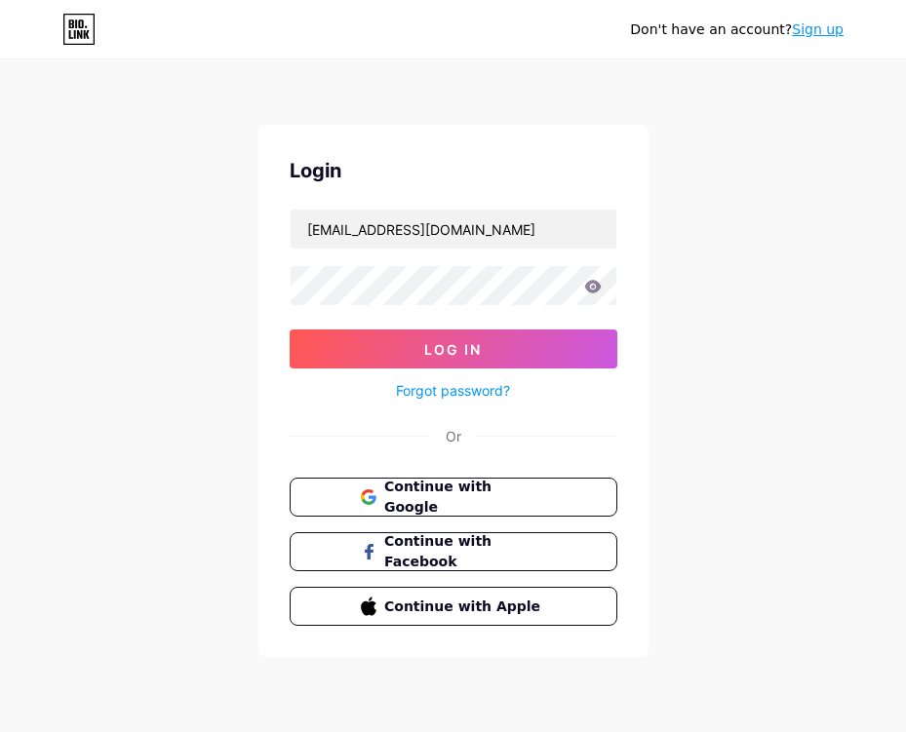
click at [197, 268] on div "Don't have an account? Sign up Login [EMAIL_ADDRESS][DOMAIN_NAME] Log In Forgot…" at bounding box center [453, 360] width 906 height 720
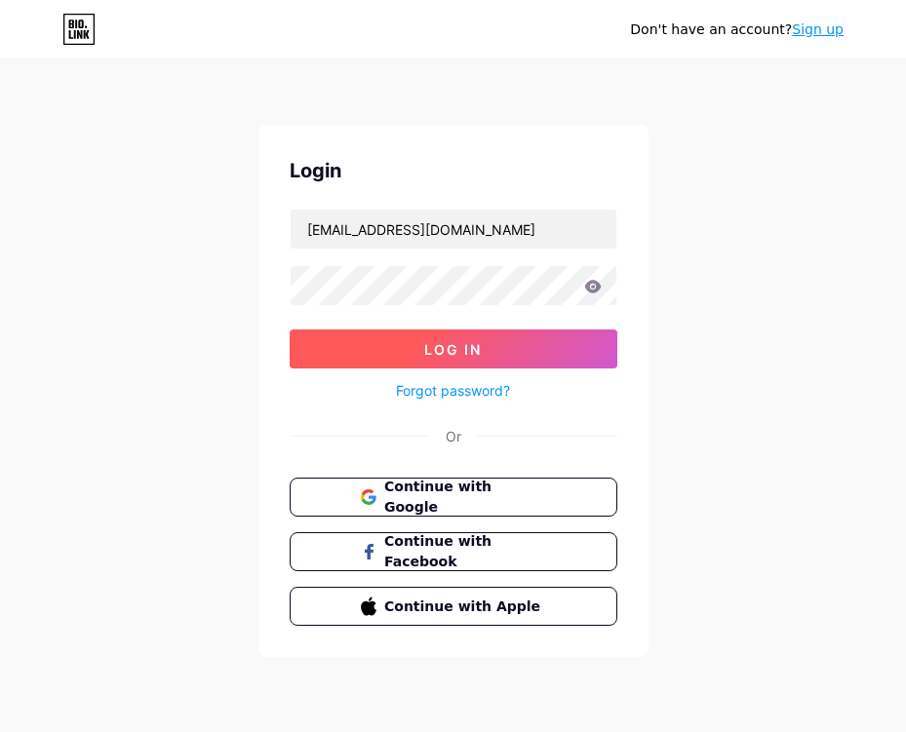
click at [328, 363] on button "Log In" at bounding box center [454, 349] width 328 height 39
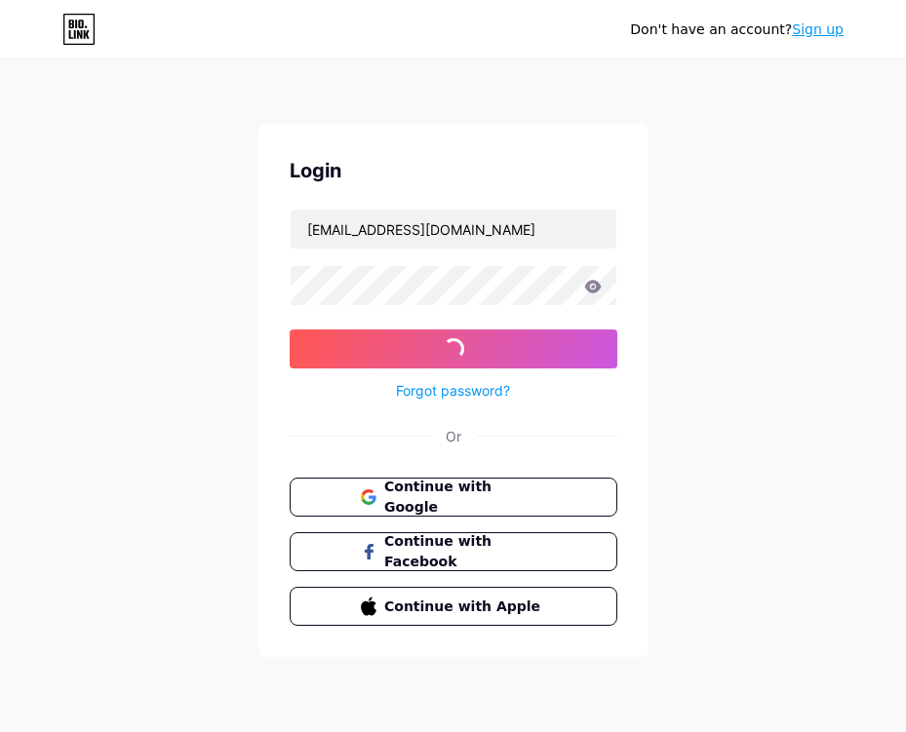
type input "[EMAIL_ADDRESS][DOMAIN_NAME]"
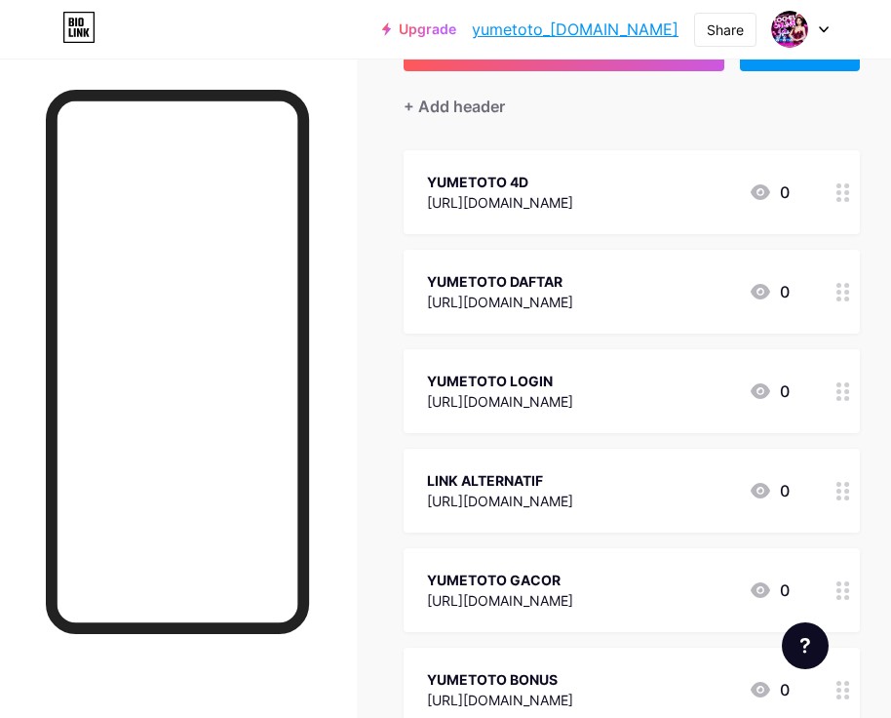
scroll to position [397, 0]
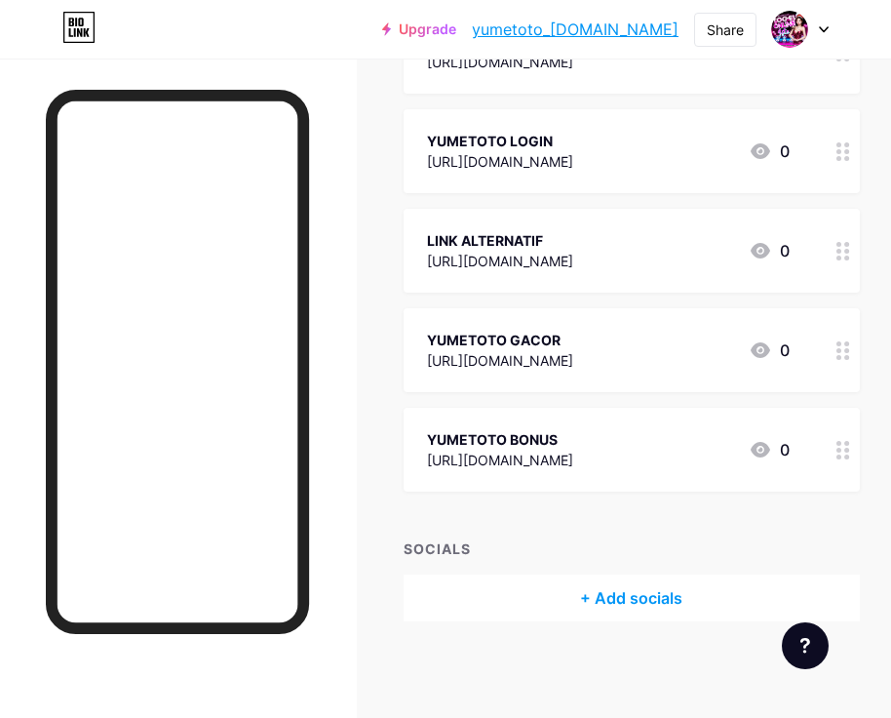
click at [592, 448] on div "YUMETOTO BONUS [URL][DOMAIN_NAME] 0" at bounding box center [608, 449] width 363 height 45
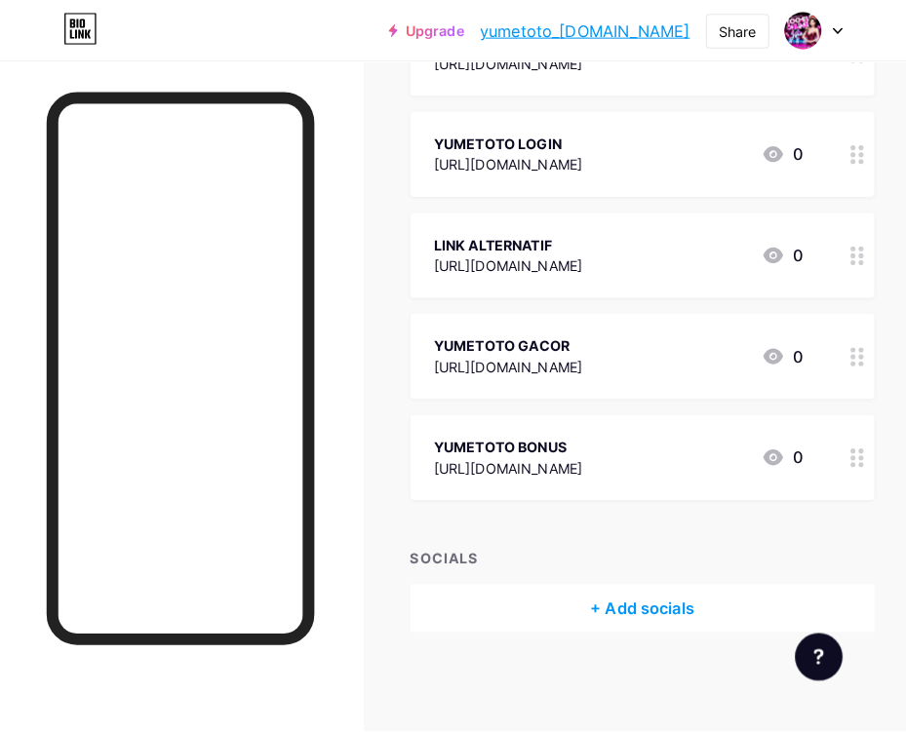
scroll to position [382, 0]
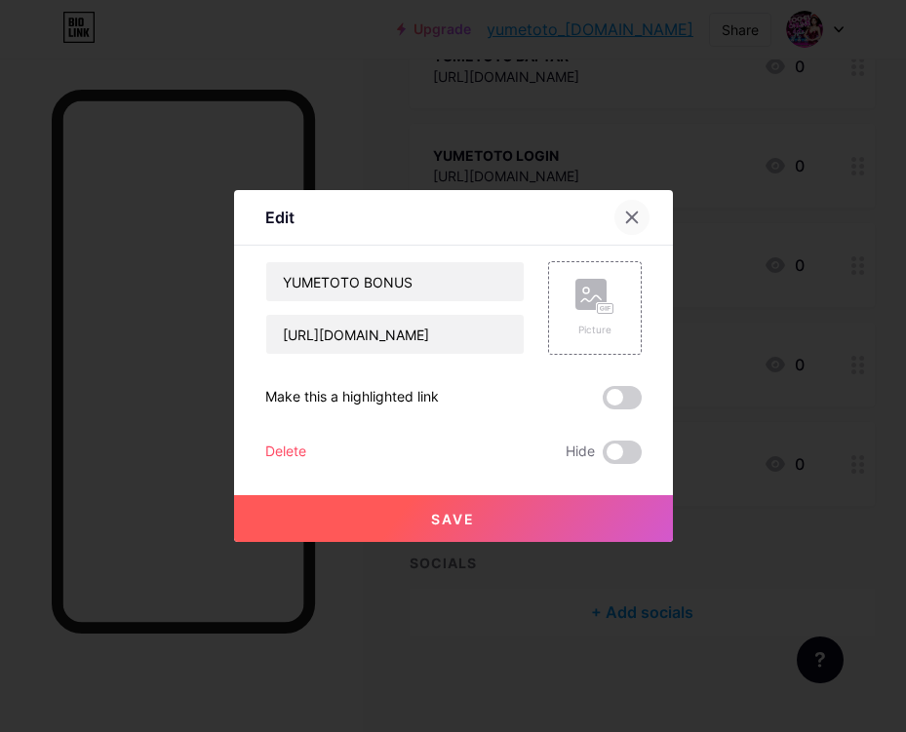
click at [630, 221] on icon at bounding box center [632, 218] width 16 height 16
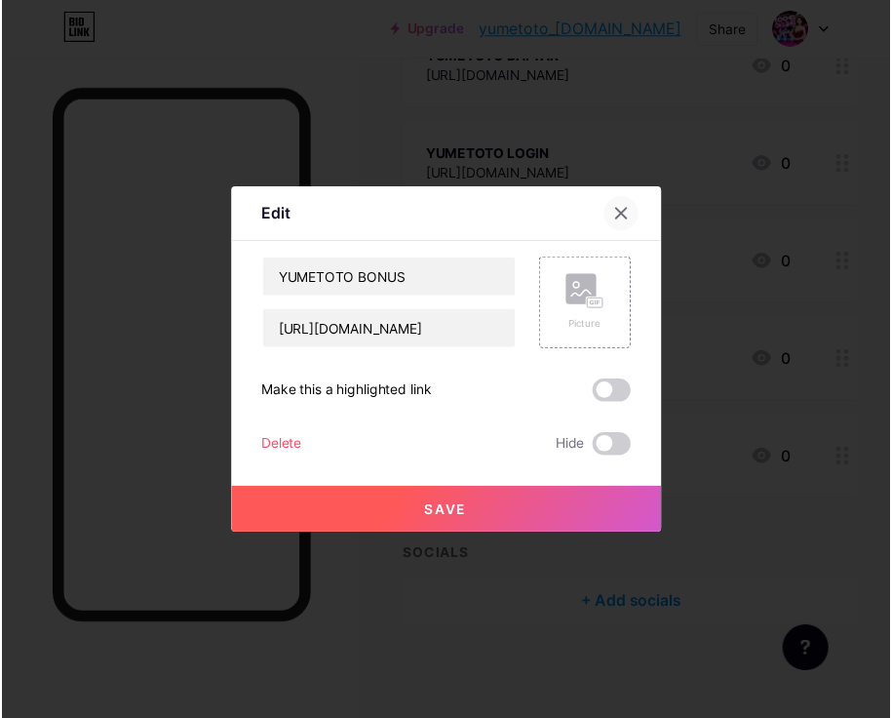
scroll to position [397, 0]
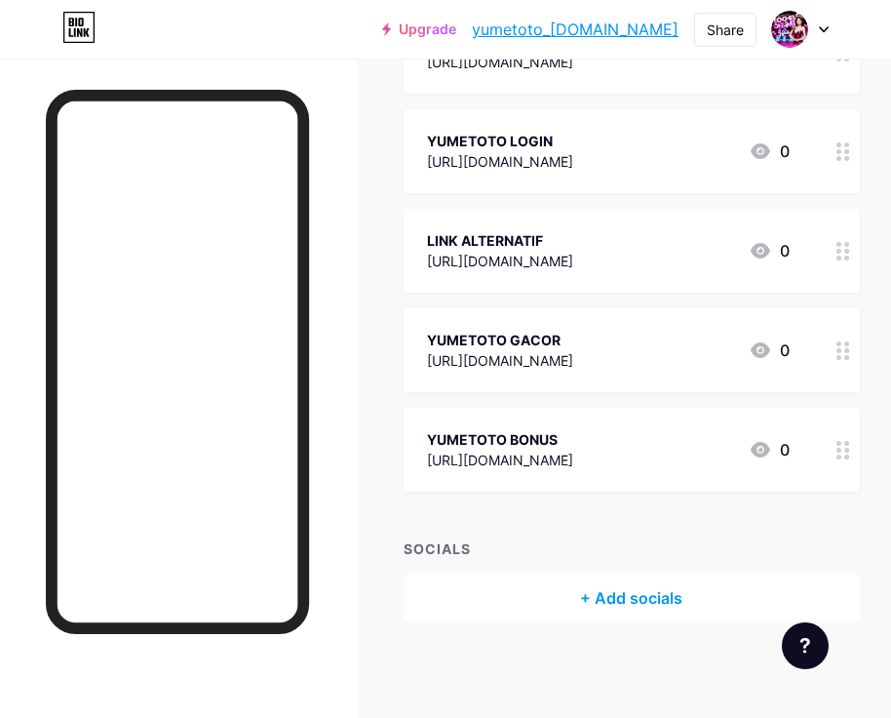
click at [842, 448] on circle at bounding box center [839, 450] width 5 height 5
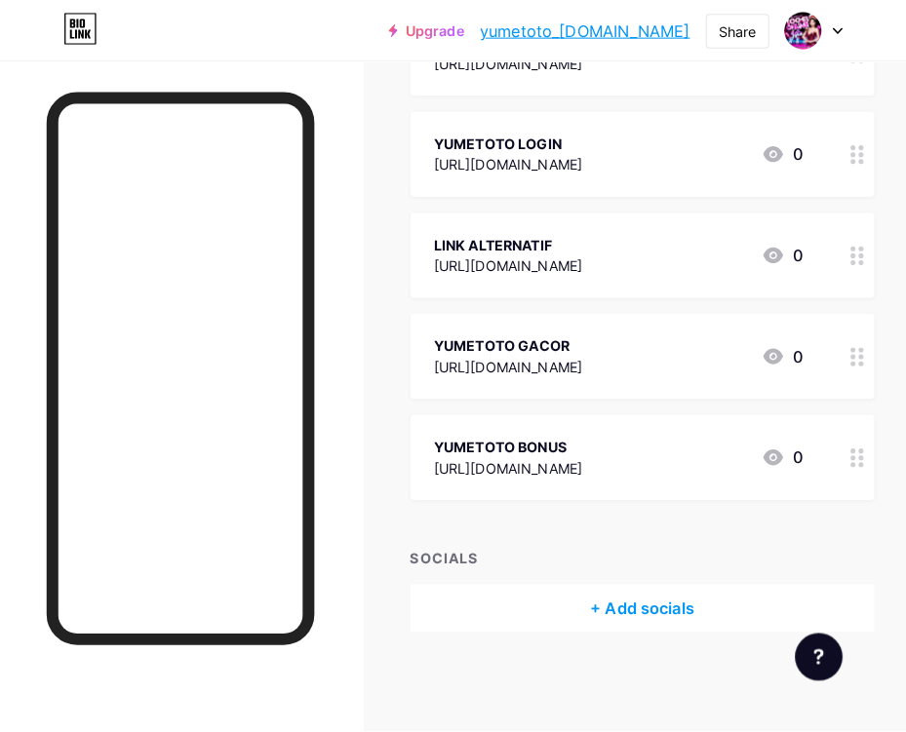
scroll to position [382, 0]
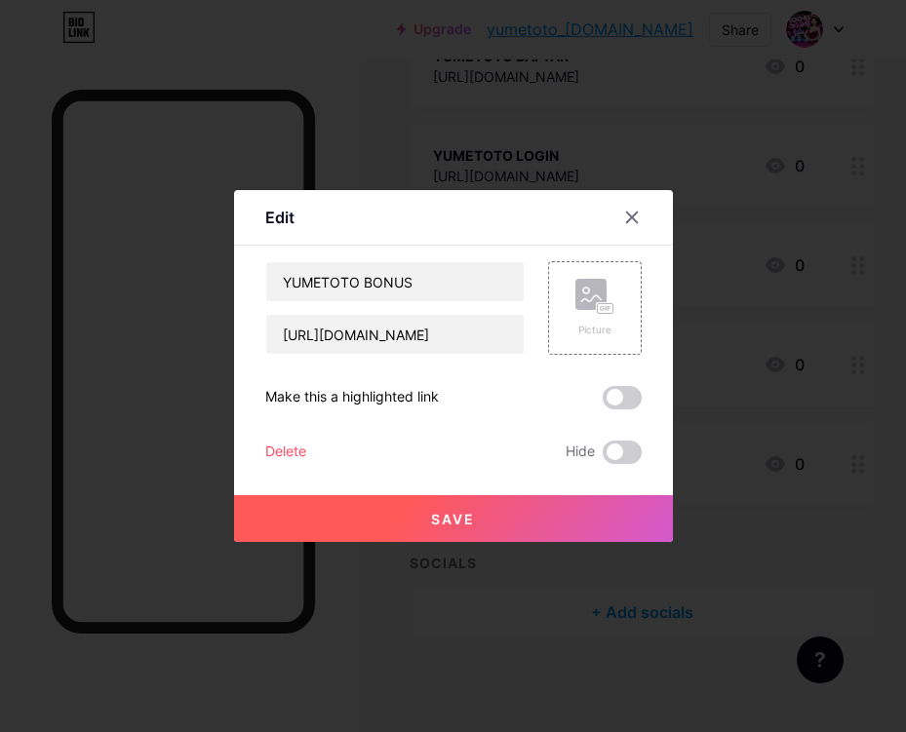
click at [283, 448] on div "Delete" at bounding box center [285, 452] width 41 height 23
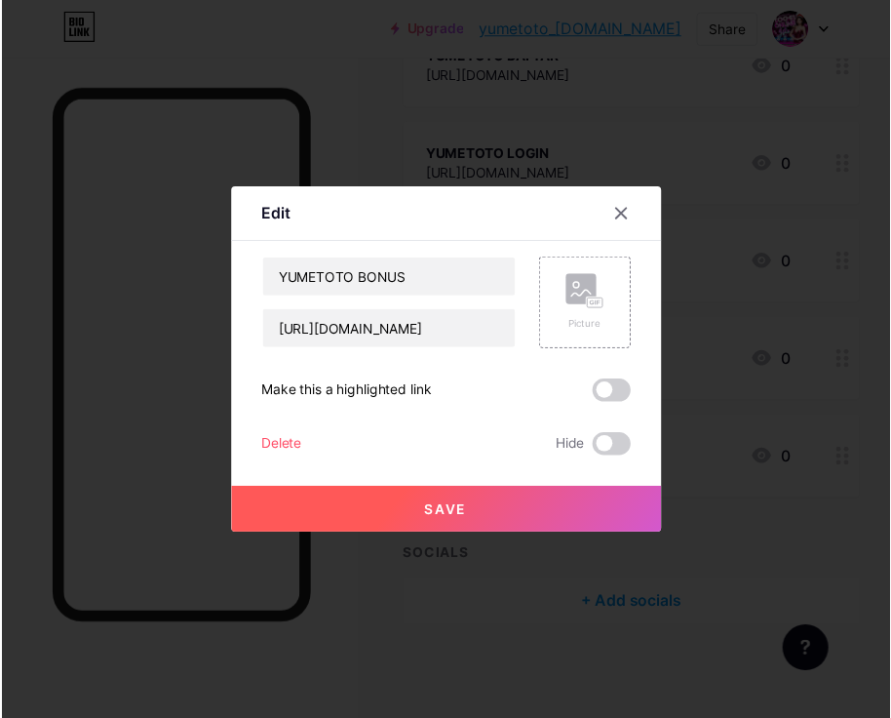
scroll to position [397, 0]
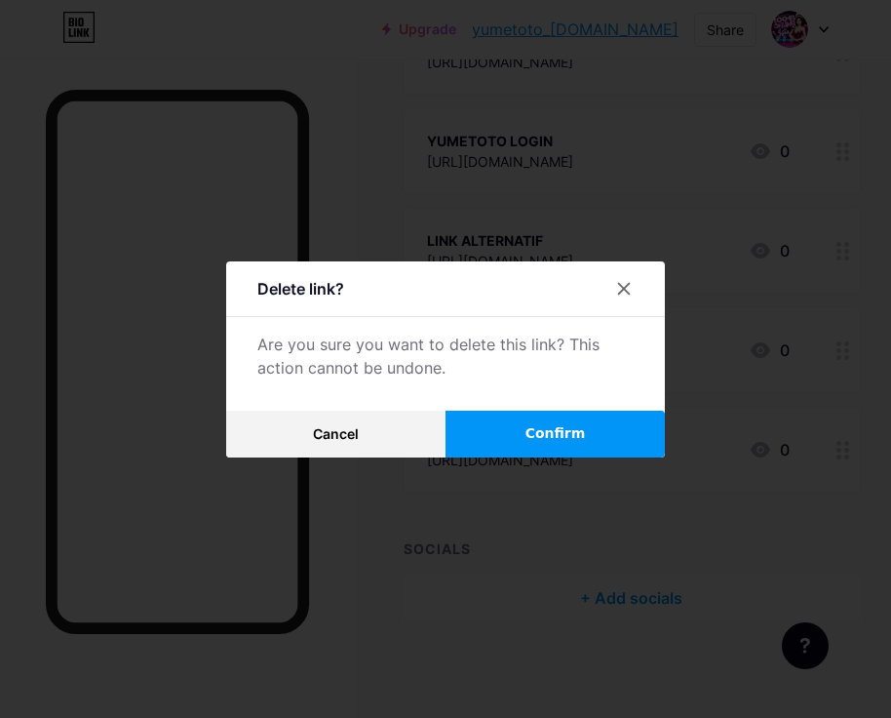
click at [569, 437] on span "Confirm" at bounding box center [556, 433] width 60 height 20
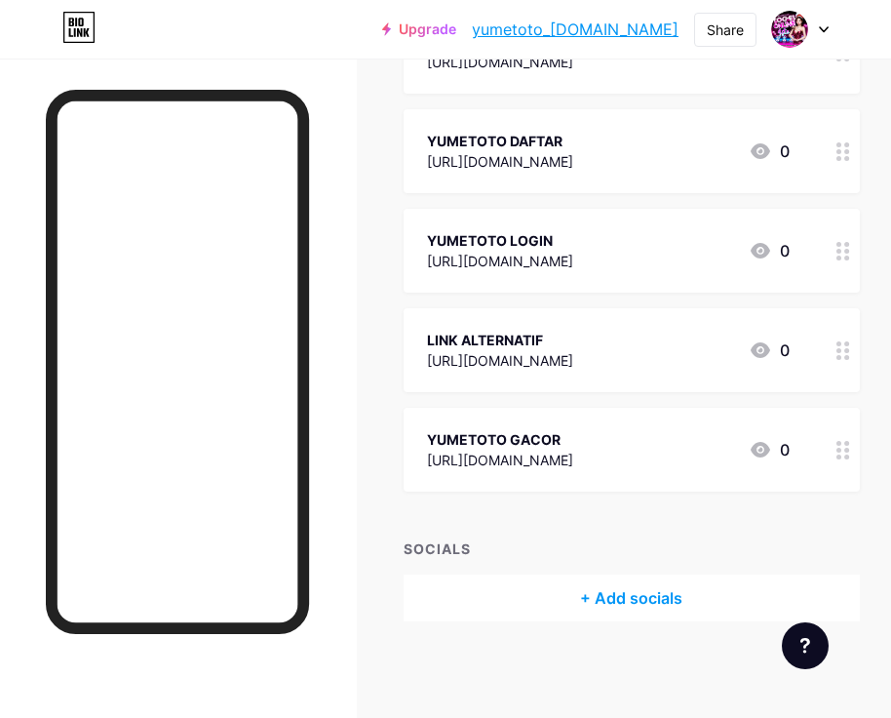
click at [842, 455] on circle at bounding box center [839, 456] width 5 height 5
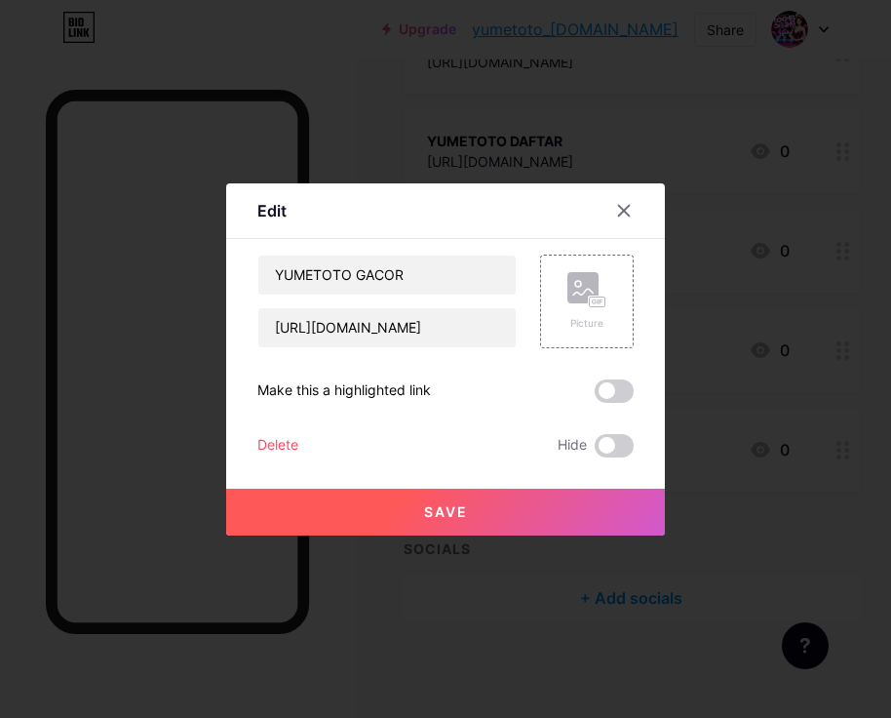
scroll to position [283, 0]
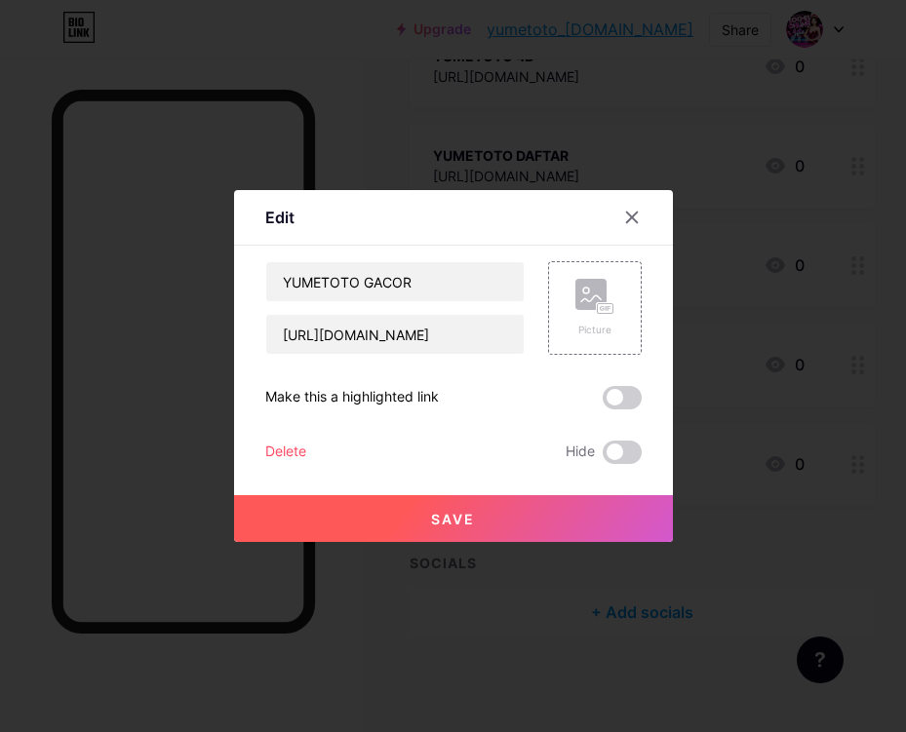
click at [475, 513] on button "Save" at bounding box center [453, 518] width 439 height 47
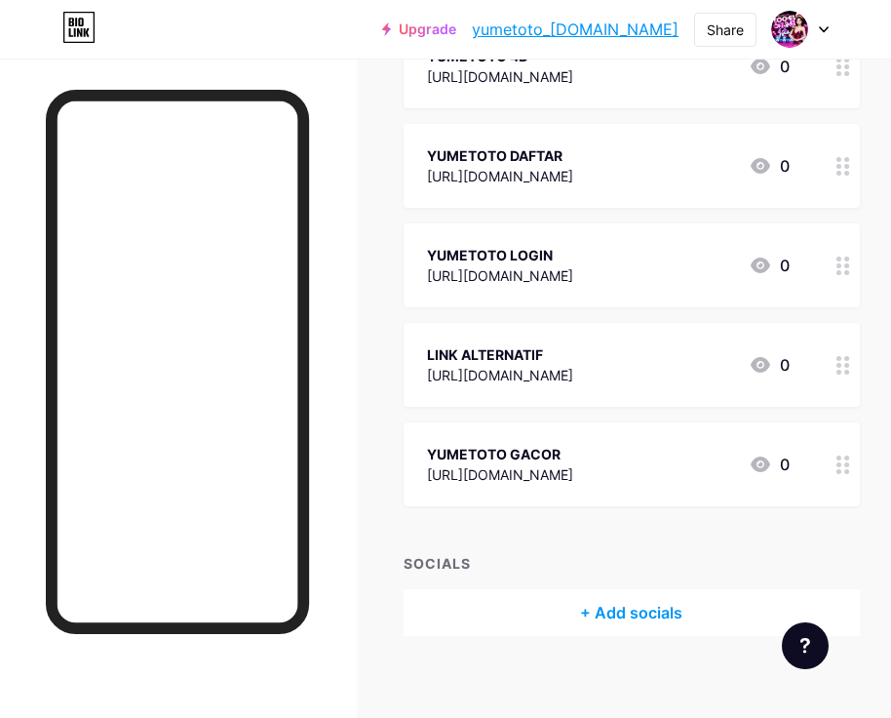
click at [849, 457] on circle at bounding box center [847, 457] width 5 height 5
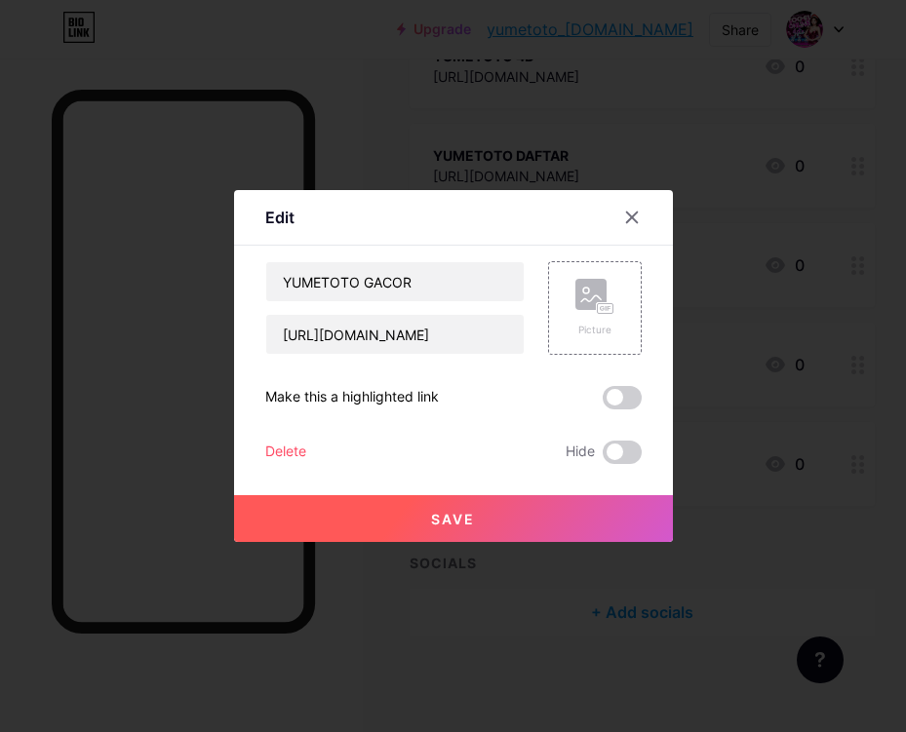
click at [275, 441] on div "Delete" at bounding box center [285, 452] width 41 height 23
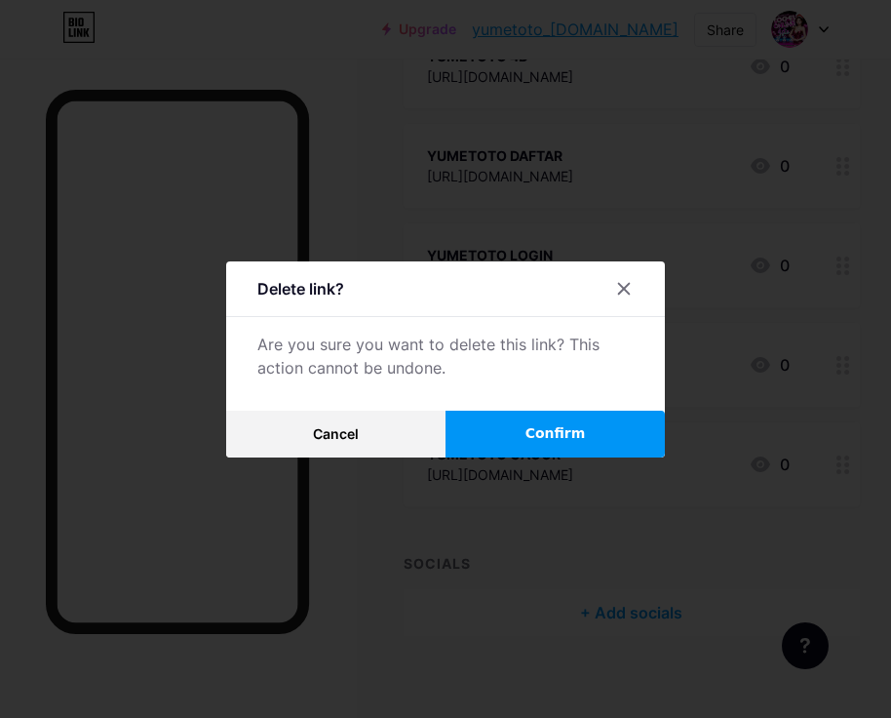
click at [596, 433] on button "Confirm" at bounding box center [555, 434] width 219 height 47
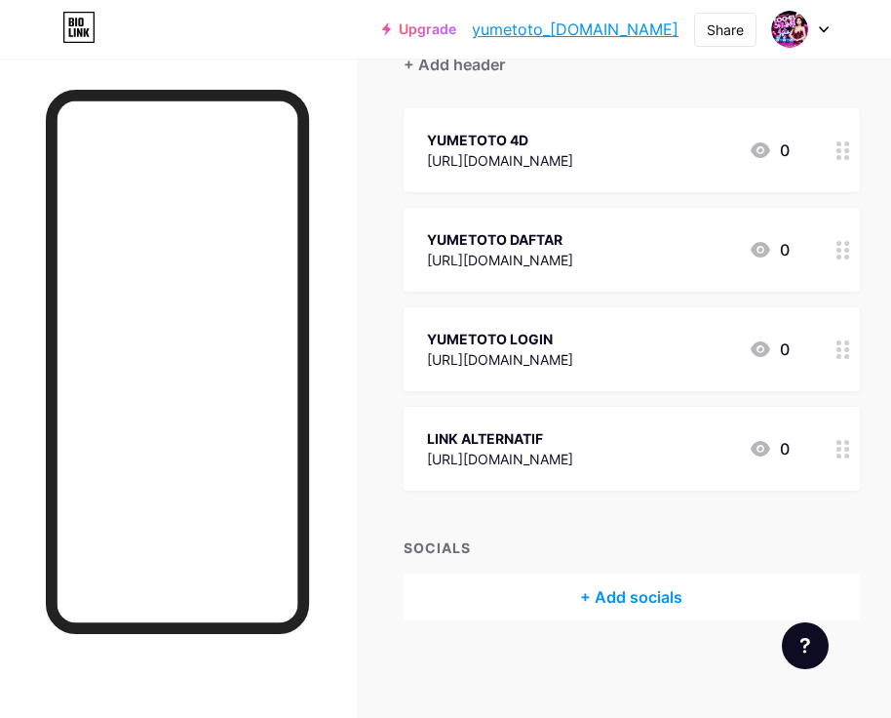
scroll to position [198, 0]
click at [357, 59] on div at bounding box center [178, 418] width 357 height 718
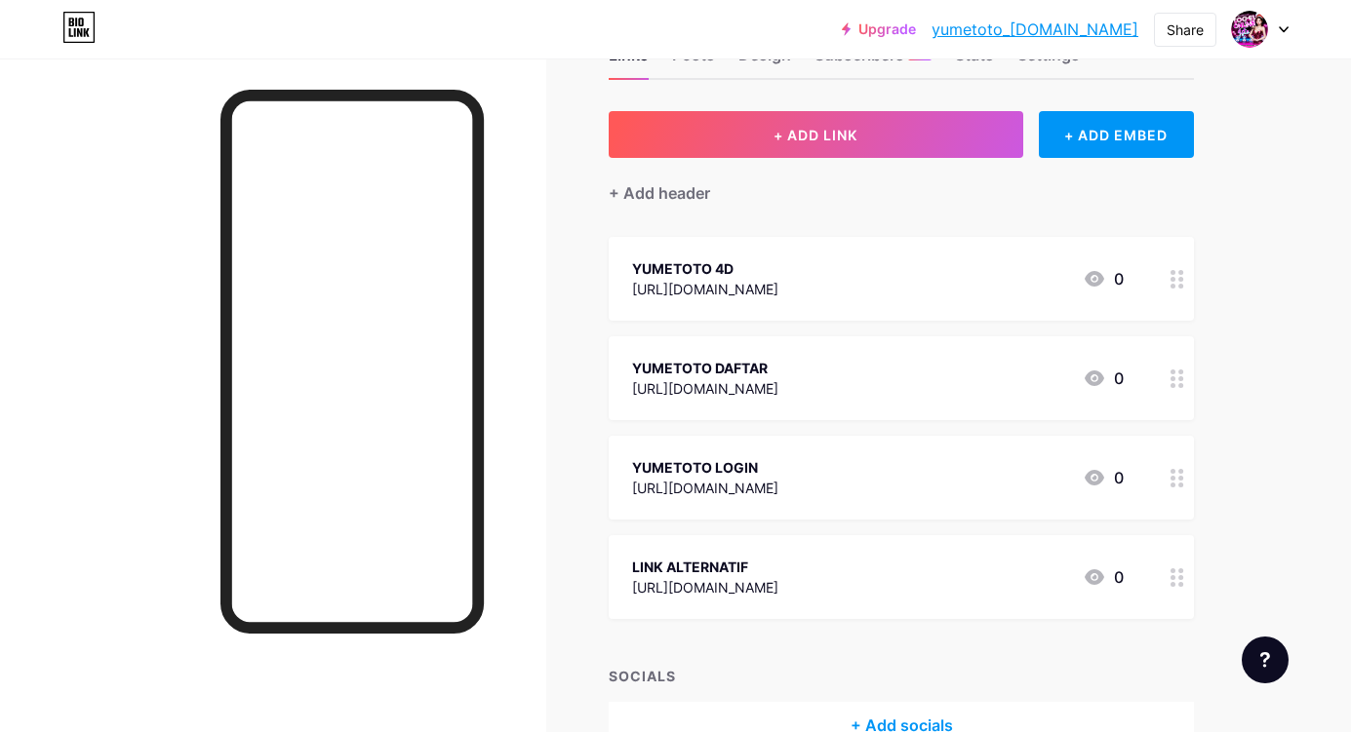
scroll to position [0, 0]
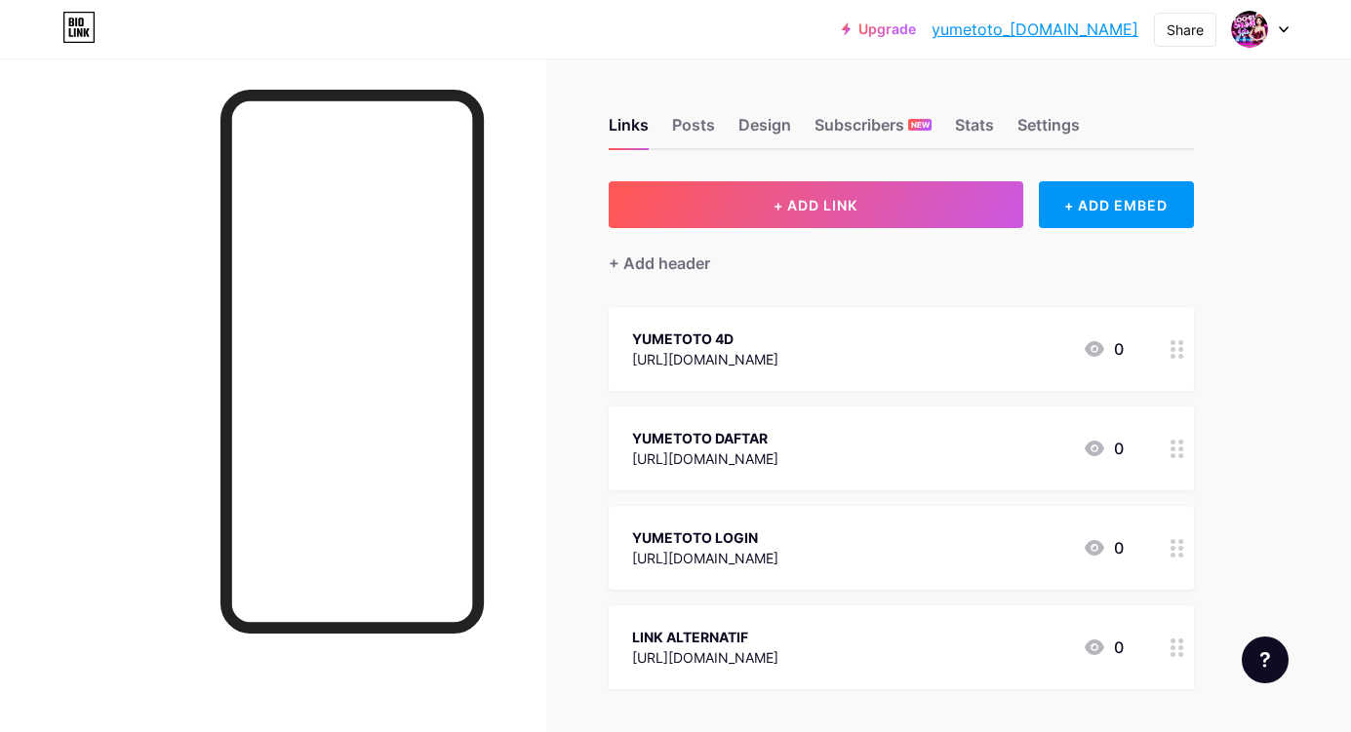
click at [905, 109] on div "Links Posts Design Subscribers NEW Stats Settings" at bounding box center [901, 116] width 585 height 68
click at [905, 123] on div "Settings" at bounding box center [1048, 130] width 62 height 35
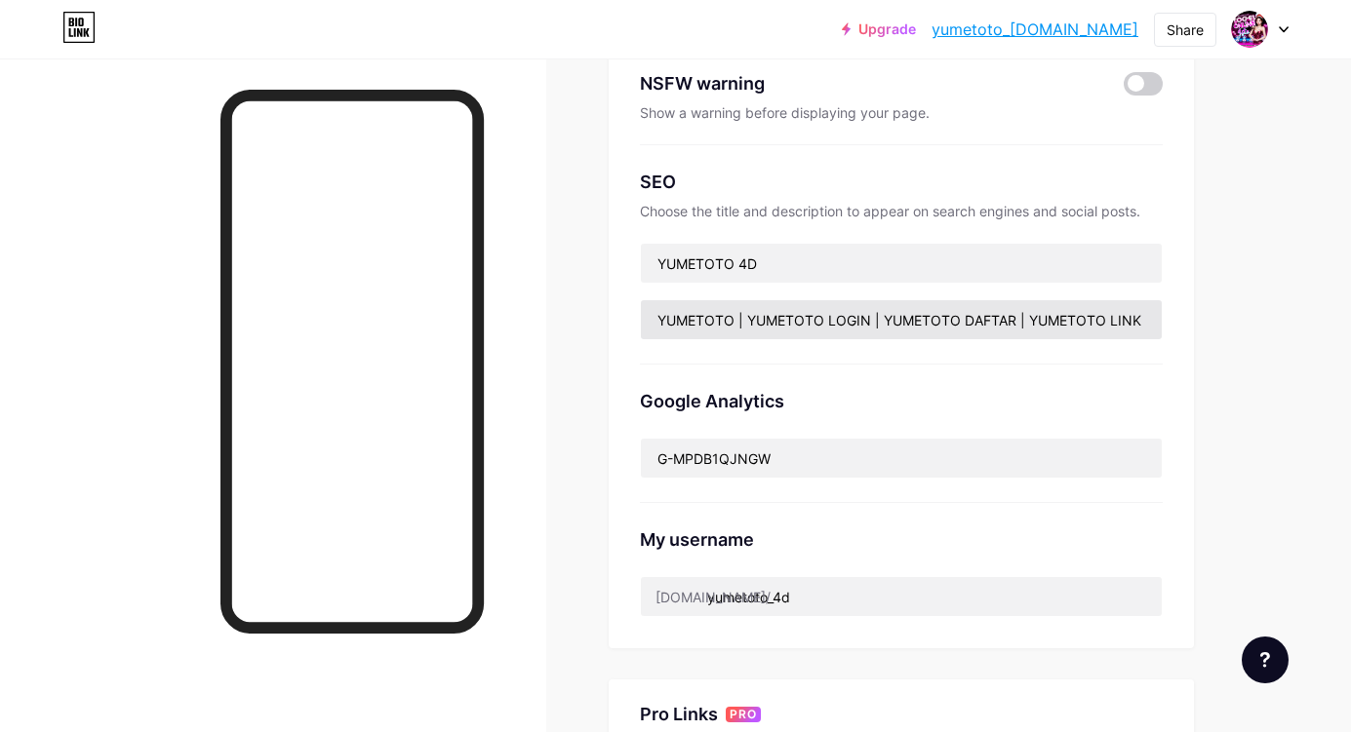
scroll to position [208, 0]
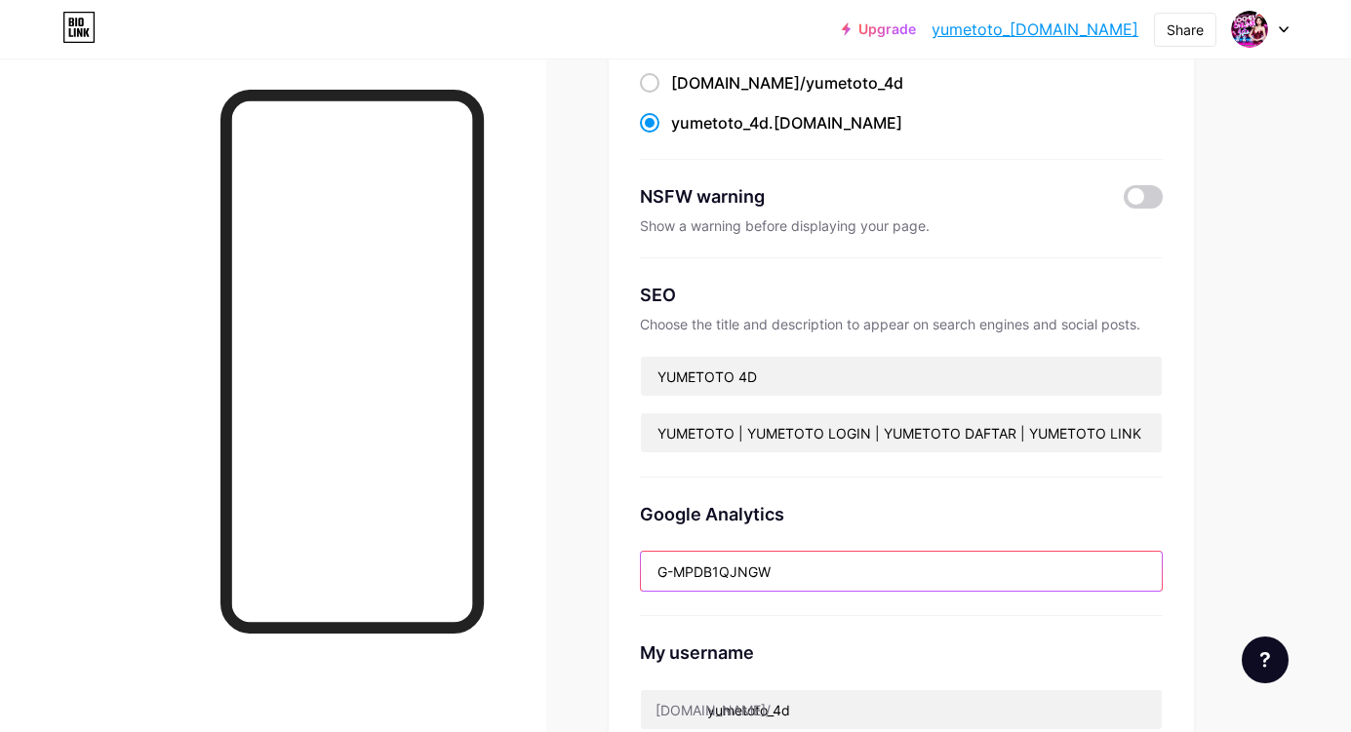
click at [743, 569] on input "G-MPDB1QJNGW" at bounding box center [901, 571] width 521 height 39
paste input "3ZG6865BB6"
click at [750, 570] on input "G-MPDB1QJNGW" at bounding box center [901, 571] width 521 height 39
paste input "3ZG6865BB6"
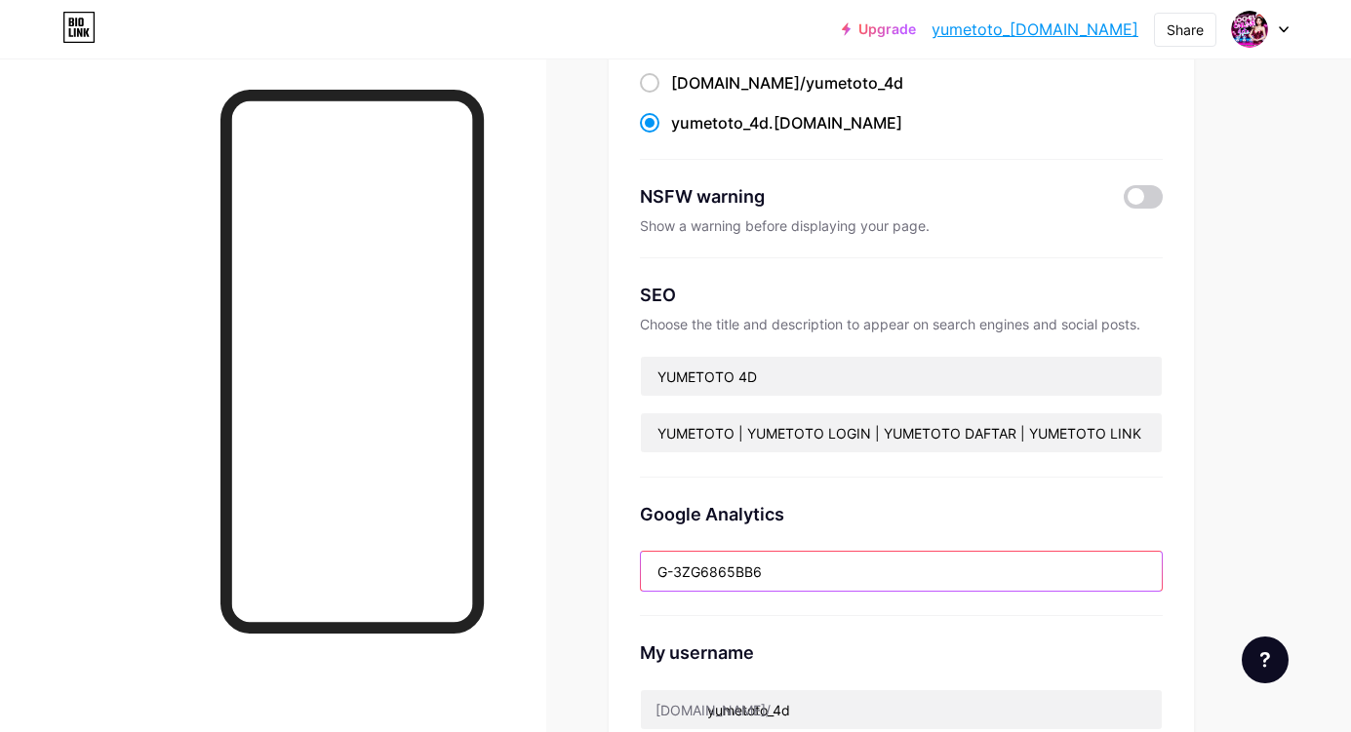
type input "G-3ZG6865BB6"
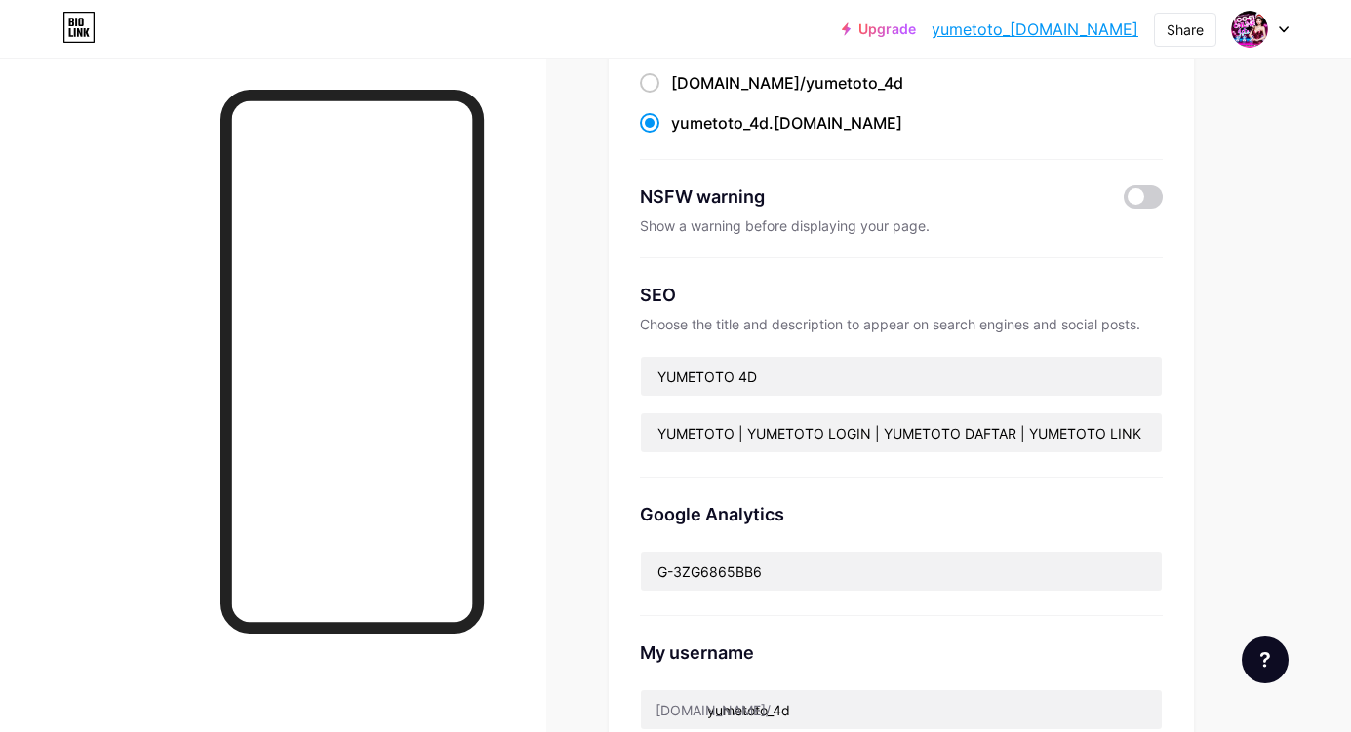
click at [905, 454] on div "Links Posts Design Subscribers NEW Stats Settings Preferred link This is an aes…" at bounding box center [638, 620] width 1276 height 1539
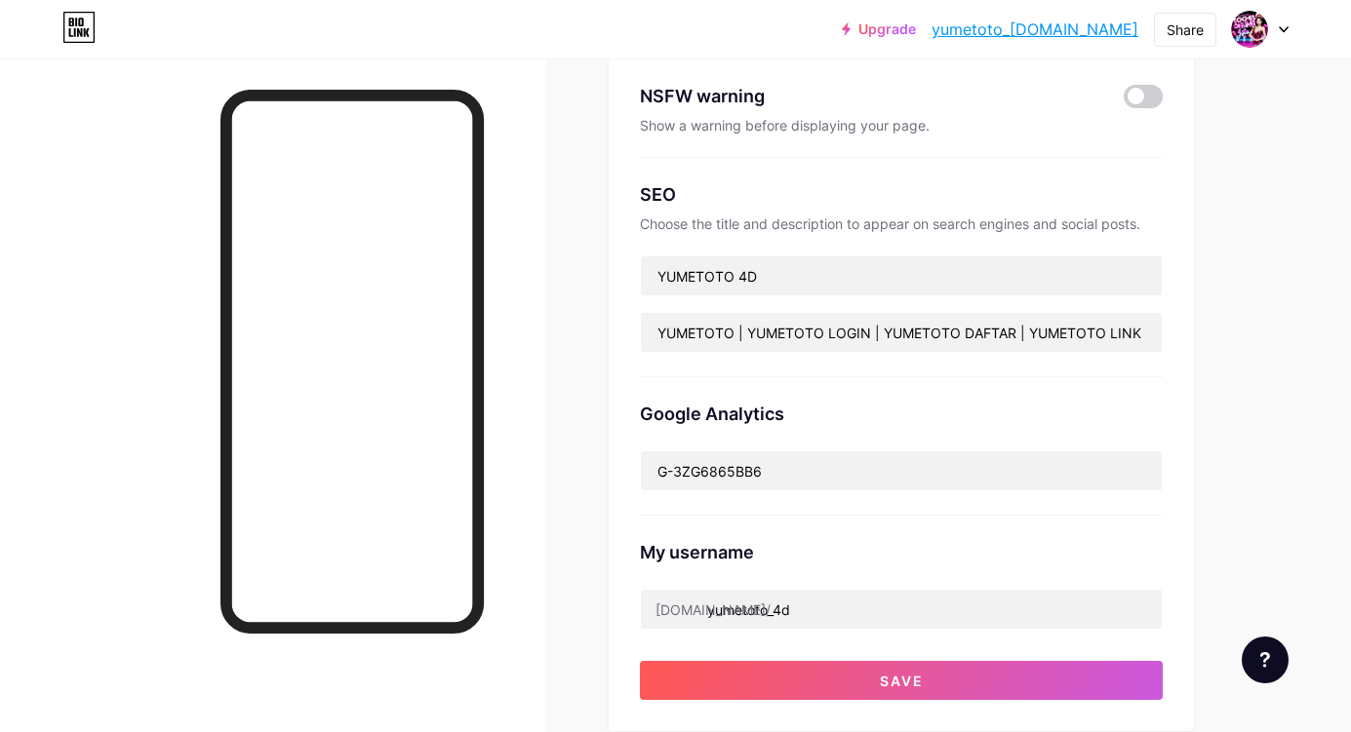
scroll to position [793, 0]
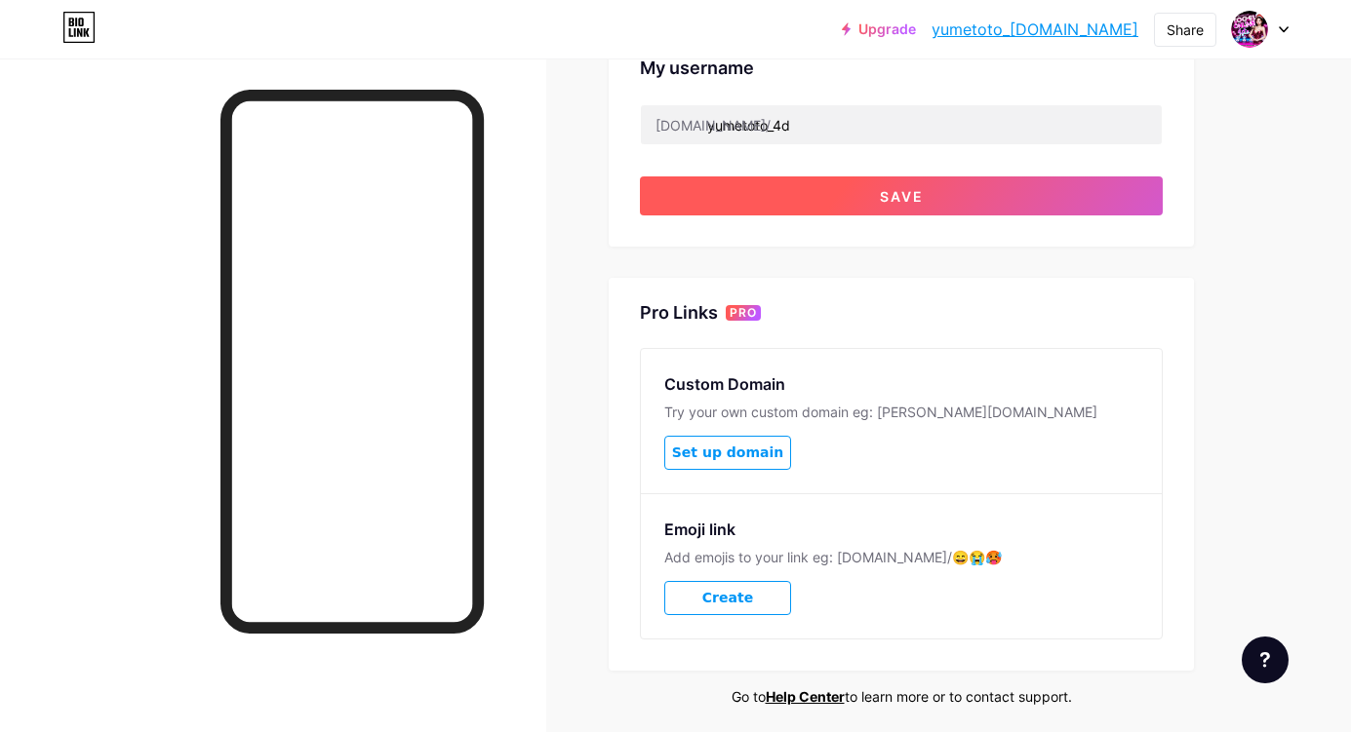
click at [905, 190] on span "Save" at bounding box center [902, 196] width 44 height 17
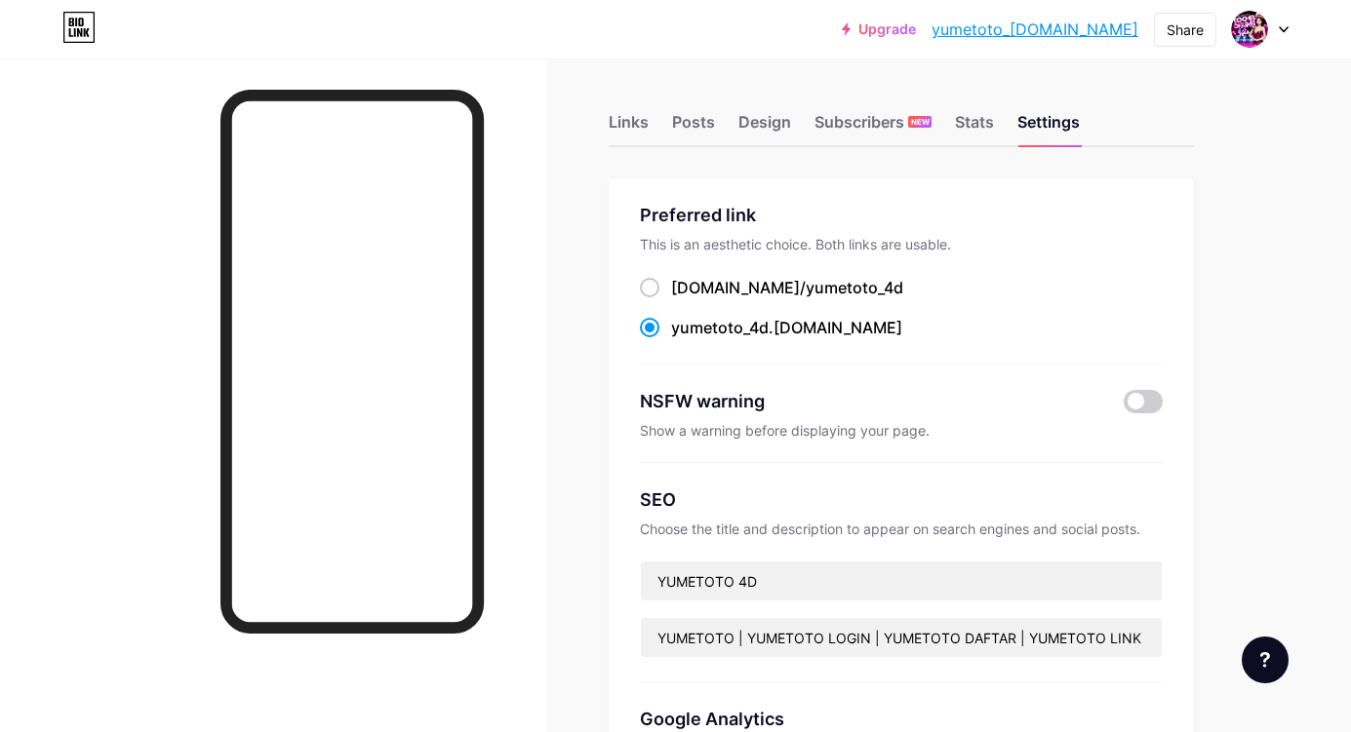
scroll to position [0, 0]
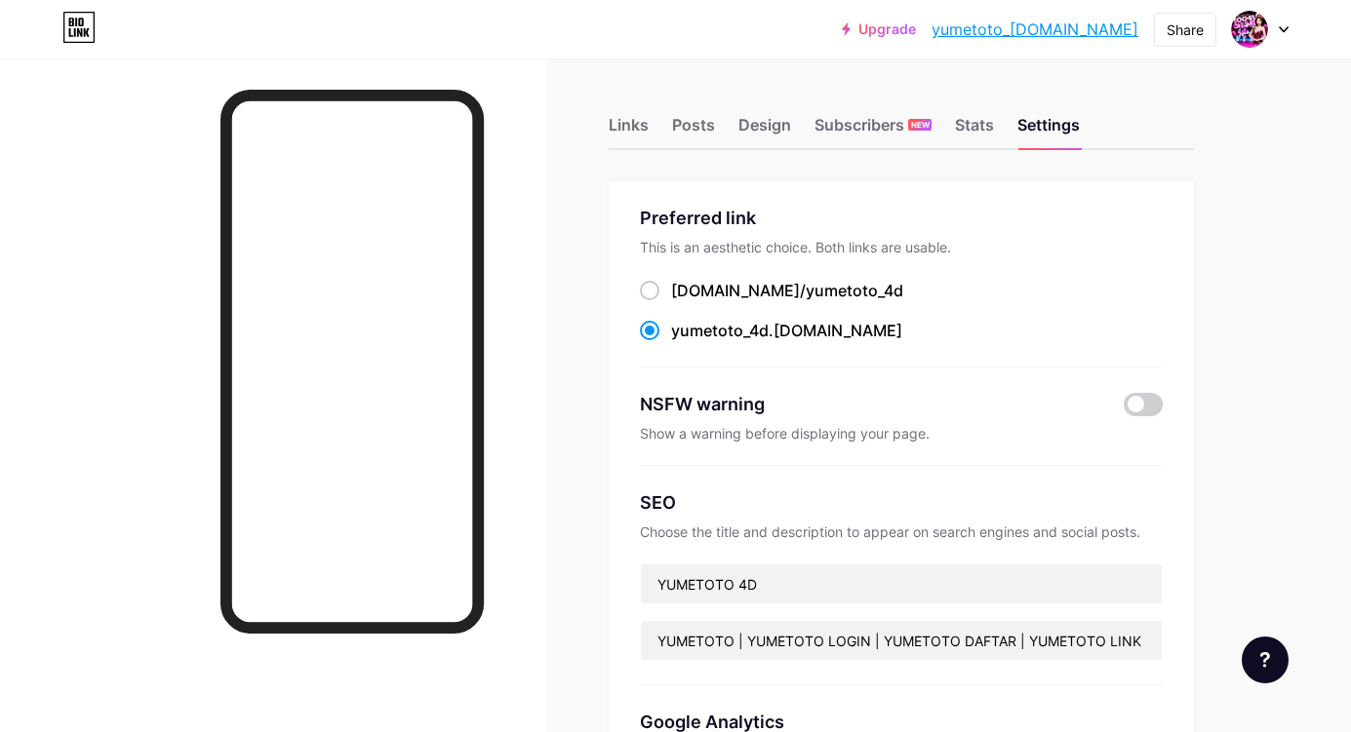
drag, startPoint x: 535, startPoint y: 166, endPoint x: 1297, endPoint y: 375, distance: 789.8
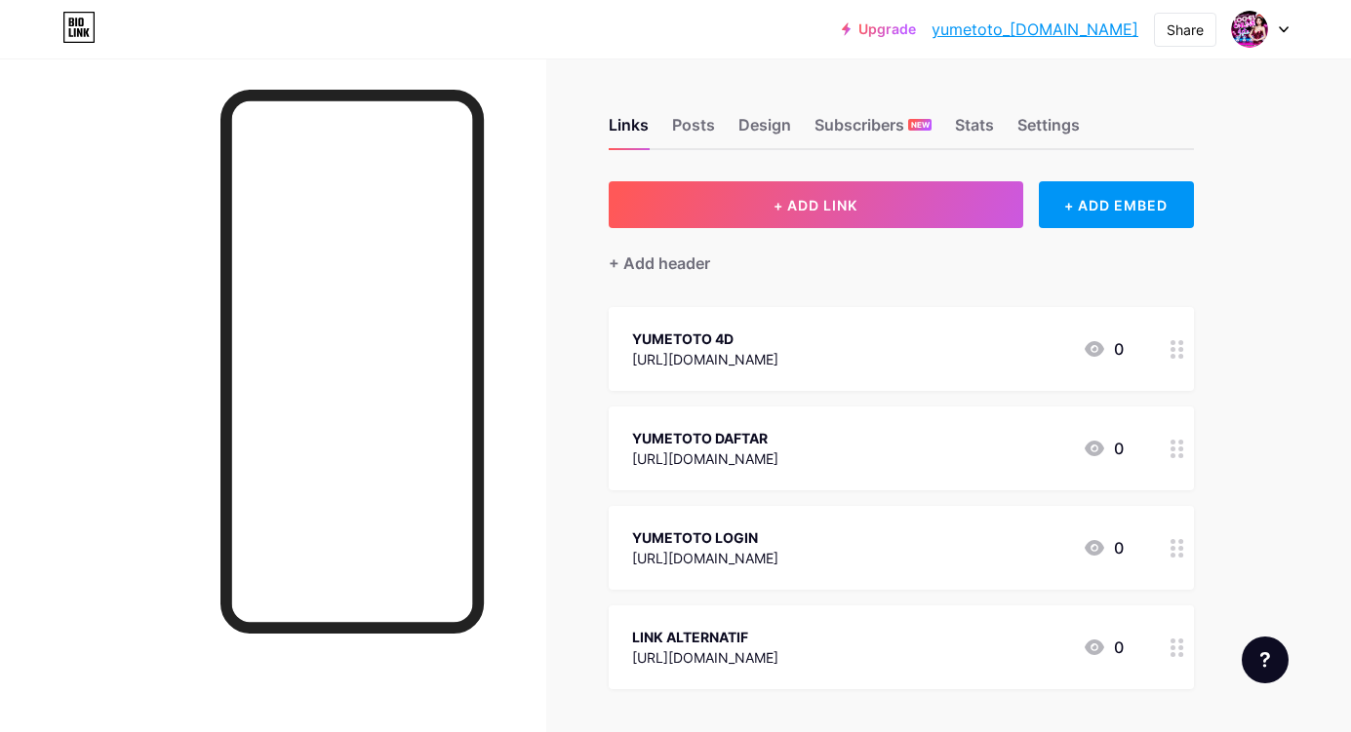
drag, startPoint x: 82, startPoint y: 239, endPoint x: 27, endPoint y: 246, distance: 55.0
click at [82, 239] on div at bounding box center [273, 425] width 546 height 732
